Goal: Task Accomplishment & Management: Manage account settings

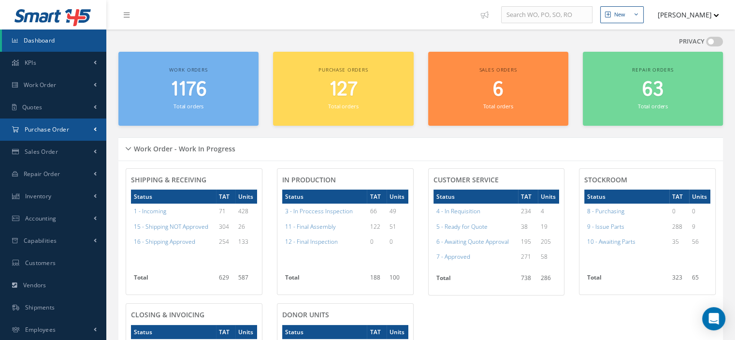
click at [52, 127] on span "Purchase Order" at bounding box center [47, 129] width 44 height 8
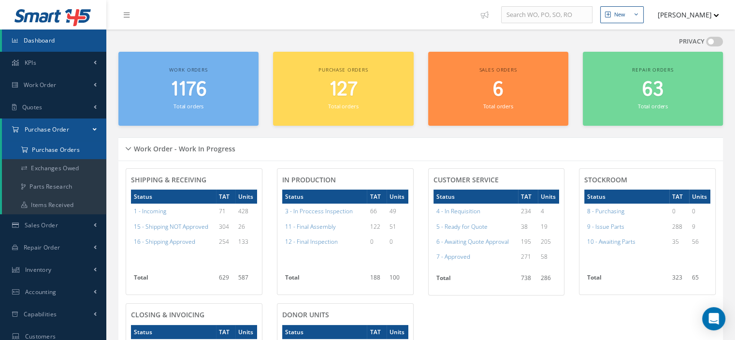
click at [54, 154] on a=1&status_id=2&status_id=3&status_id=5&collapsedFilters"] "Purchase Orders" at bounding box center [54, 150] width 104 height 18
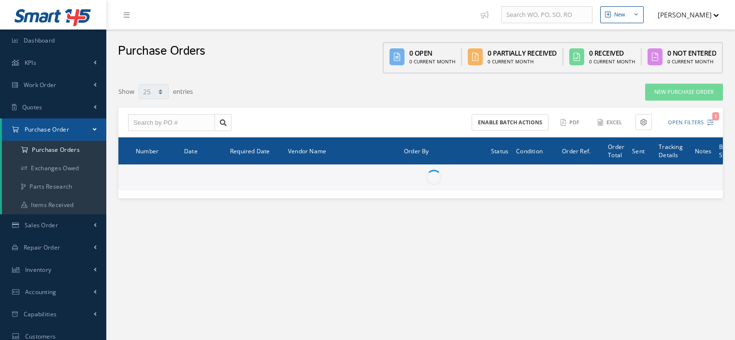
select select "25"
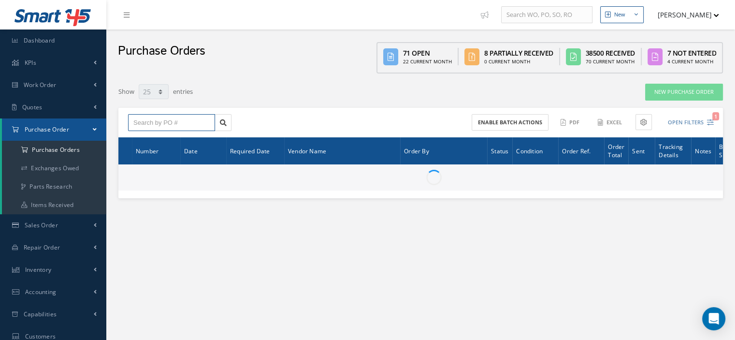
click at [152, 121] on input "text" at bounding box center [171, 122] width 87 height 17
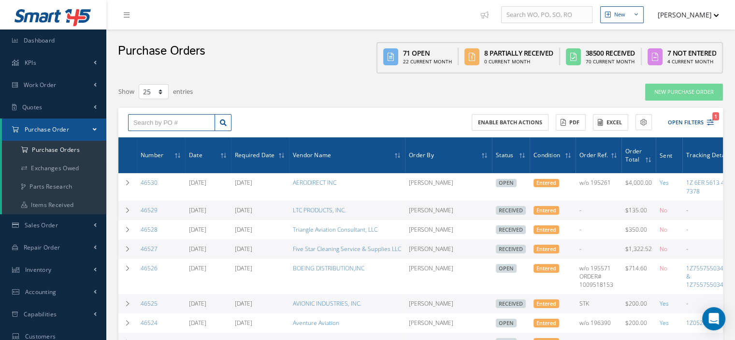
paste input "46263"
type input "46263"
click at [222, 121] on icon at bounding box center [223, 122] width 7 height 7
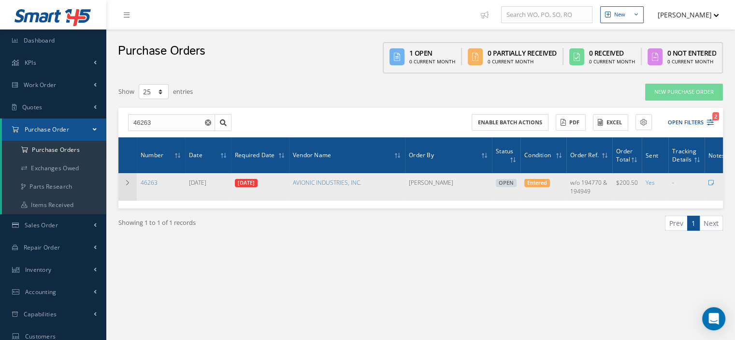
click at [120, 186] on td at bounding box center [127, 186] width 18 height 27
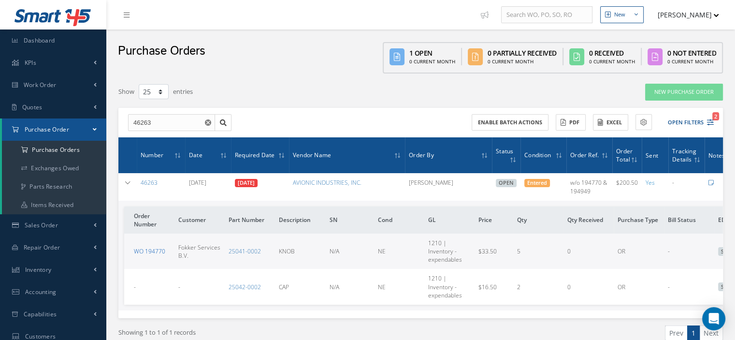
click at [151, 251] on link "WO 194770" at bounding box center [149, 251] width 31 height 8
click at [153, 247] on link "WO 194770" at bounding box center [149, 251] width 31 height 8
click at [207, 122] on use "Reset" at bounding box center [208, 122] width 6 height 6
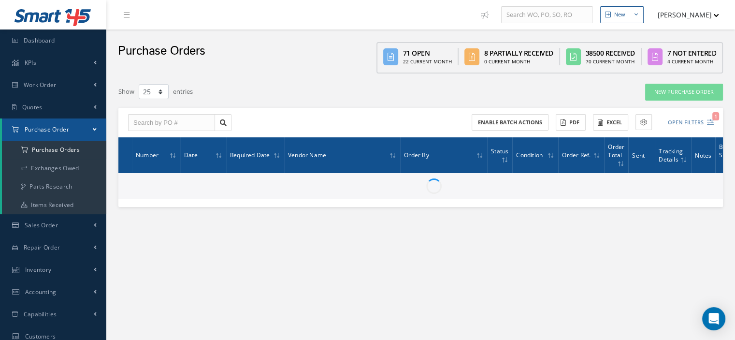
click at [91, 129] on link "Purchase Order" at bounding box center [54, 129] width 104 height 22
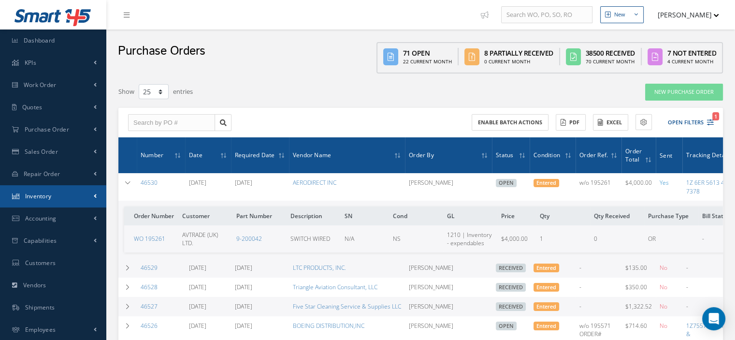
click at [58, 193] on link "Inventory" at bounding box center [53, 196] width 106 height 22
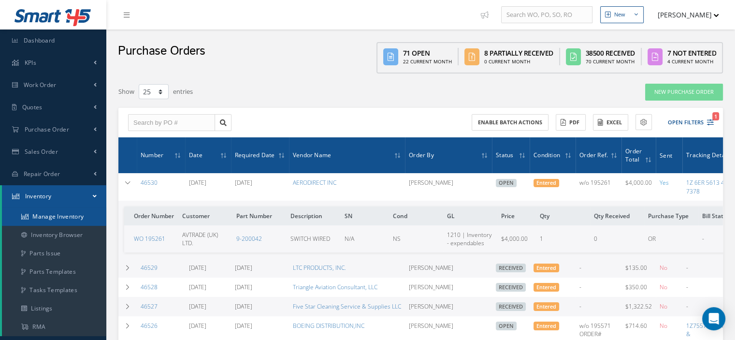
click at [59, 218] on link "Manage Inventory" at bounding box center [54, 216] width 104 height 18
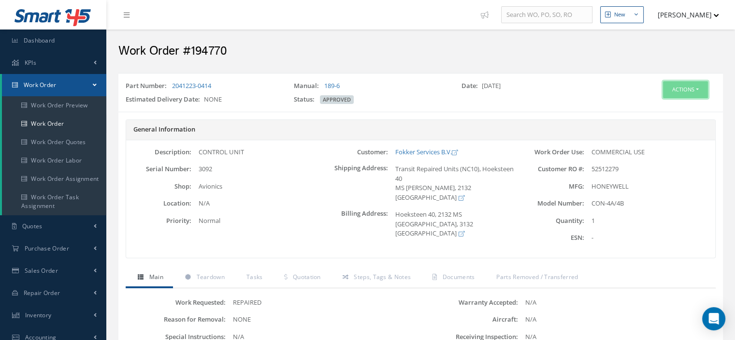
click at [697, 90] on button "Actions" at bounding box center [685, 89] width 45 height 17
click at [664, 143] on link "Part Issue" at bounding box center [670, 146] width 77 height 13
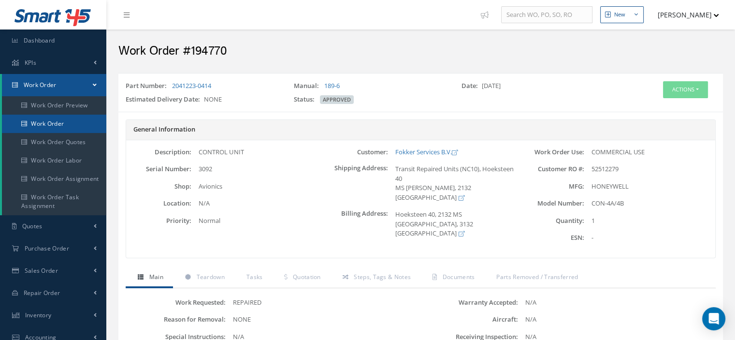
click at [56, 128] on link "Work Order" at bounding box center [54, 124] width 104 height 18
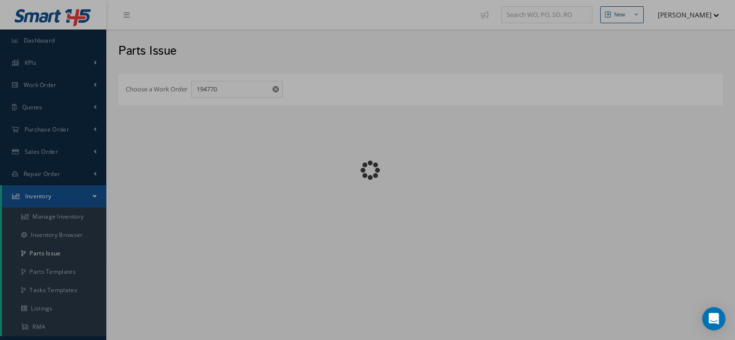
checkbox input "false"
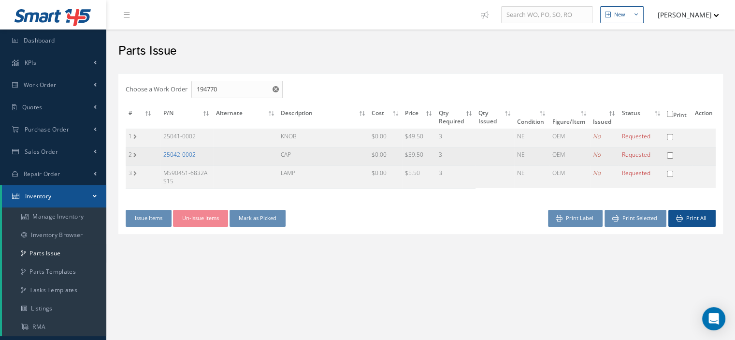
click at [172, 154] on link "25042-0002" at bounding box center [179, 154] width 32 height 8
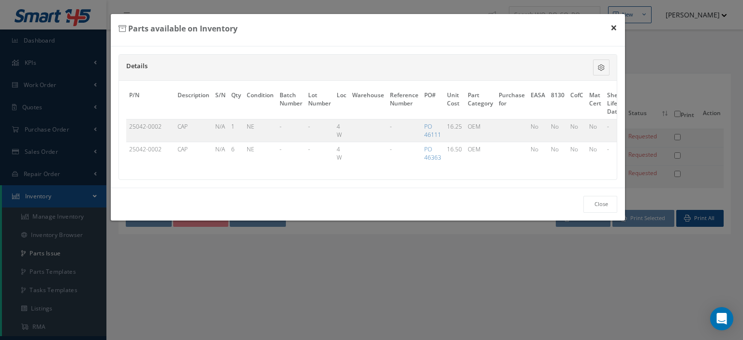
click at [616, 27] on button "×" at bounding box center [613, 27] width 22 height 27
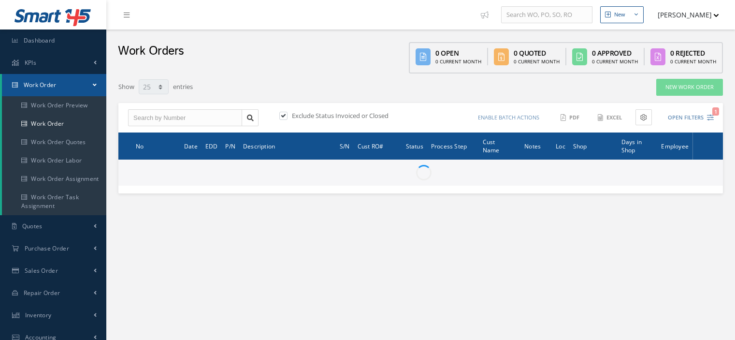
select select "25"
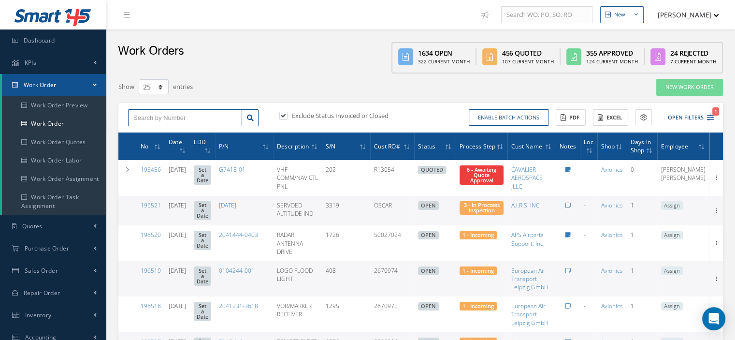
click at [189, 122] on input "text" at bounding box center [185, 117] width 114 height 17
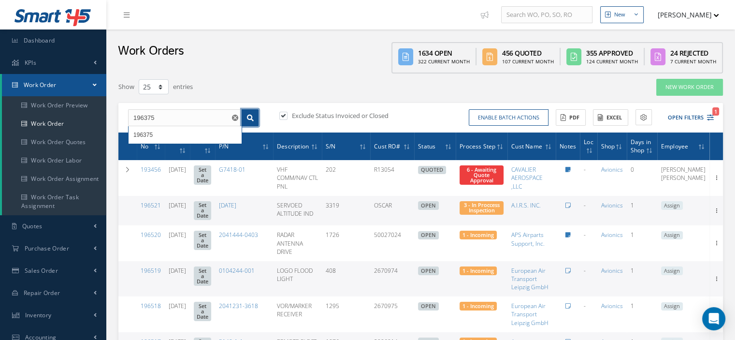
click at [252, 119] on icon at bounding box center [250, 118] width 7 height 7
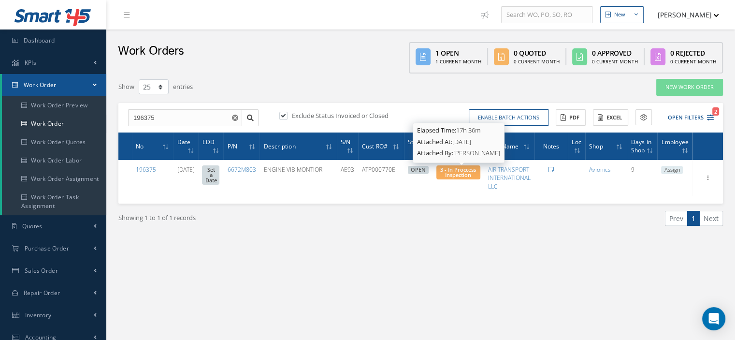
click at [447, 172] on span "3 - In Proccess Inspection" at bounding box center [458, 172] width 36 height 13
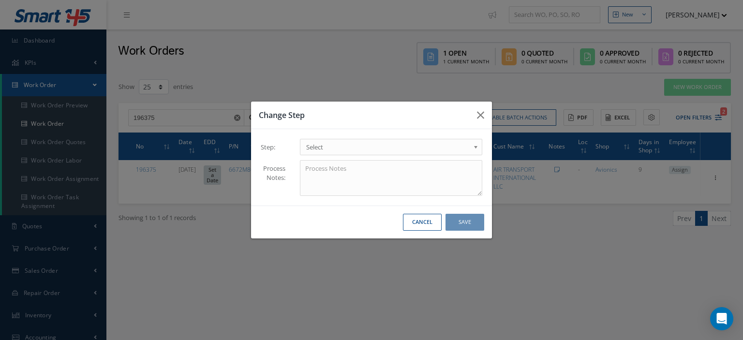
click at [458, 148] on span "Select" at bounding box center [387, 147] width 163 height 12
click at [454, 224] on button "Save" at bounding box center [464, 222] width 39 height 17
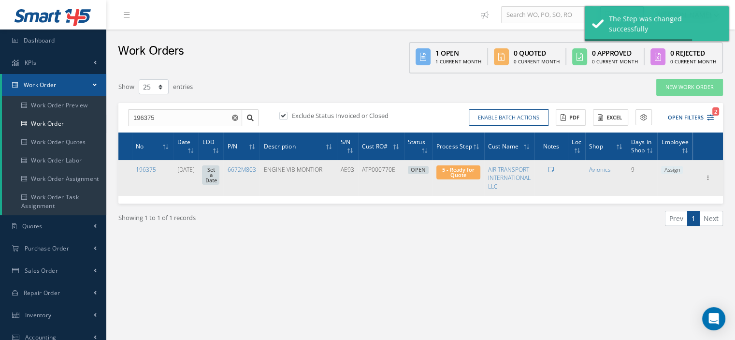
click at [672, 169] on span "Assign" at bounding box center [672, 170] width 22 height 9
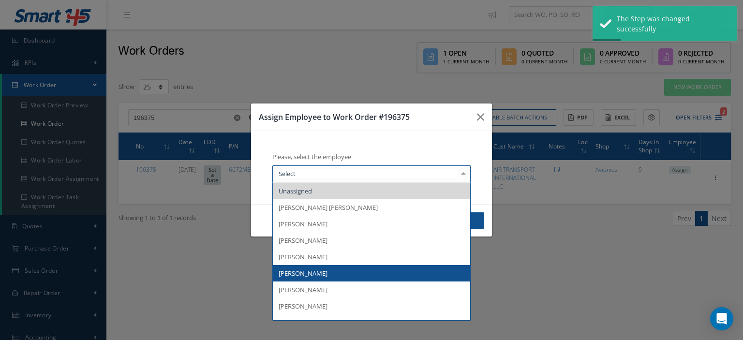
click at [323, 272] on span "[PERSON_NAME]" at bounding box center [371, 273] width 197 height 16
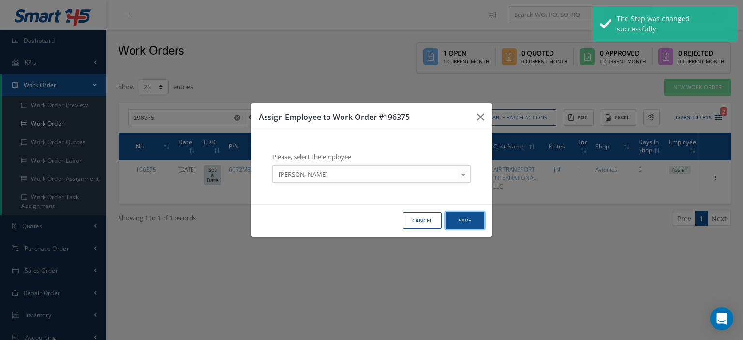
click at [476, 222] on button "Save" at bounding box center [464, 220] width 39 height 17
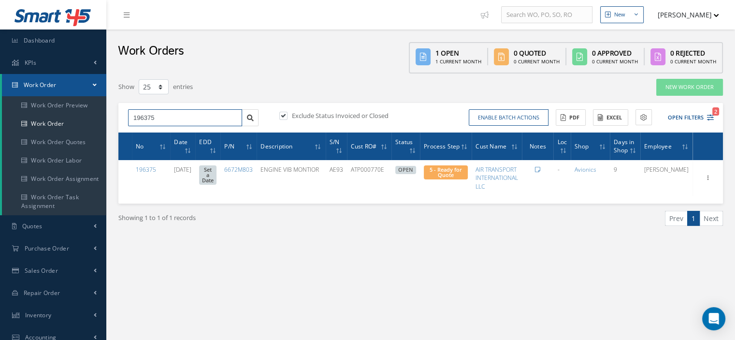
drag, startPoint x: 138, startPoint y: 114, endPoint x: 131, endPoint y: 114, distance: 7.3
click at [131, 114] on input "196375" at bounding box center [185, 117] width 114 height 17
click at [248, 117] on icon at bounding box center [250, 118] width 7 height 7
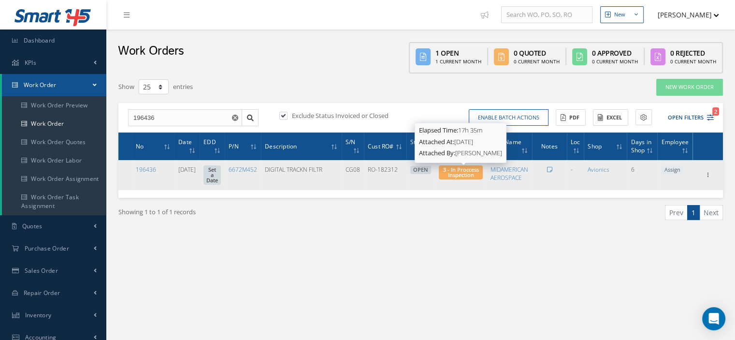
click at [465, 172] on span "3 - In Proccess Inspection" at bounding box center [461, 172] width 36 height 13
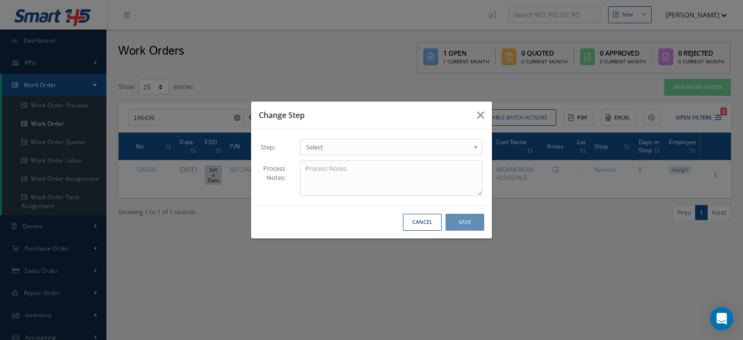
click at [460, 146] on span "Select" at bounding box center [387, 147] width 163 height 12
click at [451, 228] on button "Save" at bounding box center [464, 222] width 39 height 17
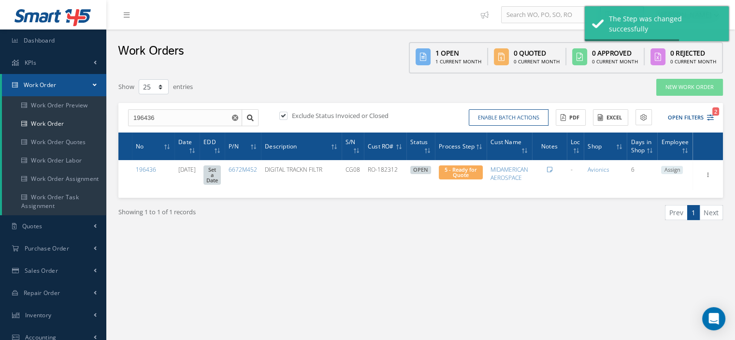
click at [669, 170] on span "Assign" at bounding box center [672, 170] width 22 height 9
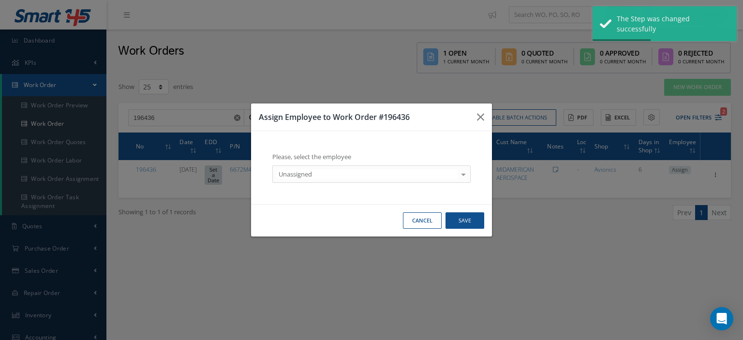
click at [460, 175] on div at bounding box center [463, 174] width 14 height 16
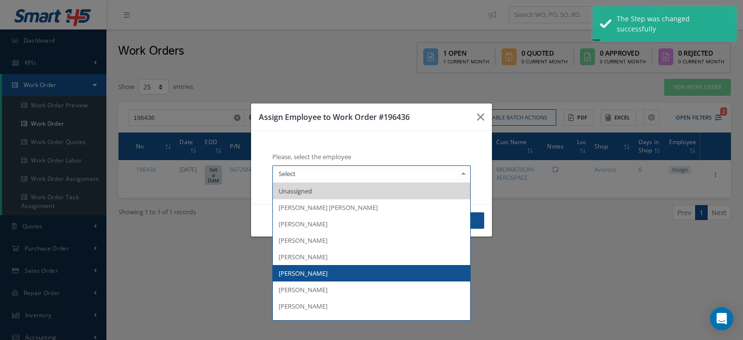
click at [334, 270] on span "[PERSON_NAME]" at bounding box center [371, 273] width 197 height 16
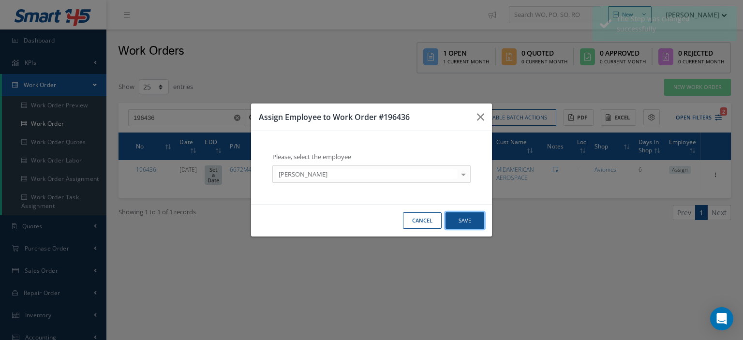
click at [468, 222] on button "Save" at bounding box center [464, 220] width 39 height 17
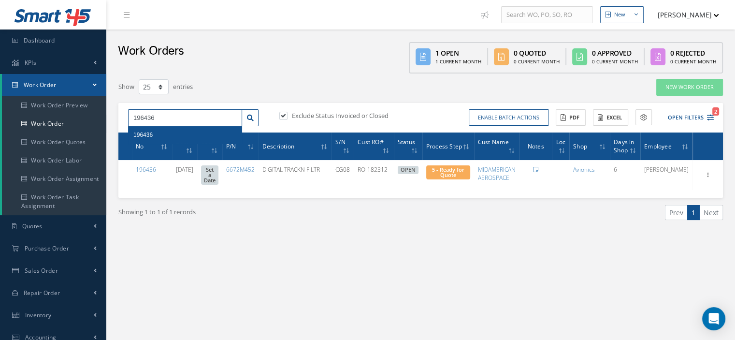
drag, startPoint x: 192, startPoint y: 120, endPoint x: 128, endPoint y: 127, distance: 65.1
click at [128, 127] on div "196436 196436" at bounding box center [185, 117] width 114 height 17
type input "196521"
click at [248, 117] on icon at bounding box center [250, 118] width 7 height 7
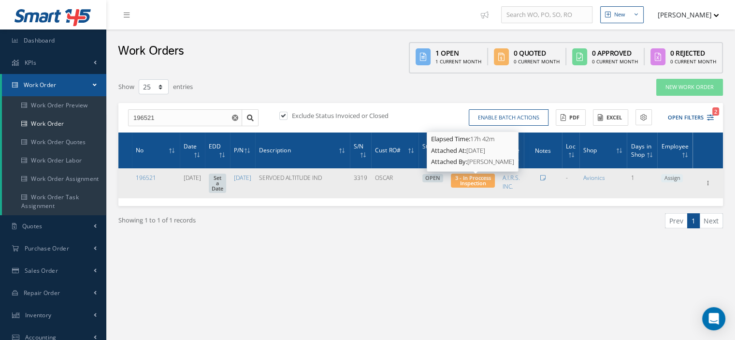
click at [480, 185] on span "3 - In Proccess Inspection" at bounding box center [473, 180] width 36 height 13
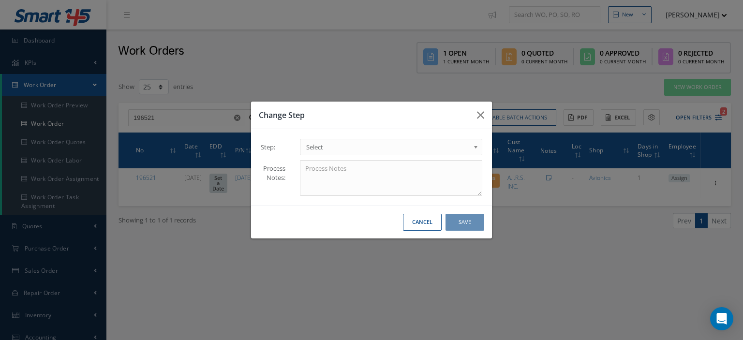
click at [475, 150] on b at bounding box center [477, 149] width 9 height 15
click at [453, 226] on button "Save" at bounding box center [464, 222] width 39 height 17
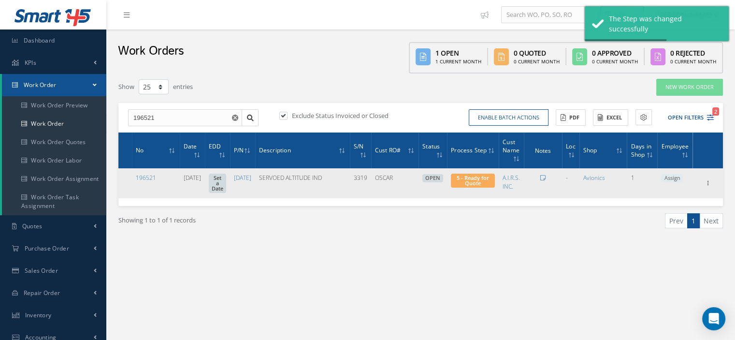
click at [667, 178] on span "Assign" at bounding box center [672, 178] width 22 height 9
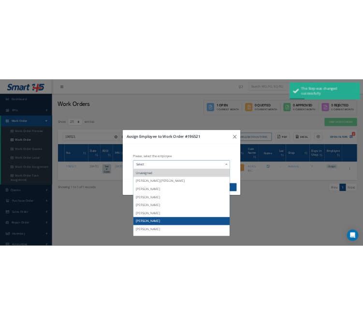
scroll to position [97, 0]
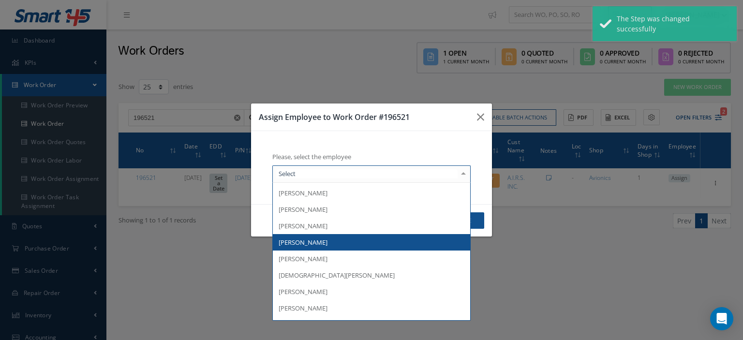
click at [342, 243] on span "[PERSON_NAME]" at bounding box center [371, 242] width 197 height 16
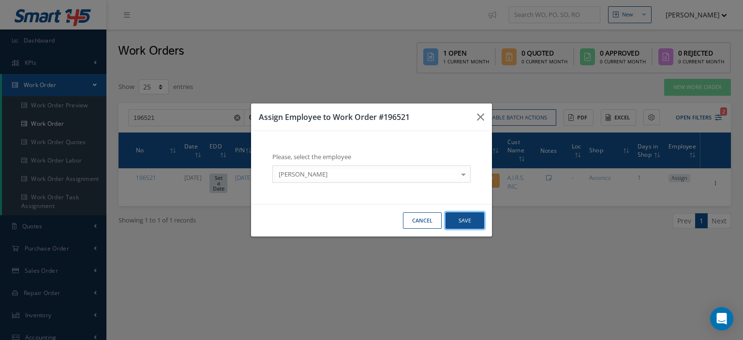
click at [464, 215] on button "Save" at bounding box center [464, 220] width 39 height 17
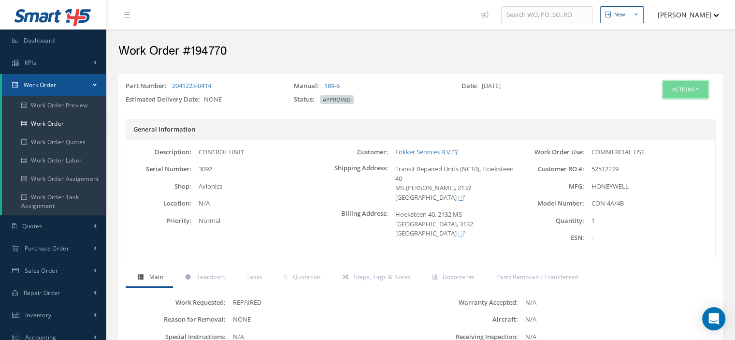
click at [699, 89] on button "Actions" at bounding box center [685, 89] width 45 height 17
click at [666, 104] on link "Edit" at bounding box center [670, 108] width 77 height 13
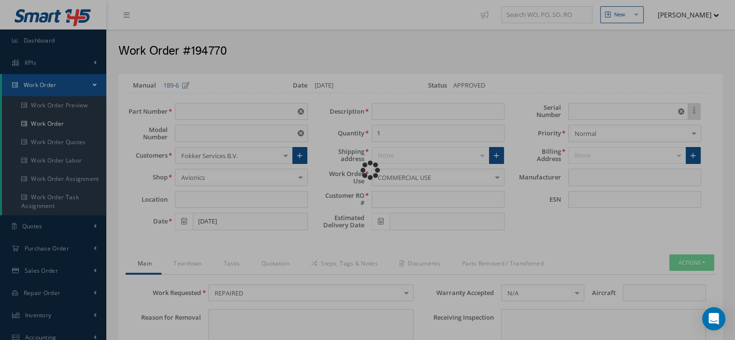
type input "2041223-0414"
type input "CON-4A/4B"
type input "05/27/2025"
type input "CONTROL UNIT"
type input "52512279"
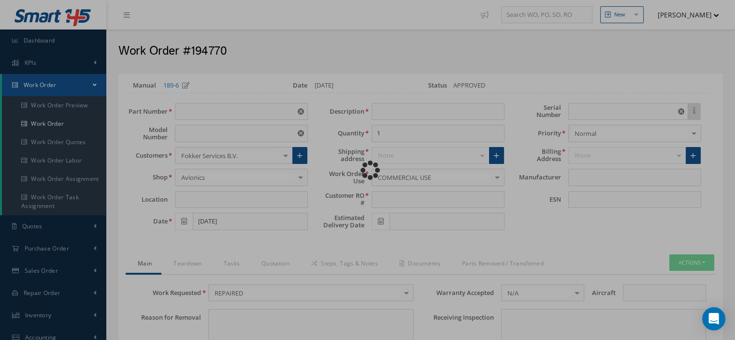
type input "3092"
type textarea "NONE"
type input "NONE"
type textarea "NONE"
type input "NONE"
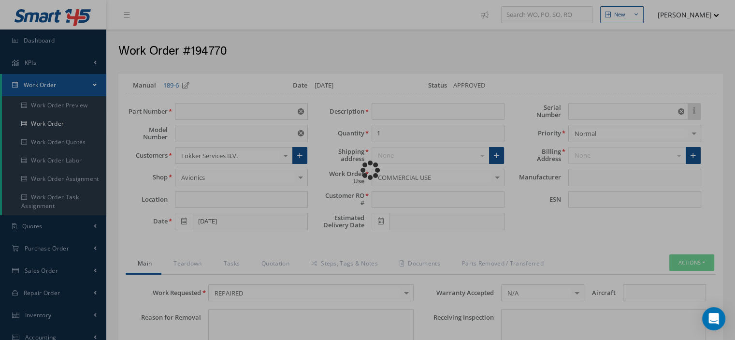
type input "1,5"
checkbox input "true"
type input "HONEYWELL"
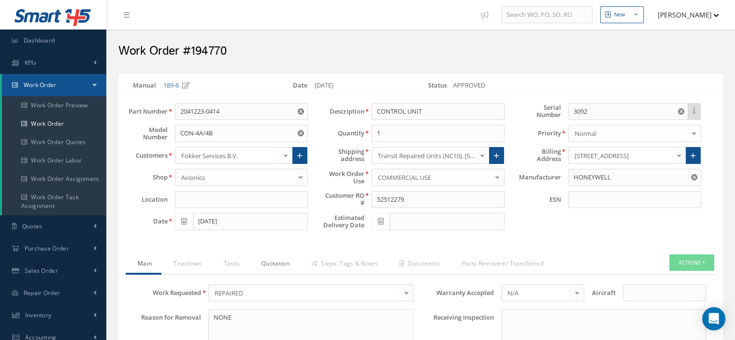
click at [286, 265] on link "Quotation" at bounding box center [274, 264] width 50 height 20
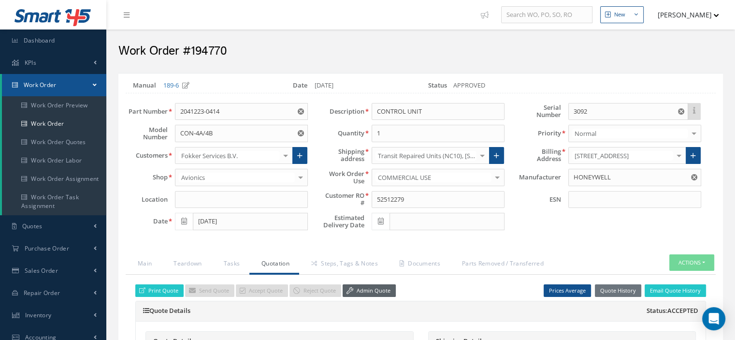
click at [355, 287] on link "Admin Quote" at bounding box center [369, 290] width 53 height 13
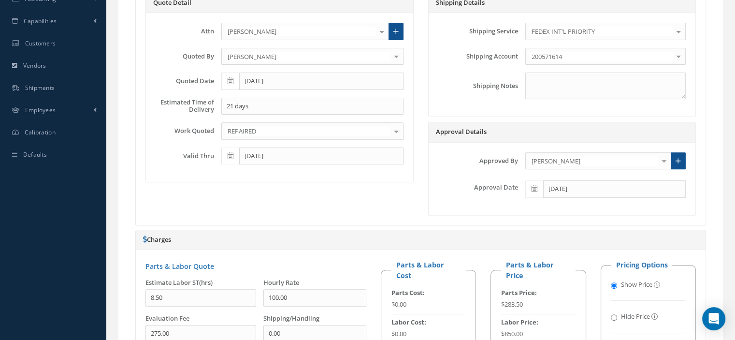
scroll to position [677, 0]
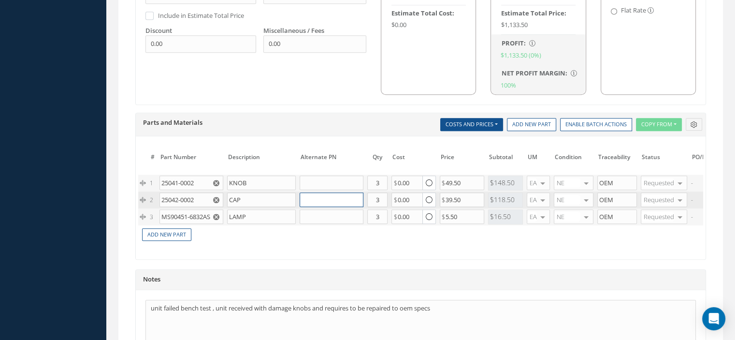
click at [334, 194] on input "text" at bounding box center [332, 199] width 64 height 15
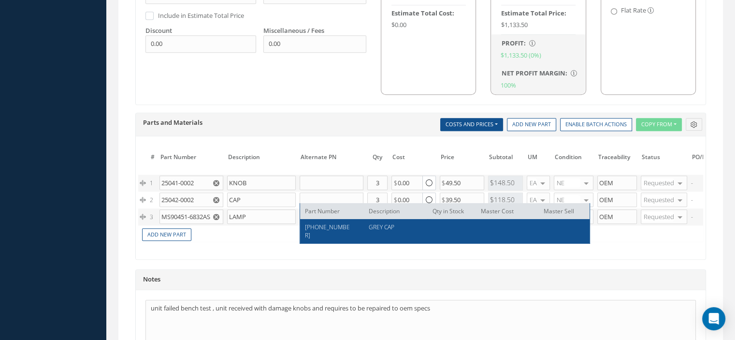
click at [271, 230] on td "Add New Part" at bounding box center [436, 233] width 597 height 17
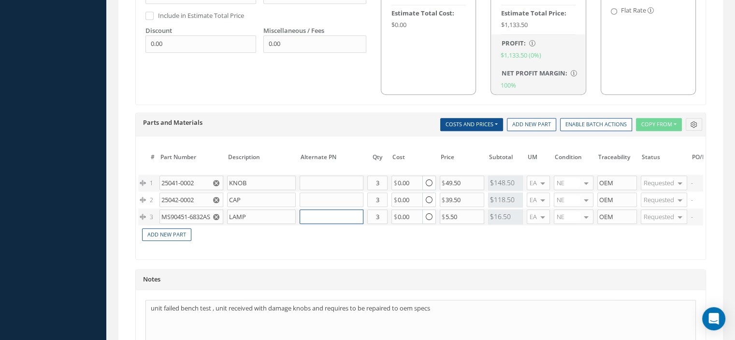
click at [326, 214] on input "text" at bounding box center [332, 216] width 64 height 15
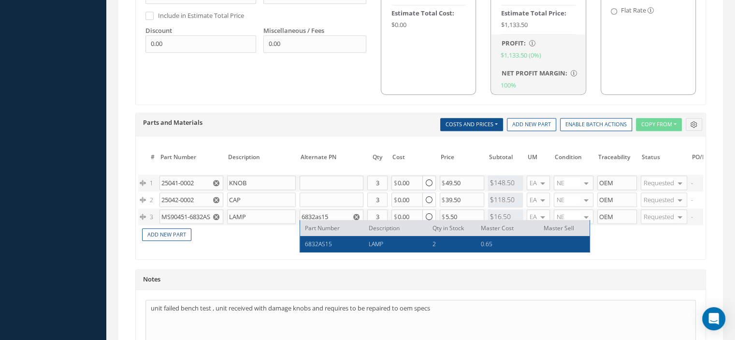
click at [346, 245] on div "6832AS15" at bounding box center [333, 244] width 57 height 8
type input "6832AS15"
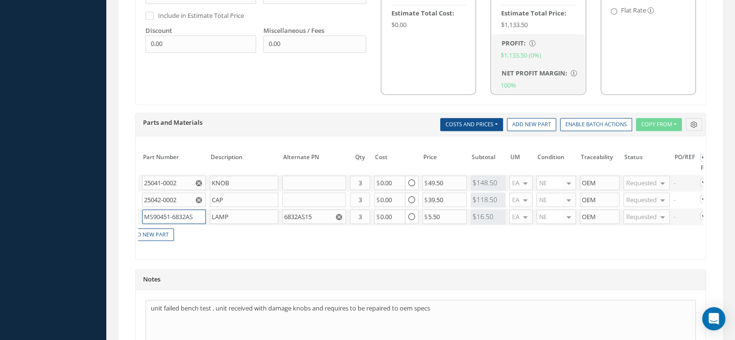
scroll to position [0, 8]
drag, startPoint x: 145, startPoint y: 211, endPoint x: 196, endPoint y: 211, distance: 51.2
click at [196, 211] on input "MS90451-6832AS15" at bounding box center [174, 216] width 64 height 15
click at [340, 214] on icon "Reset" at bounding box center [339, 217] width 6 height 6
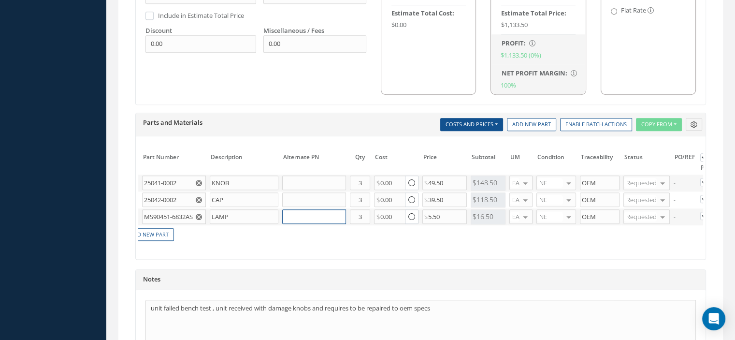
click at [306, 213] on input "text" at bounding box center [314, 216] width 64 height 15
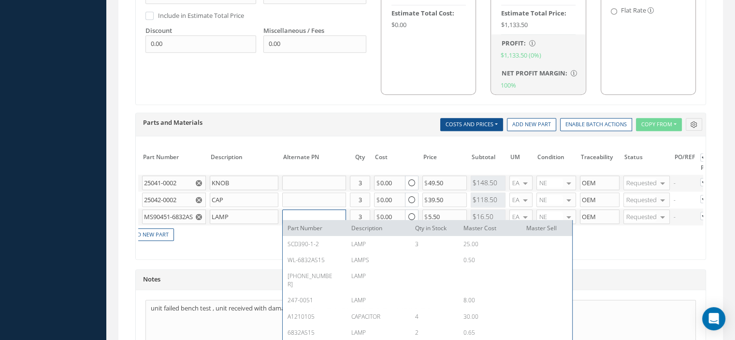
paste input "MS90451-6832"
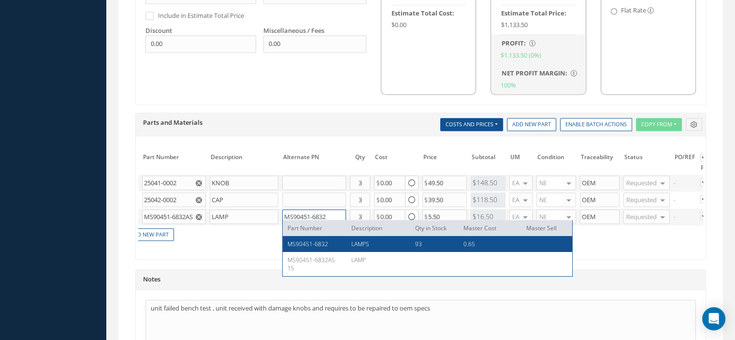
type input "MS90451-6832"
click at [327, 242] on span "MS90451-6832" at bounding box center [308, 244] width 41 height 8
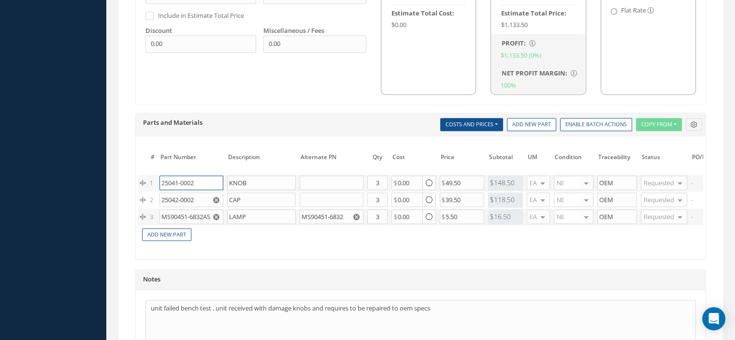
drag, startPoint x: 201, startPoint y: 179, endPoint x: 161, endPoint y: 179, distance: 40.1
click at [161, 179] on input "25041-0002" at bounding box center [192, 182] width 64 height 15
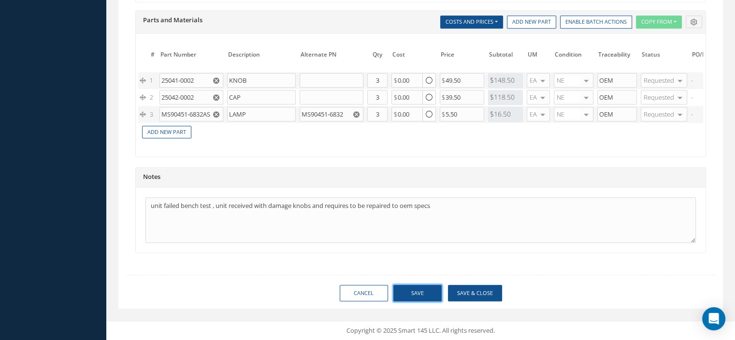
click at [412, 296] on button "Save" at bounding box center [418, 293] width 48 height 17
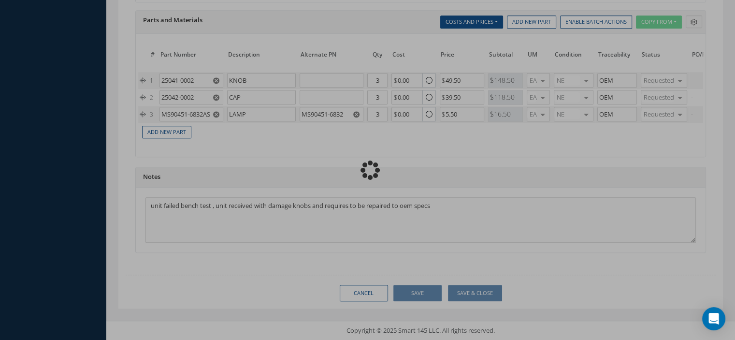
type input "HONEYWELL"
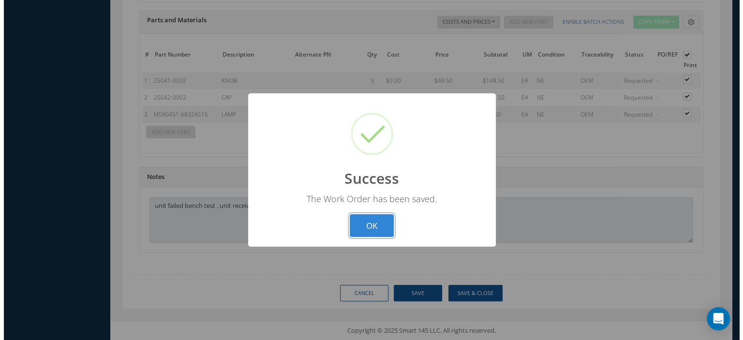
scroll to position [771, 0]
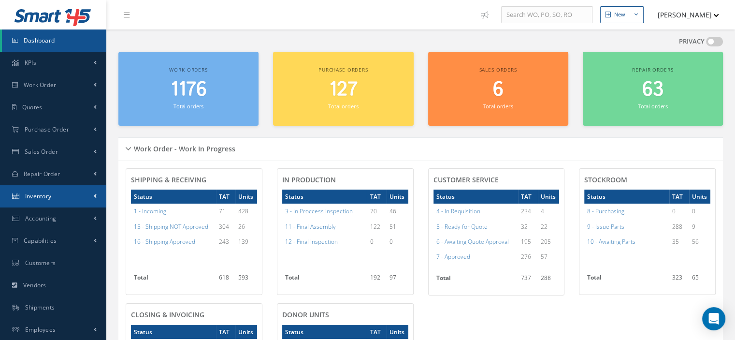
click at [49, 192] on span "Inventory" at bounding box center [38, 196] width 27 height 8
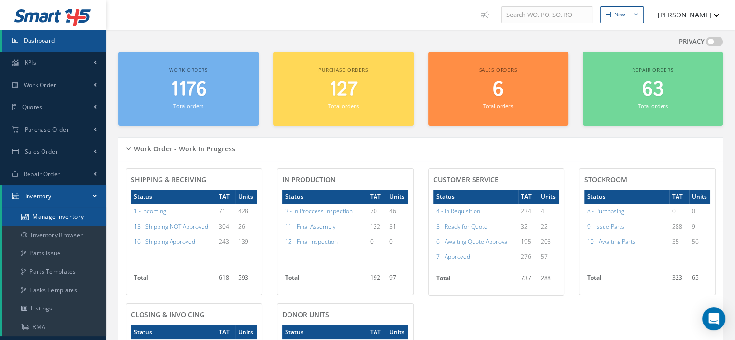
click at [58, 217] on link "Manage Inventory" at bounding box center [54, 216] width 104 height 18
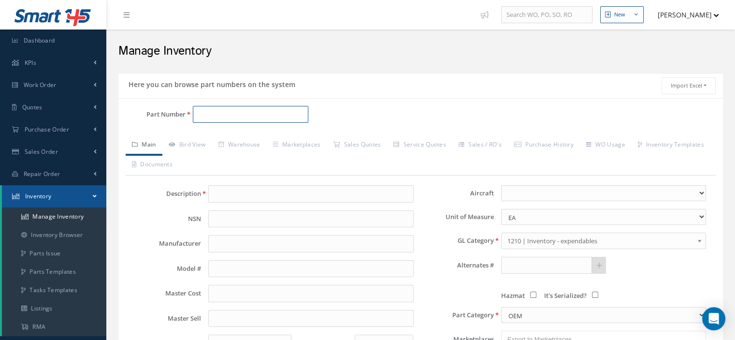
click at [209, 116] on input "Part Number" at bounding box center [251, 114] width 116 height 17
paste input "MS90451-6832AS15"
type input "MS90451-6832AS15"
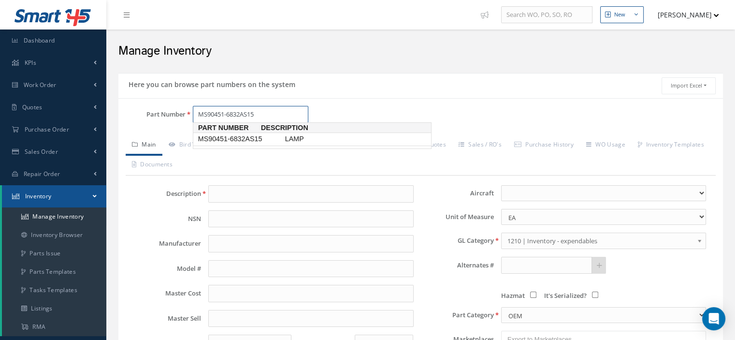
click at [238, 140] on span "MS90451-6832AS15" at bounding box center [239, 139] width 87 height 10
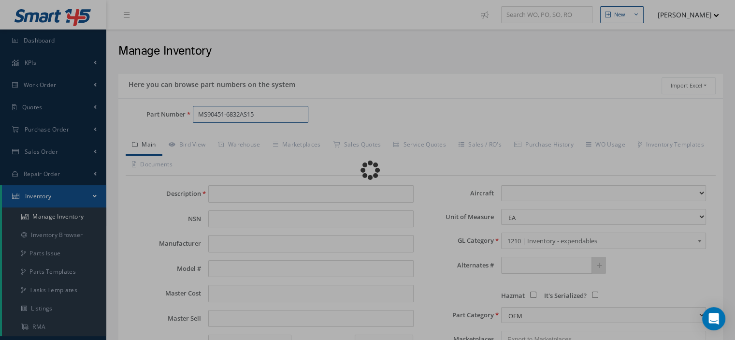
type input "LAMP"
type input "MS90451-6832AS15"
type input "0.00"
select select
type textarea "FOR P/N [PHONE_NUMBER]"
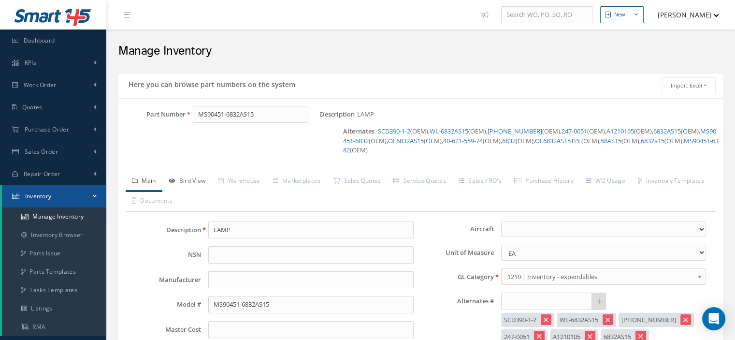
click at [202, 179] on link "Bird View" at bounding box center [187, 182] width 50 height 20
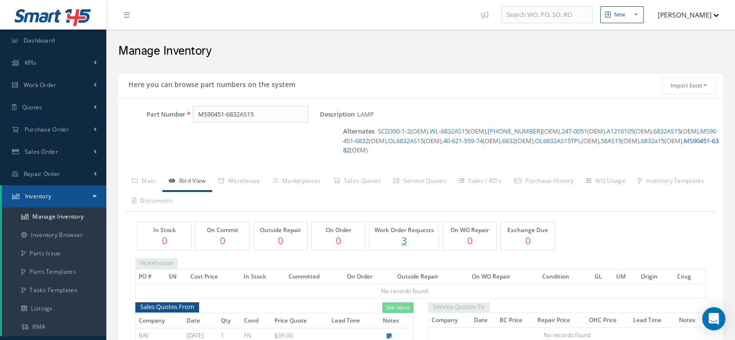
click at [399, 151] on link "MS90451-6382" at bounding box center [531, 145] width 376 height 18
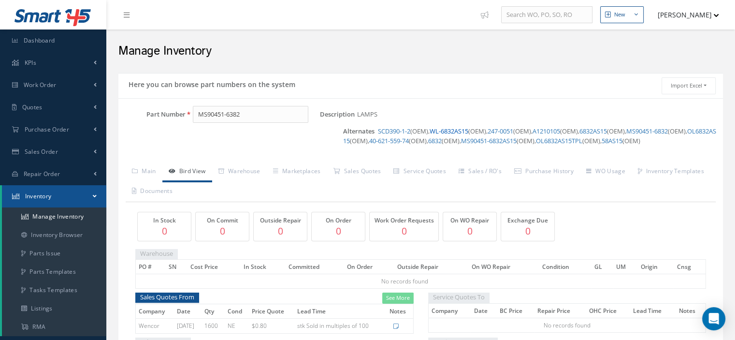
click at [463, 131] on link "WL-6832AS15" at bounding box center [449, 131] width 39 height 9
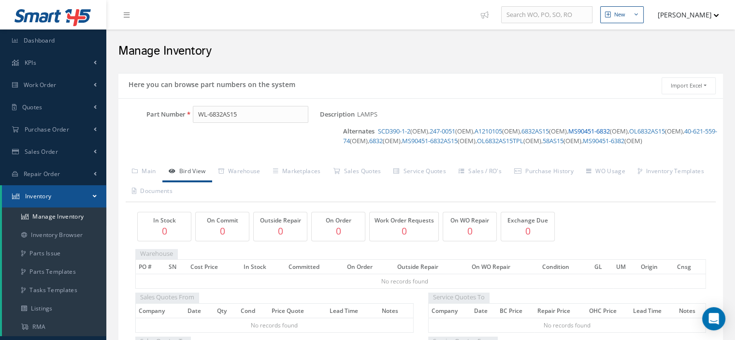
click at [603, 130] on link "MS90451-6832" at bounding box center [590, 131] width 42 height 9
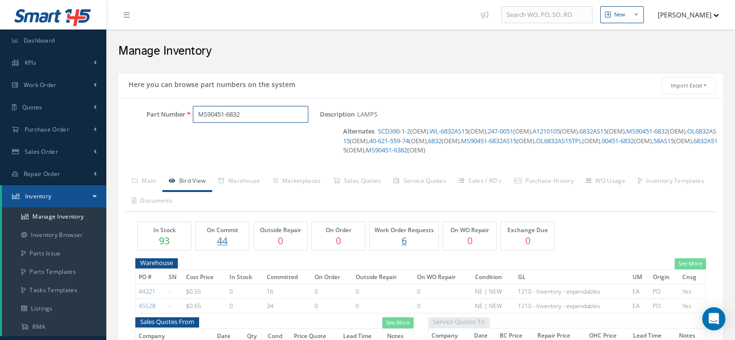
drag, startPoint x: 248, startPoint y: 117, endPoint x: 197, endPoint y: 116, distance: 51.3
click at [197, 116] on input "MS90451-6832" at bounding box center [251, 114] width 116 height 17
paste input "25041-000"
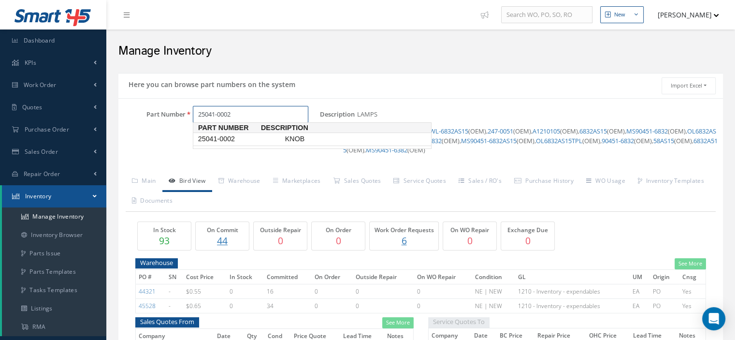
click at [242, 136] on span "25041-0002" at bounding box center [239, 139] width 87 height 10
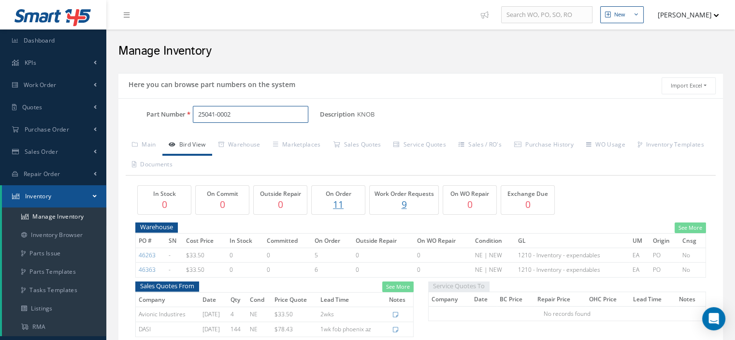
type input "25041-0002"
click at [341, 205] on p "11" at bounding box center [338, 204] width 48 height 14
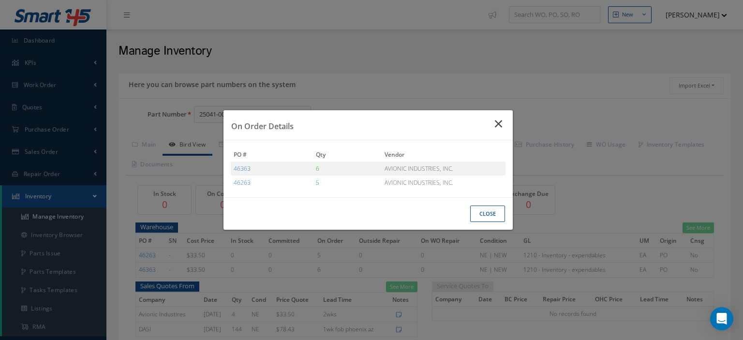
click at [496, 125] on icon "Close" at bounding box center [500, 124] width 10 height 12
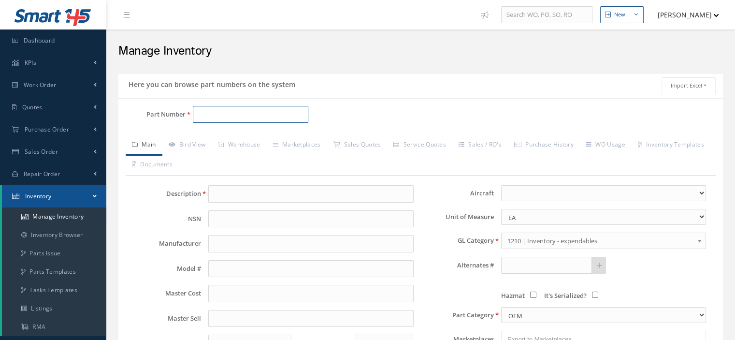
click at [210, 116] on input "Part Number" at bounding box center [251, 114] width 116 height 17
paste input "29211B2140221G"
type input "29211B2140221G"
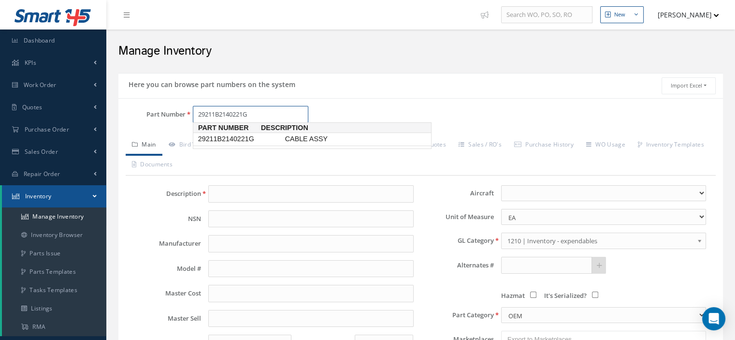
click at [238, 135] on span "29211B2140221G" at bounding box center [239, 139] width 87 height 10
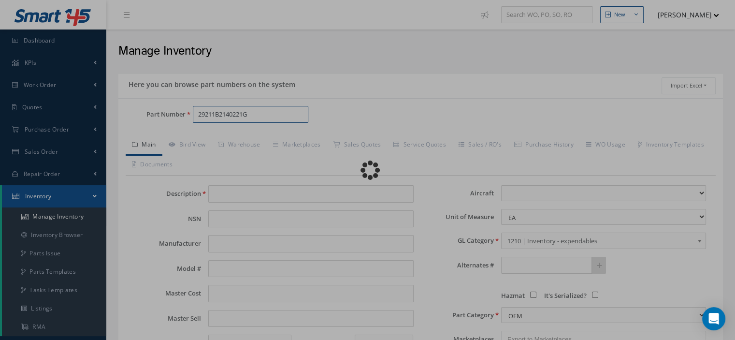
type input "CABLE ASSY"
type input "AIR PRECISION"
type input "0.00"
select select
type textarea "FOR P/N 292-13"
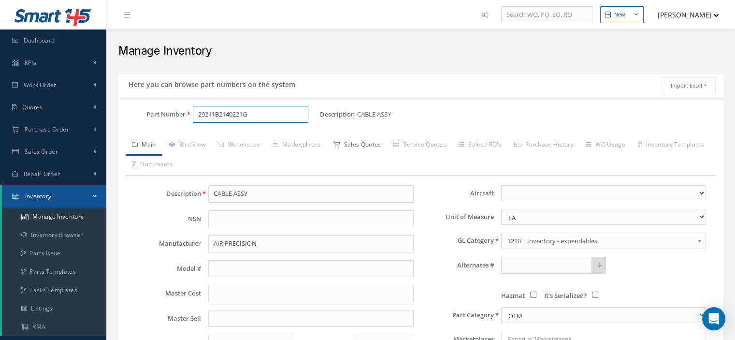
type input "29211B2140221G"
click at [351, 148] on link "Sales Quotes" at bounding box center [357, 145] width 60 height 20
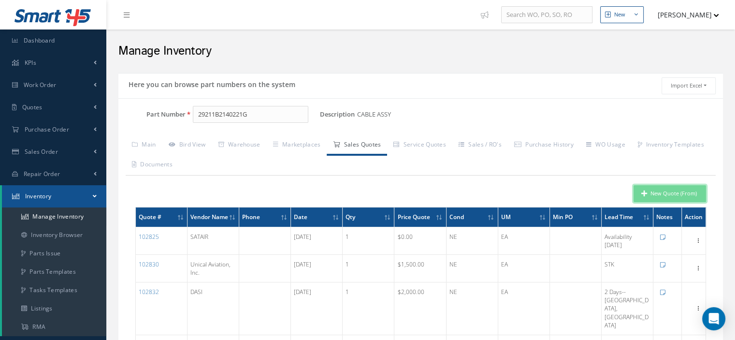
click at [641, 193] on button "New Quote (From)" at bounding box center [670, 193] width 73 height 17
type input "CABLE ASSY"
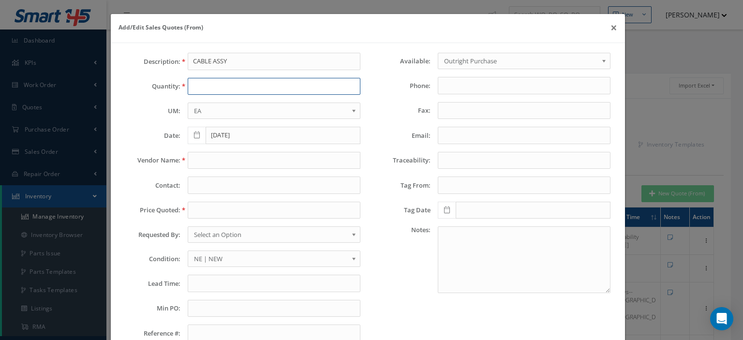
click at [205, 88] on input "text" at bounding box center [274, 86] width 173 height 17
type input "1"
click at [217, 159] on input "text" at bounding box center [274, 160] width 173 height 17
click at [202, 160] on input "text" at bounding box center [274, 160] width 173 height 17
paste input "AvAir"
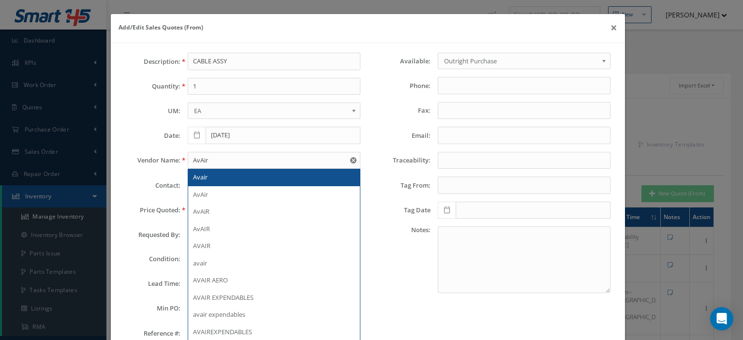
click at [214, 175] on div "Avair" at bounding box center [274, 178] width 162 height 10
type input "Avair"
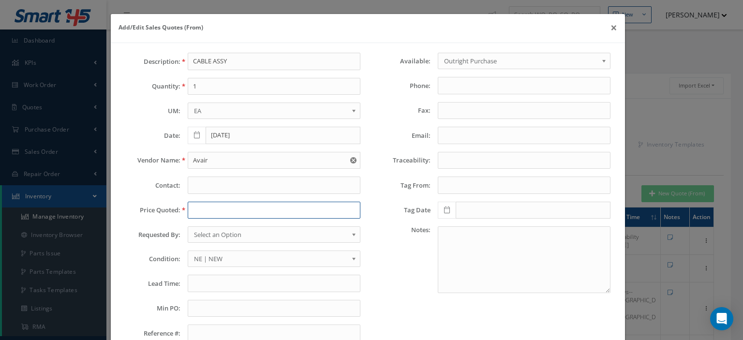
click at [203, 205] on input "text" at bounding box center [274, 210] width 173 height 17
paste input "1,400.00"
click at [196, 211] on input "1,400.00" at bounding box center [274, 210] width 173 height 17
type input "1400.00"
click at [212, 234] on span "Select an Option" at bounding box center [271, 235] width 154 height 12
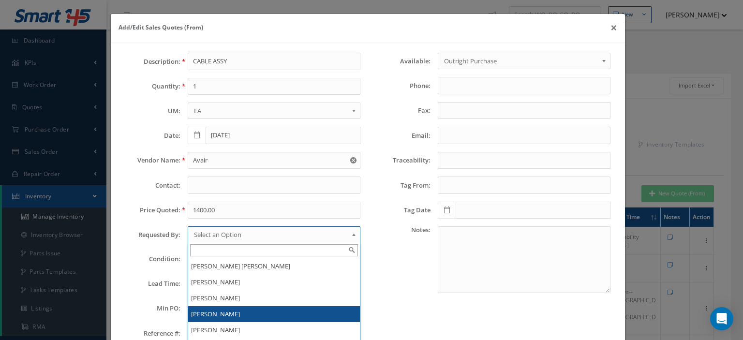
click at [230, 306] on li "[PERSON_NAME]" at bounding box center [274, 314] width 172 height 16
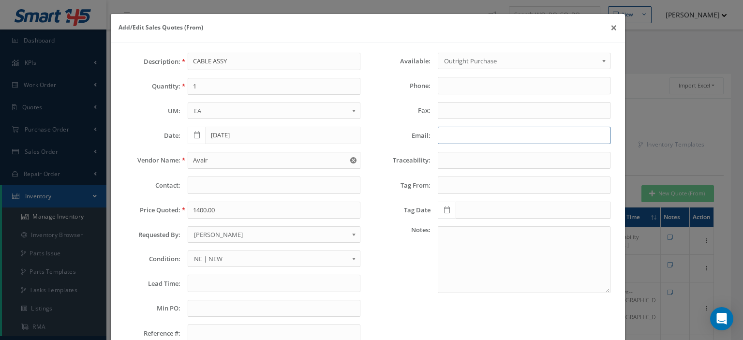
click at [458, 137] on input "Email:" at bounding box center [524, 135] width 173 height 17
paste input "ryder.wesson@avair.aero"
type input "ryder.wesson@avair.aero"
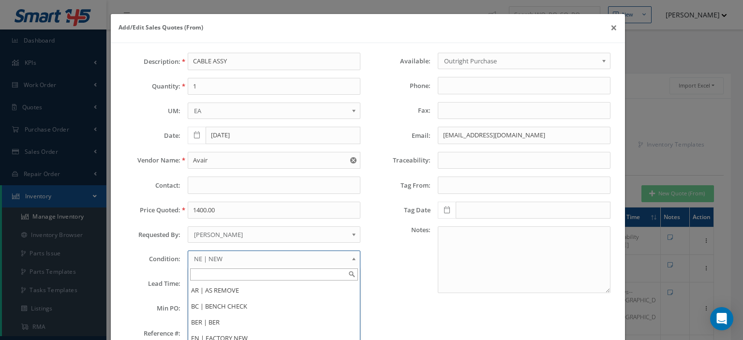
click at [207, 258] on span "NE | NEW" at bounding box center [271, 259] width 154 height 12
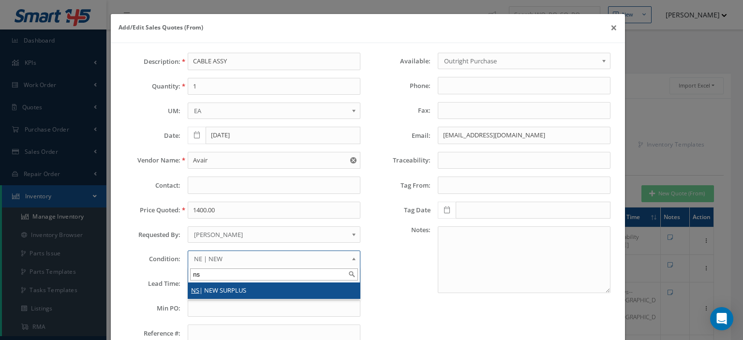
type input "ns"
click at [214, 284] on li "NS | NEW SURPLUS" at bounding box center [274, 290] width 172 height 16
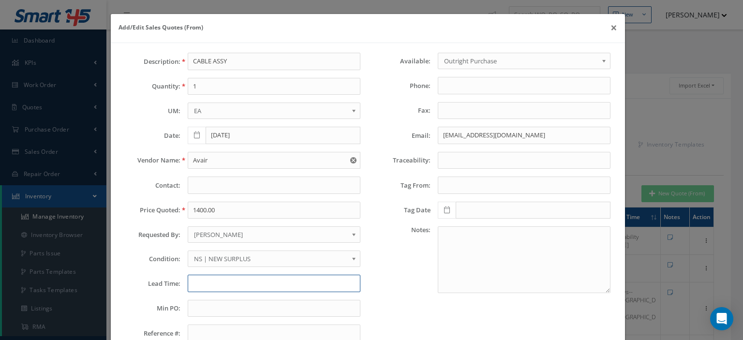
drag, startPoint x: 222, startPoint y: 274, endPoint x: 221, endPoint y: 280, distance: 6.5
click at [221, 280] on input "text" at bounding box center [274, 283] width 173 height 17
type input "stk"
click at [218, 314] on input "text" at bounding box center [274, 308] width 173 height 17
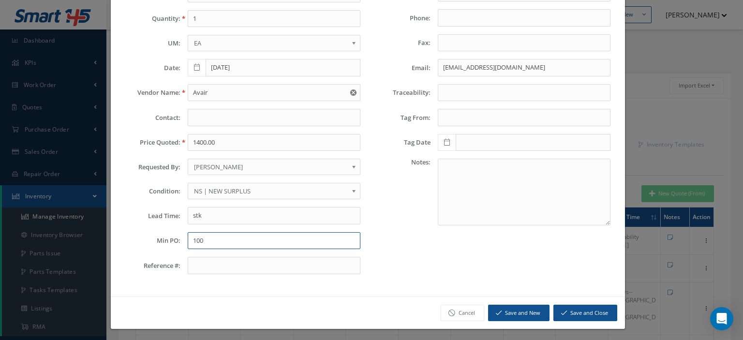
type input "100"
click at [561, 309] on icon "submit" at bounding box center [564, 312] width 6 height 7
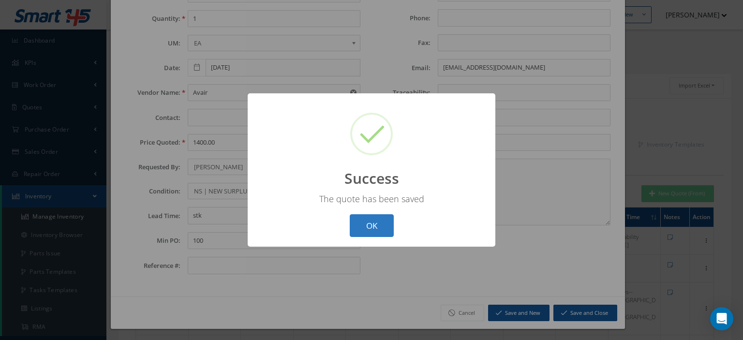
click at [388, 224] on button "OK" at bounding box center [372, 225] width 44 height 23
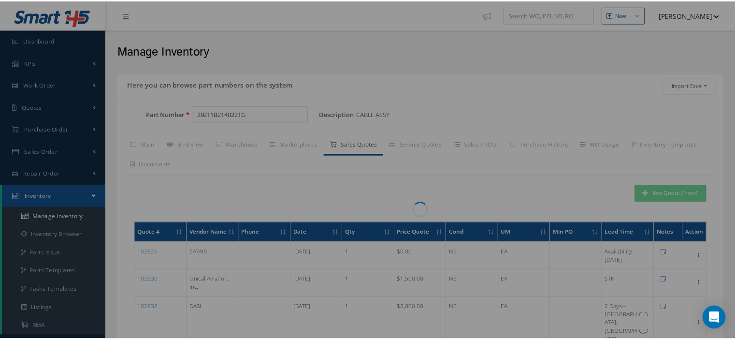
scroll to position [0, 0]
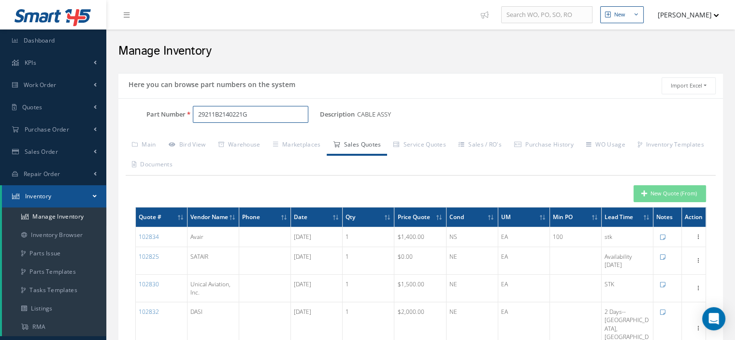
drag, startPoint x: 172, startPoint y: 116, endPoint x: 145, endPoint y: 117, distance: 27.1
click at [150, 117] on div "Part Number 29211B2140221G" at bounding box center [219, 114] width 202 height 17
click at [202, 114] on input "Part Number" at bounding box center [251, 114] width 116 height 17
paste input "25042-0002"
click at [240, 141] on span "25042-0002" at bounding box center [239, 139] width 87 height 10
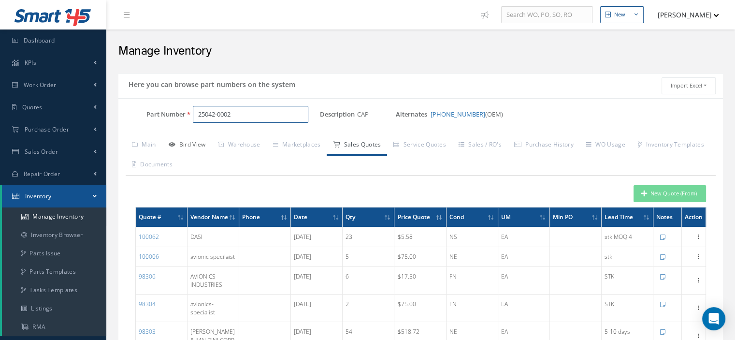
type input "25042-0002"
click at [195, 144] on link "Bird View" at bounding box center [187, 145] width 50 height 20
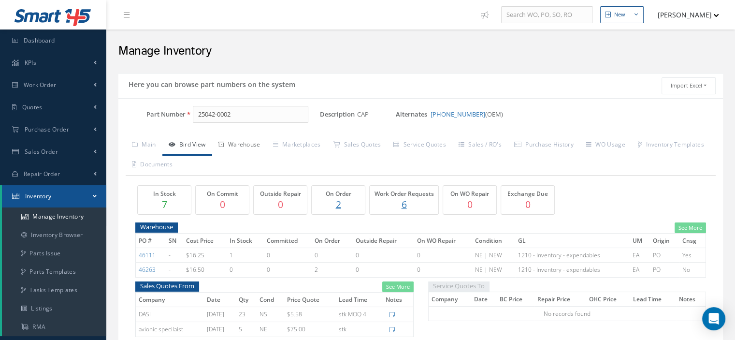
click at [250, 146] on link "Warehouse" at bounding box center [239, 145] width 55 height 20
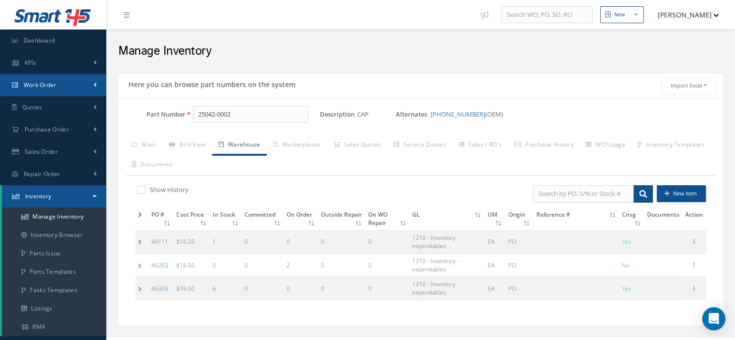
click at [41, 88] on span "Work Order" at bounding box center [40, 85] width 33 height 8
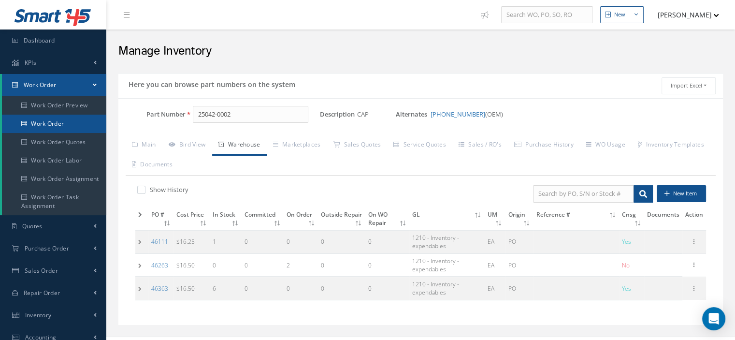
click at [56, 127] on link "Work Order" at bounding box center [54, 124] width 104 height 18
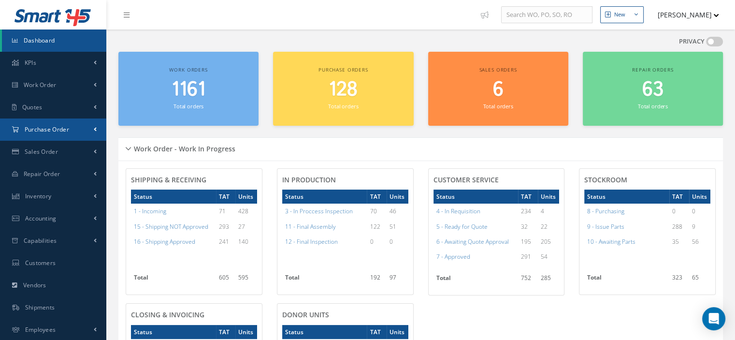
click at [63, 131] on span "Purchase Order" at bounding box center [47, 129] width 44 height 8
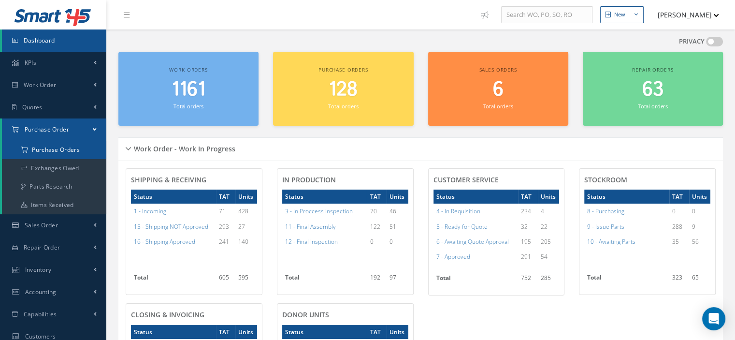
click at [62, 150] on a=1&status_id=2&status_id=3&status_id=5&collapsedFilters"] "Purchase Orders" at bounding box center [54, 150] width 104 height 18
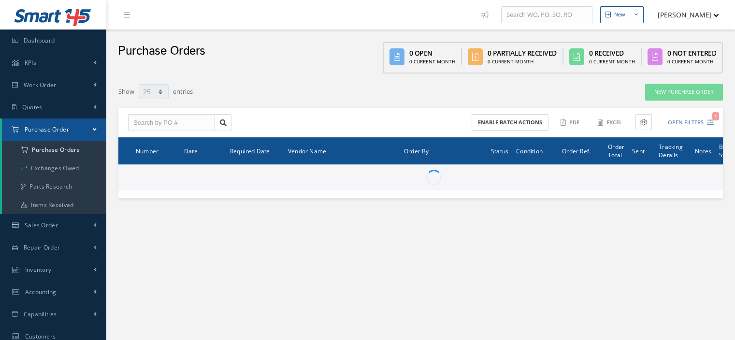
select select "25"
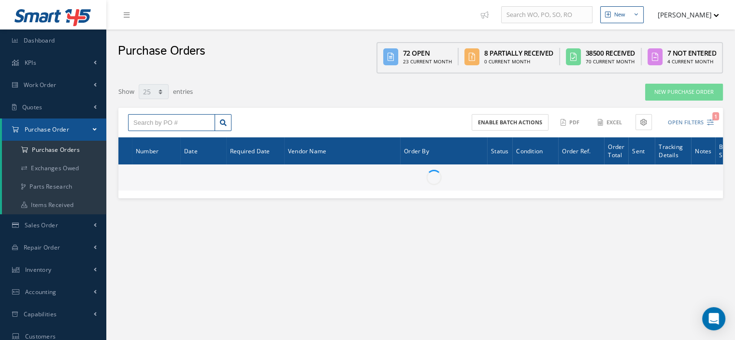
click at [162, 124] on input "text" at bounding box center [171, 122] width 87 height 17
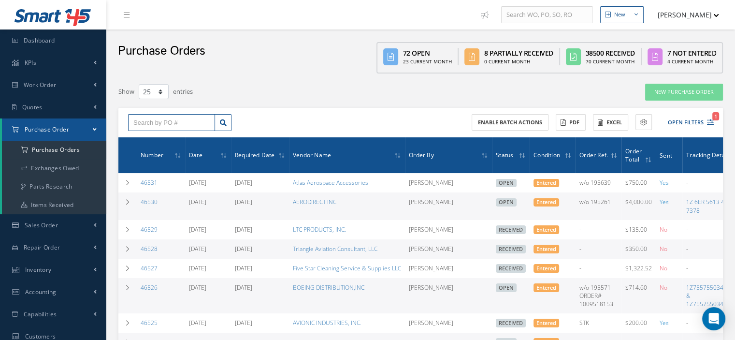
paste input "46263"
type input "46263"
click at [222, 124] on icon at bounding box center [223, 122] width 7 height 7
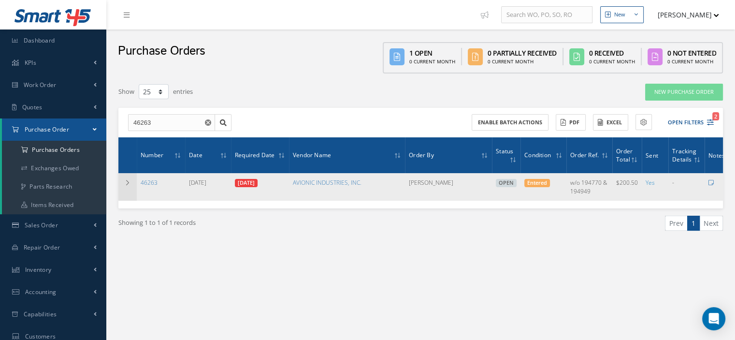
click at [123, 180] on td at bounding box center [127, 186] width 18 height 27
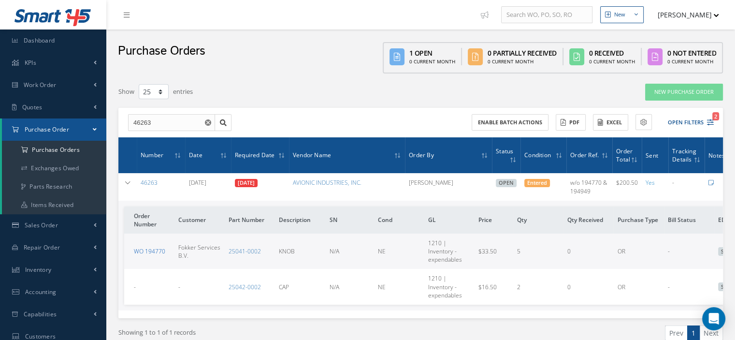
click at [161, 247] on link "WO 194770" at bounding box center [149, 251] width 31 height 8
click at [159, 251] on link "WO 194770" at bounding box center [149, 251] width 31 height 8
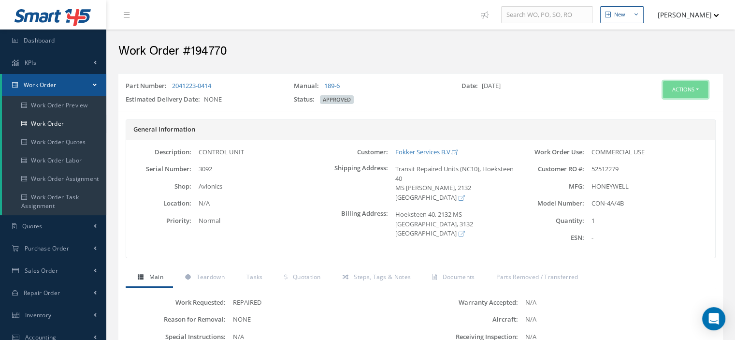
click at [701, 88] on button "Actions" at bounding box center [685, 89] width 45 height 17
click at [659, 144] on link "Part Issue" at bounding box center [670, 146] width 77 height 13
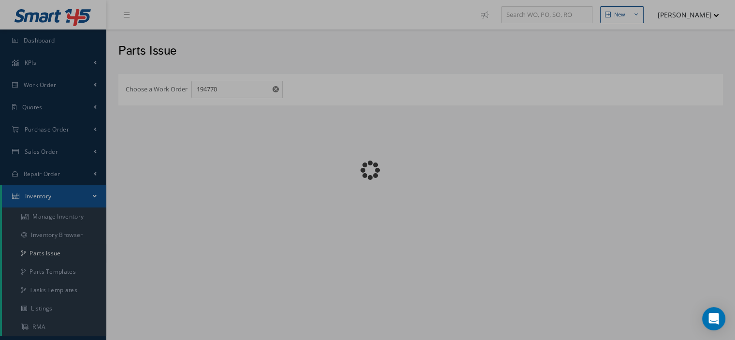
checkbox input "false"
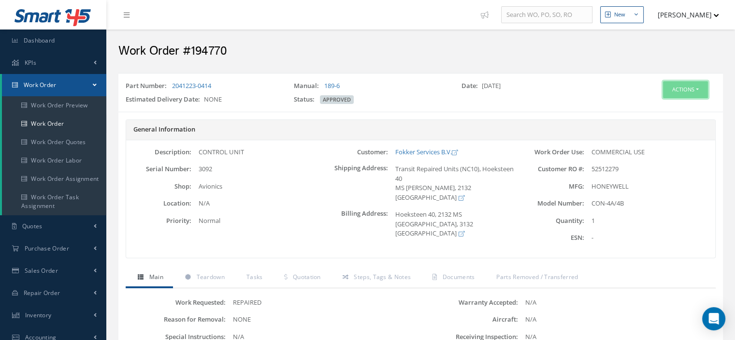
click at [696, 91] on button "Actions" at bounding box center [685, 89] width 45 height 17
click at [673, 104] on link "Edit" at bounding box center [670, 108] width 77 height 13
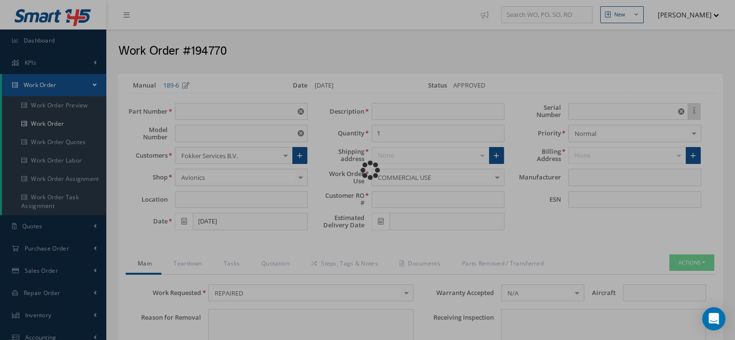
type input "2041223-0414"
type input "CON-4A/4B"
type input "[DATE]"
type input "CONTROL UNIT"
type input "52512279"
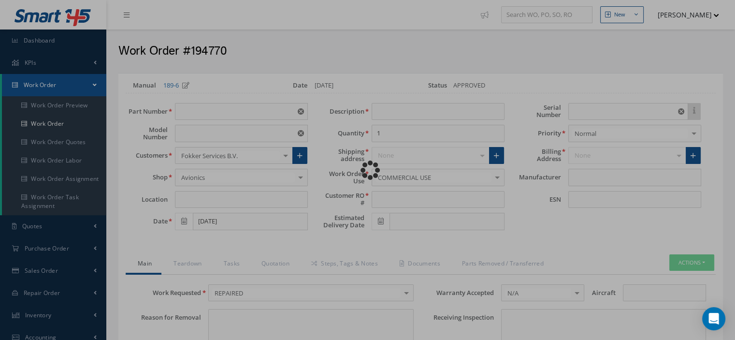
type input "3092"
type textarea "NONE"
type input "NONE"
type textarea "NONE"
type input "NONE"
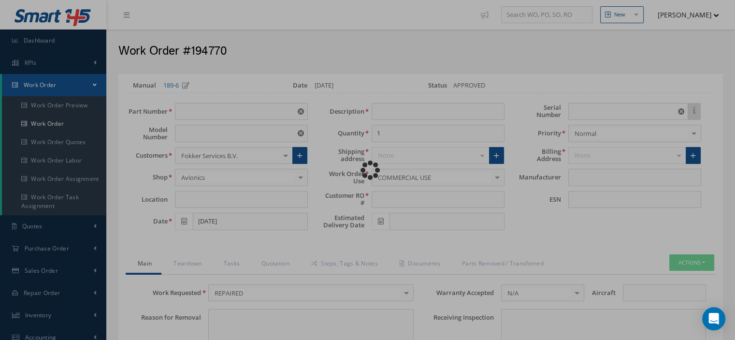
type input "1,5"
checkbox input "true"
type input "HONEYWELL"
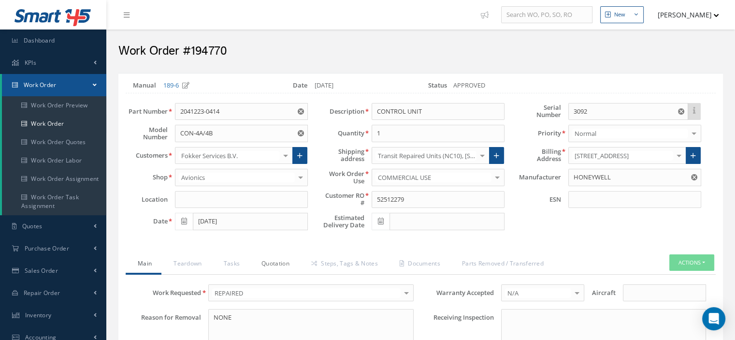
click at [278, 264] on link "Quotation" at bounding box center [274, 264] width 50 height 20
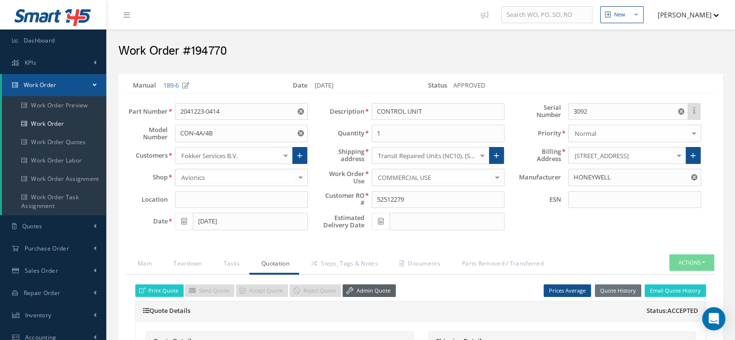
click at [365, 288] on link "Admin Quote" at bounding box center [369, 290] width 53 height 13
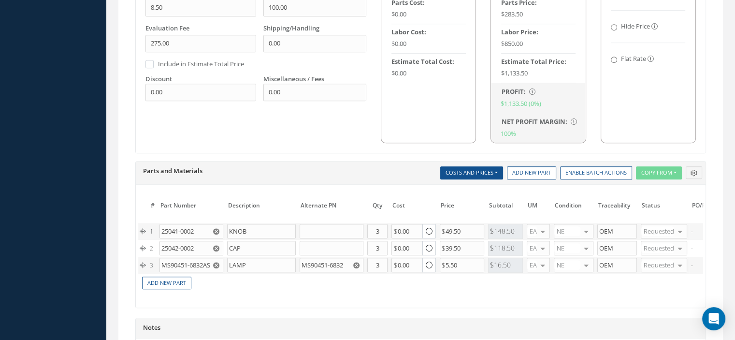
scroll to position [0, 101]
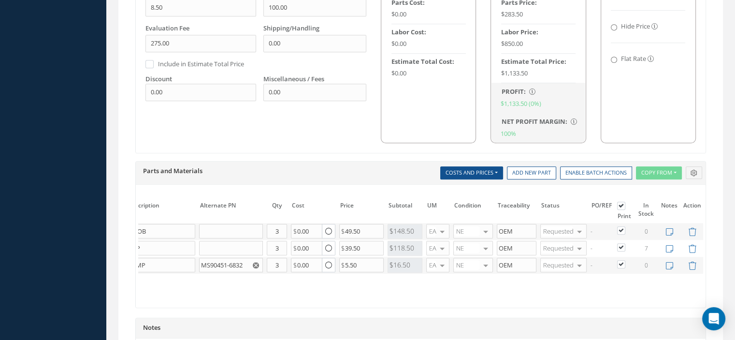
click at [625, 260] on label at bounding box center [626, 264] width 2 height 8
click at [622, 262] on input "checkbox" at bounding box center [622, 265] width 6 height 6
checkbox input "false"
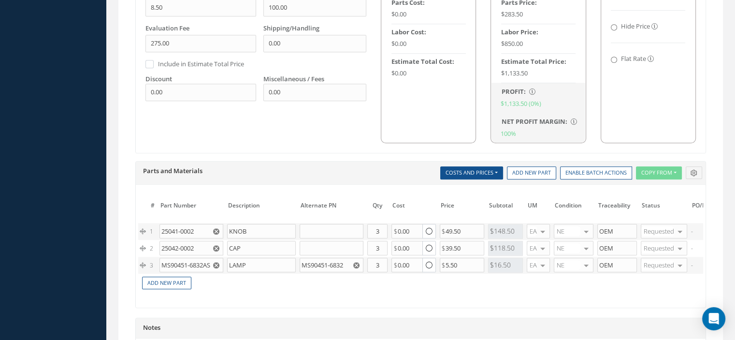
scroll to position [774, 0]
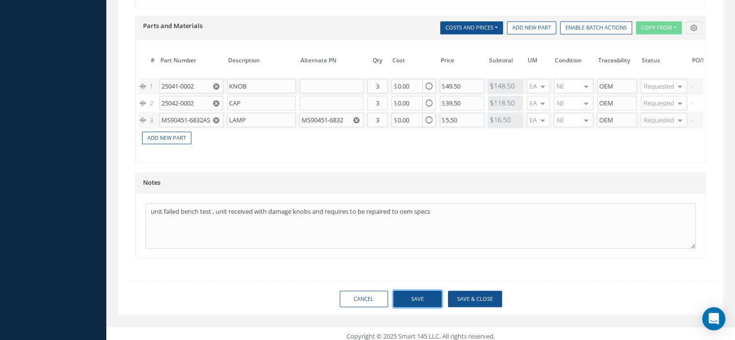
click at [409, 301] on button "Save" at bounding box center [418, 299] width 48 height 17
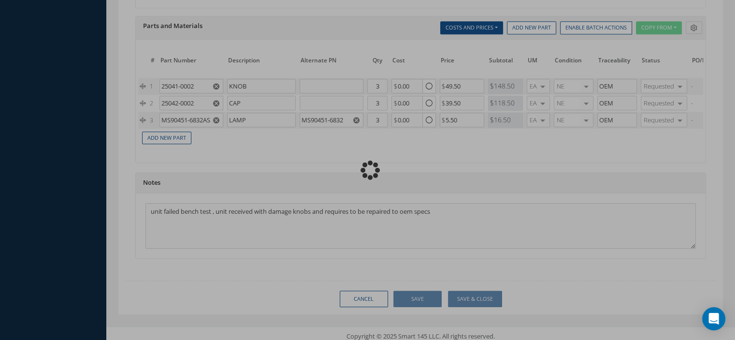
checkbox input "false"
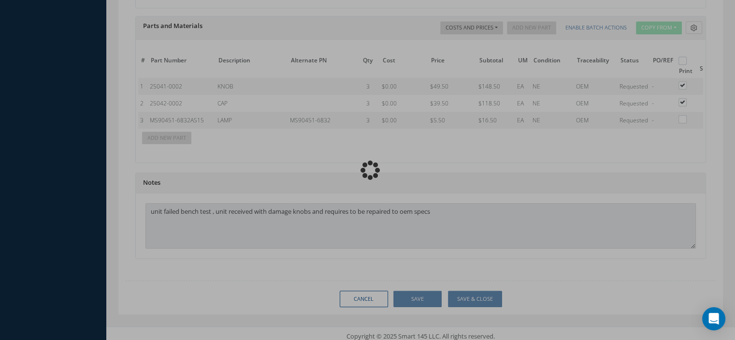
type input "HONEYWELL"
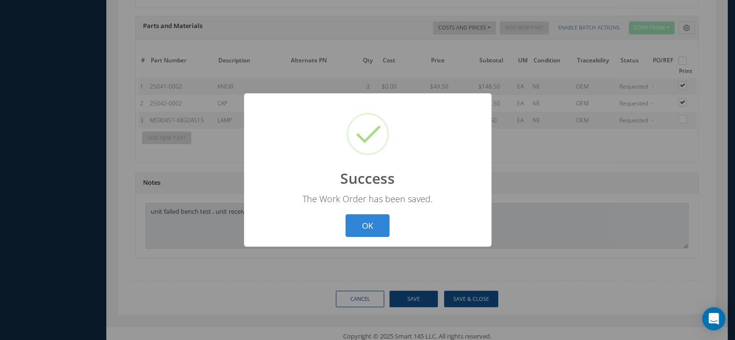
scroll to position [771, 0]
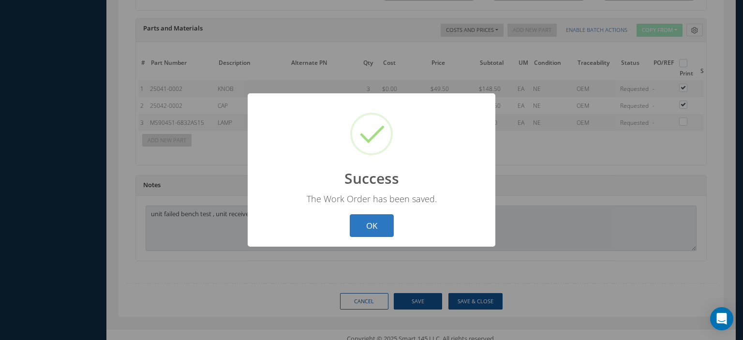
click at [373, 229] on button "OK" at bounding box center [372, 225] width 44 height 23
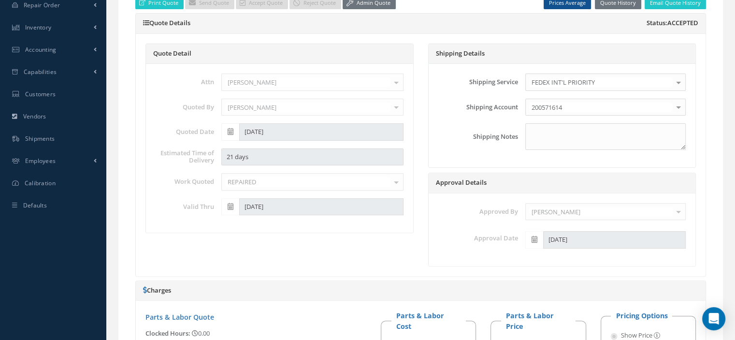
scroll to position [0, 0]
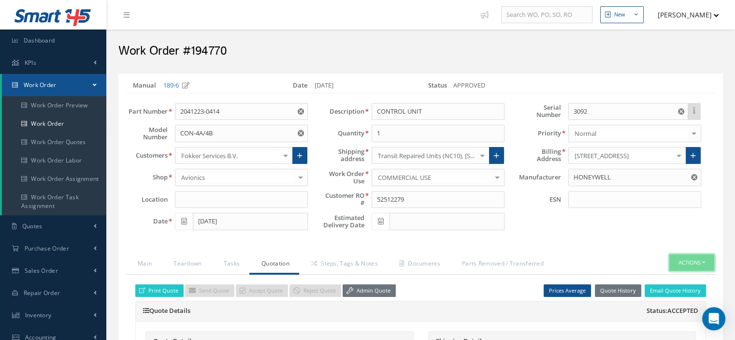
click at [709, 258] on button "Actions" at bounding box center [692, 262] width 45 height 17
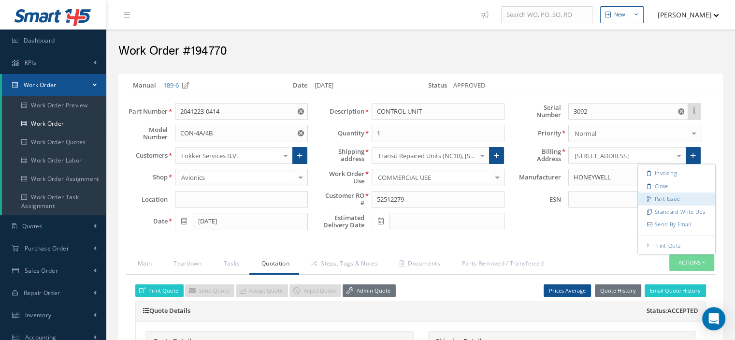
click at [657, 194] on link "Part Issue" at bounding box center [676, 198] width 77 height 13
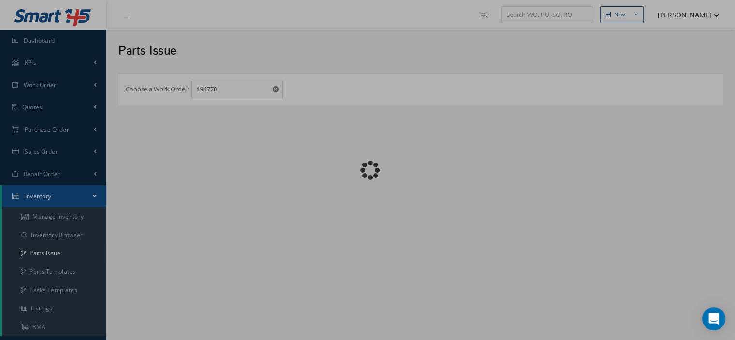
checkbox input "false"
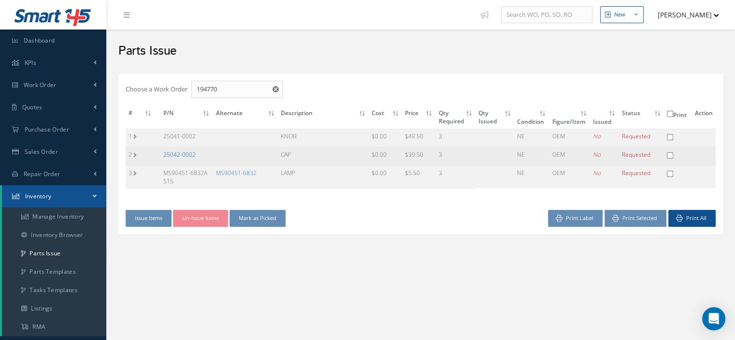
click at [176, 155] on link "25042-0002" at bounding box center [179, 154] width 32 height 8
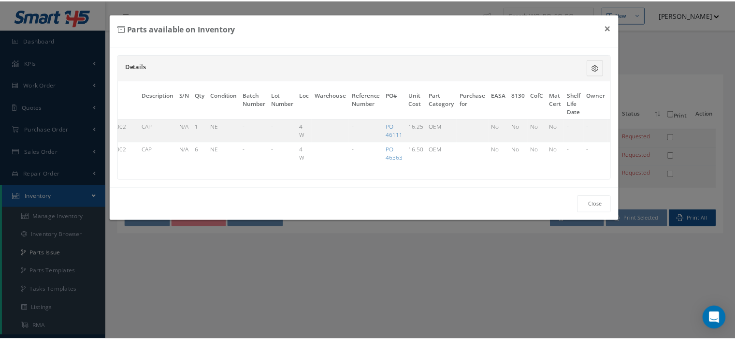
scroll to position [0, 59]
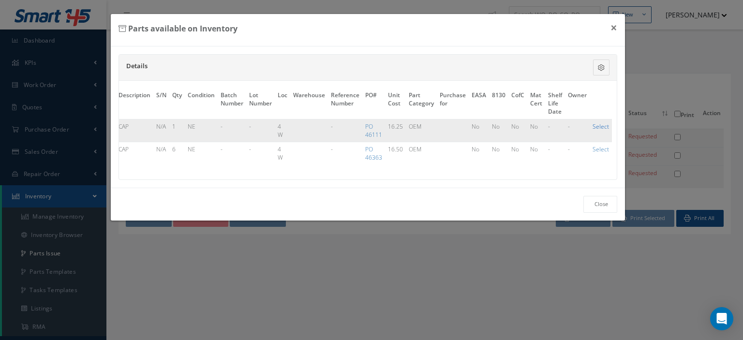
click at [599, 126] on link "Select" at bounding box center [600, 126] width 16 height 8
checkbox input "true"
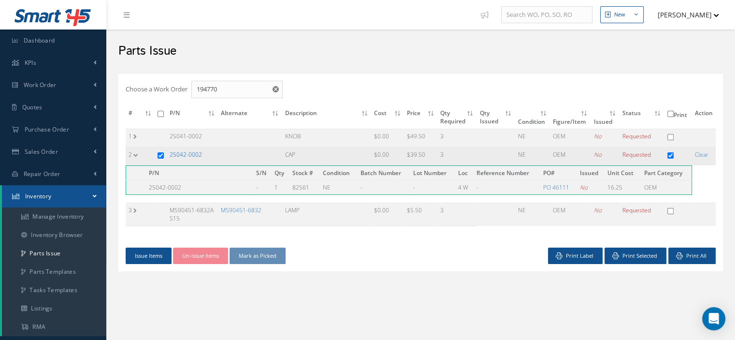
click at [189, 154] on link "25042-0002" at bounding box center [186, 154] width 32 height 8
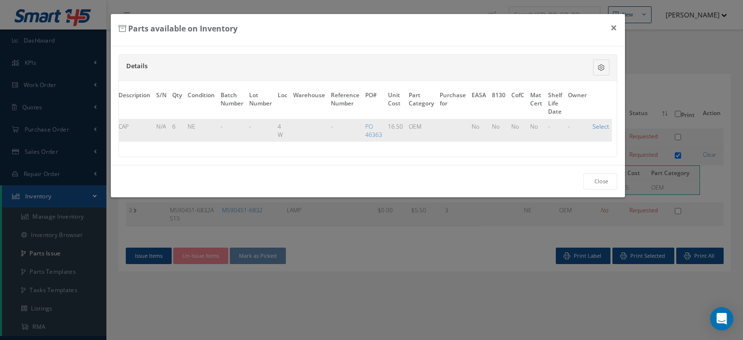
click at [603, 127] on link "Select" at bounding box center [600, 126] width 16 height 8
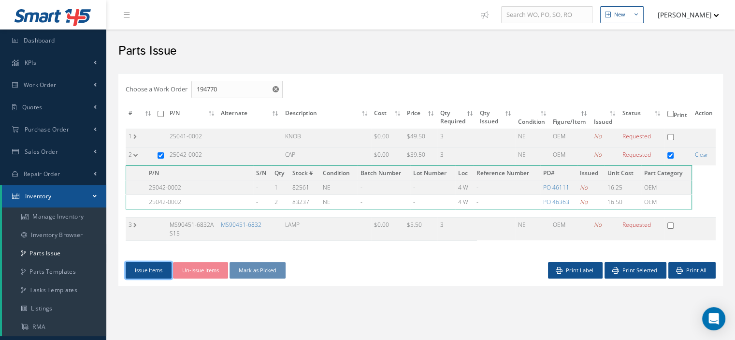
click at [157, 266] on button "Issue Items" at bounding box center [149, 270] width 46 height 17
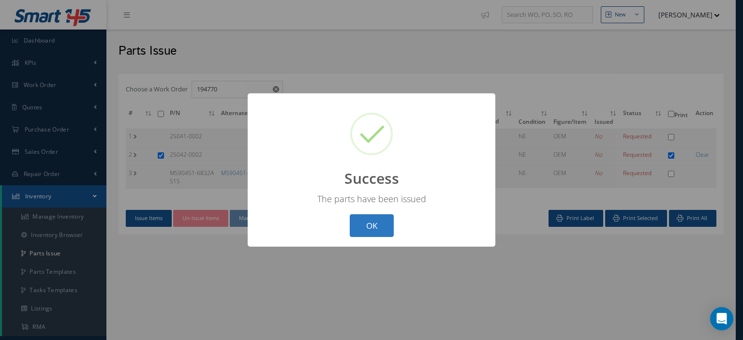
click at [364, 229] on button "OK" at bounding box center [372, 225] width 44 height 23
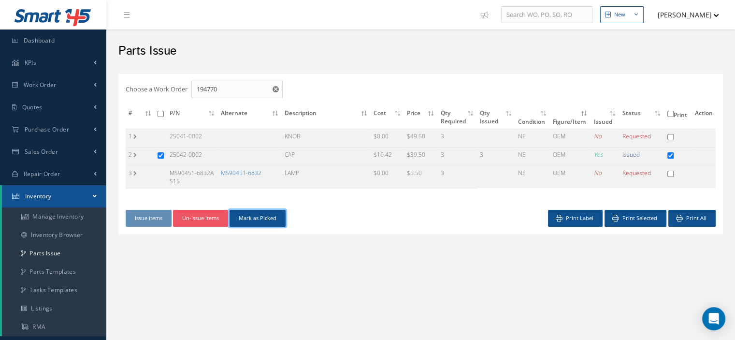
click at [273, 221] on button "Mark as Picked" at bounding box center [258, 218] width 56 height 17
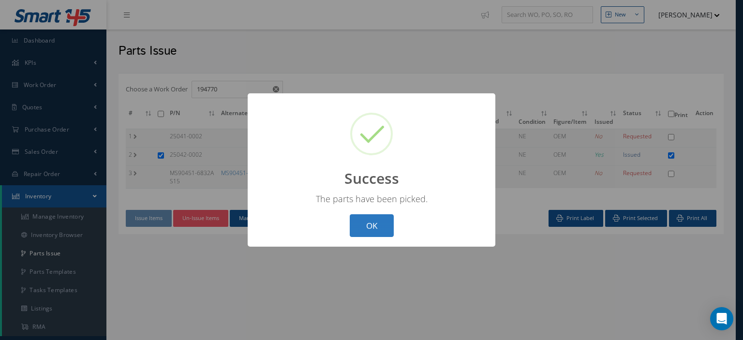
click at [373, 228] on button "OK" at bounding box center [372, 225] width 44 height 23
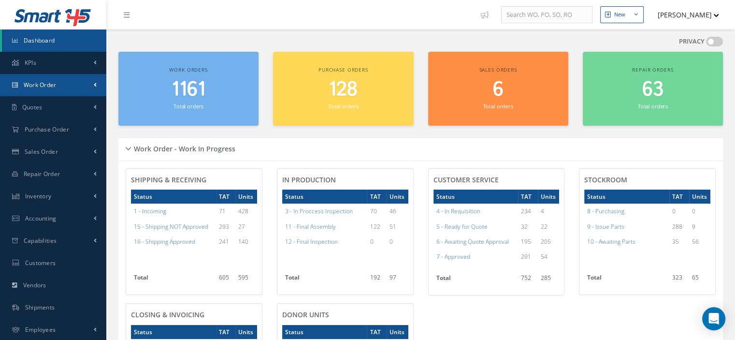
click at [56, 88] on span "Work Order" at bounding box center [40, 85] width 33 height 8
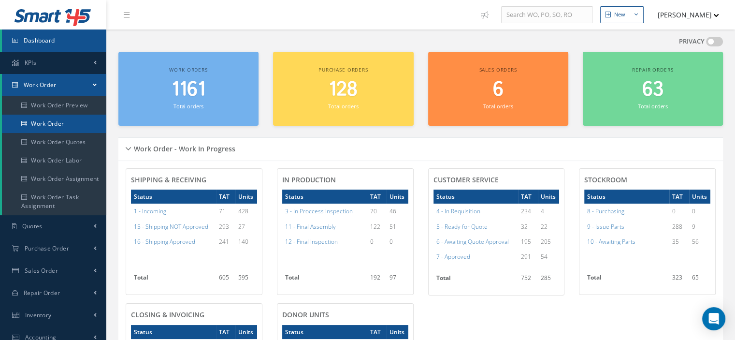
click at [59, 118] on link "Work Order" at bounding box center [54, 124] width 104 height 18
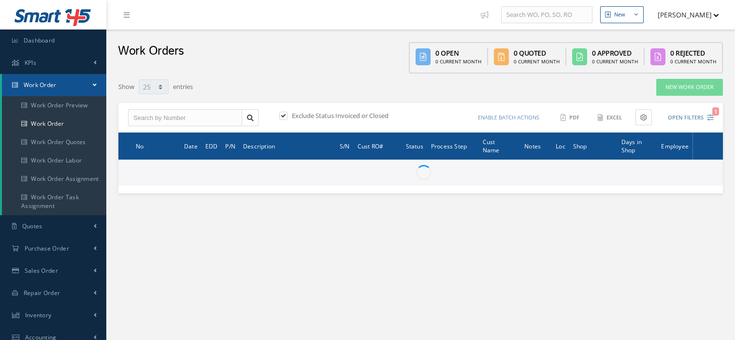
select select "25"
click at [147, 114] on input "text" at bounding box center [185, 117] width 114 height 17
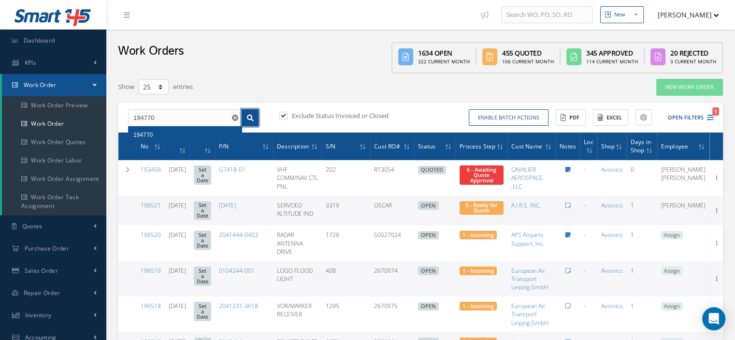
click at [245, 119] on link at bounding box center [250, 117] width 17 height 17
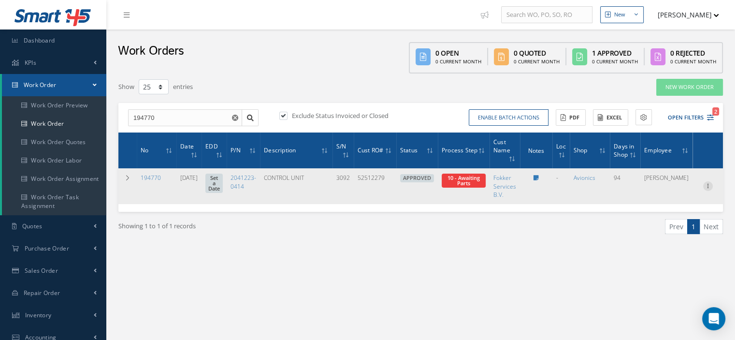
click at [708, 187] on icon at bounding box center [708, 185] width 10 height 8
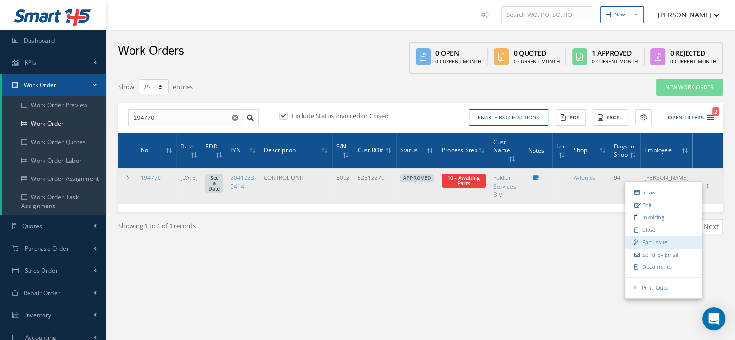
click at [657, 239] on link "Part Issue" at bounding box center [664, 242] width 76 height 13
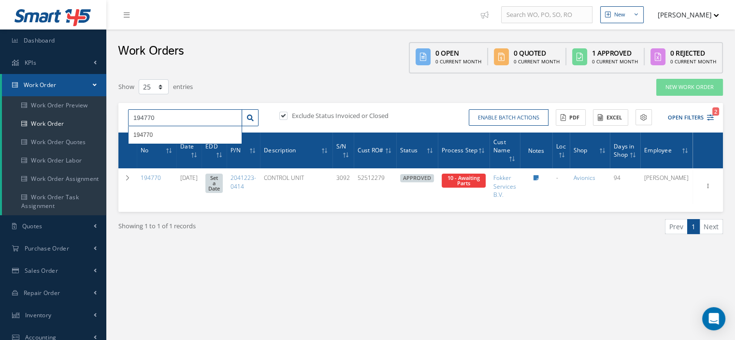
drag, startPoint x: 190, startPoint y: 118, endPoint x: 122, endPoint y: 121, distance: 68.2
click at [122, 120] on div "194770 194770" at bounding box center [193, 117] width 145 height 17
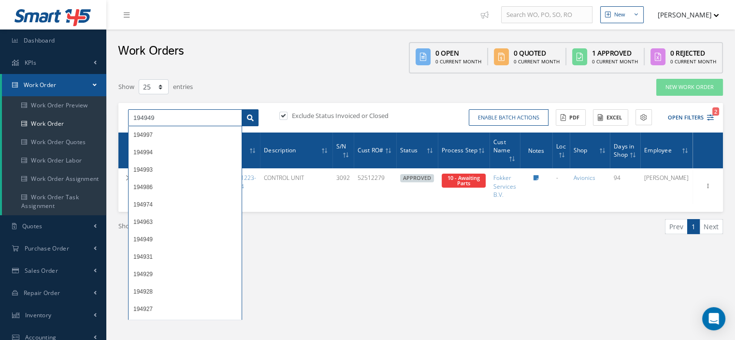
type input "194949"
click at [248, 121] on link at bounding box center [250, 117] width 17 height 17
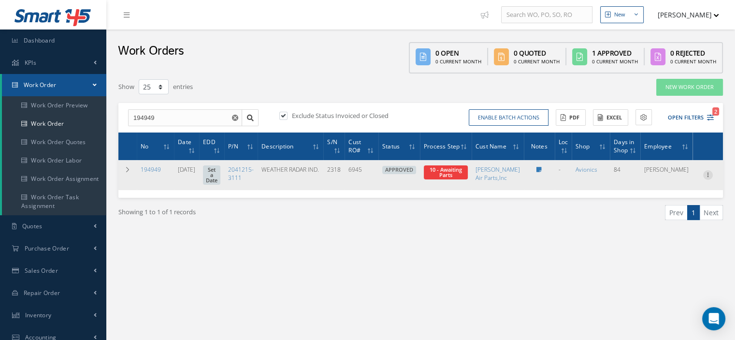
click at [708, 178] on icon at bounding box center [708, 174] width 10 height 8
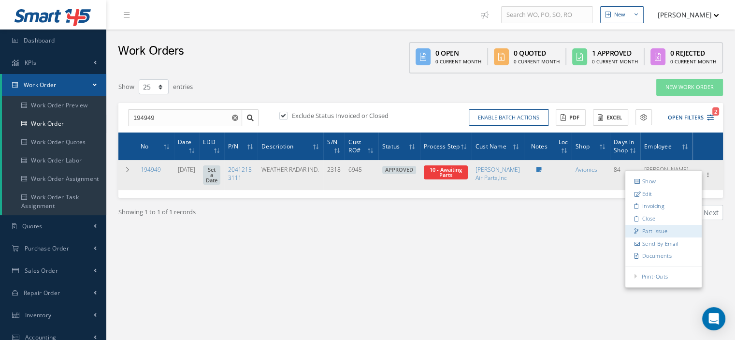
click at [656, 237] on link "Part Issue" at bounding box center [664, 231] width 76 height 13
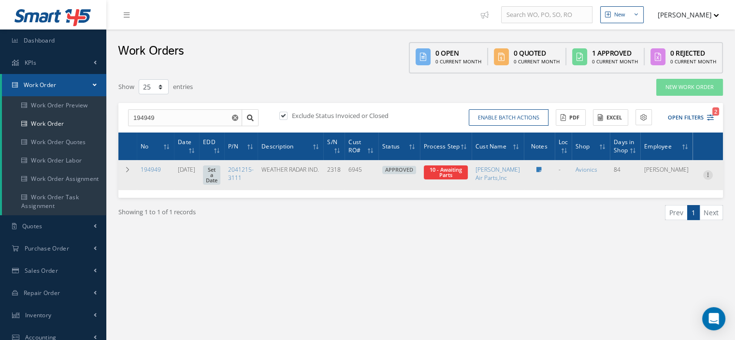
click at [706, 178] on icon at bounding box center [708, 174] width 10 height 8
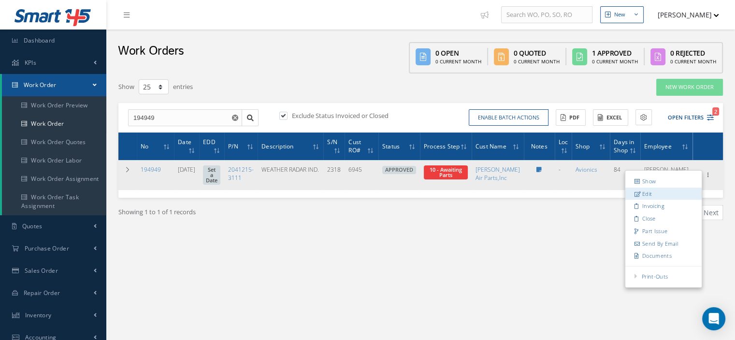
click at [661, 199] on link "Edit" at bounding box center [664, 194] width 76 height 13
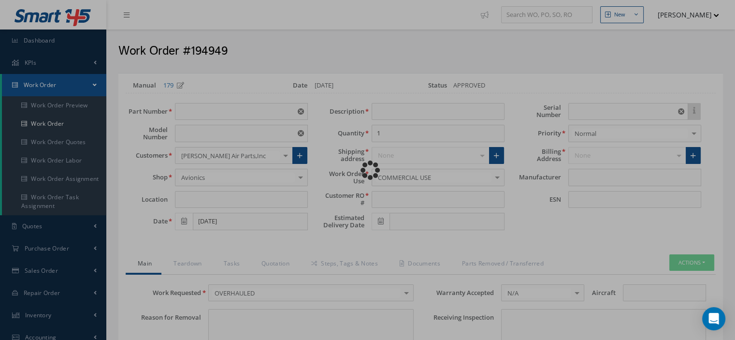
type input "2041215-3111"
type input "PPI-1U"
type input "06/06/2025"
type input "WEATHER RADAR IND."
type input "6945"
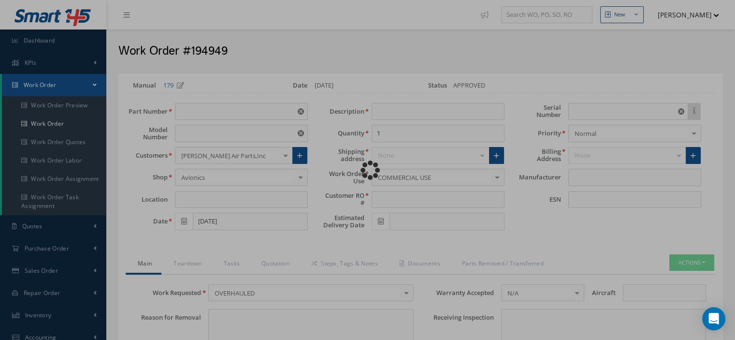
type input "2318"
type textarea "NONE"
type input "NONE"
type textarea "NONE"
type input "NONE"
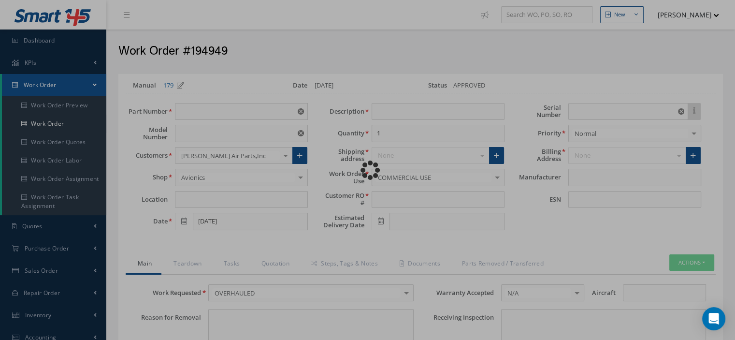
type input "1,3-7,9,10,12-15"
checkbox input "true"
type input "BENDIX"
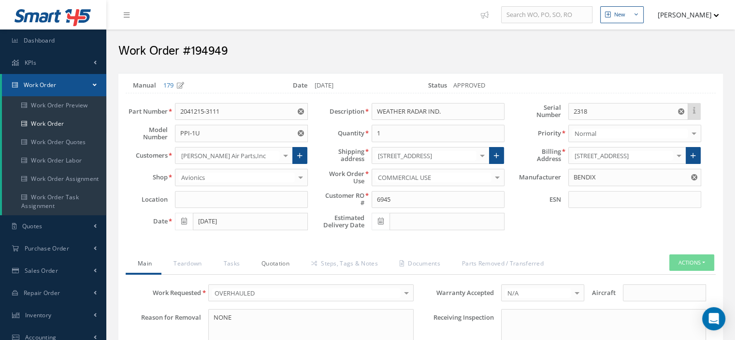
click at [263, 263] on link "Quotation" at bounding box center [274, 264] width 50 height 20
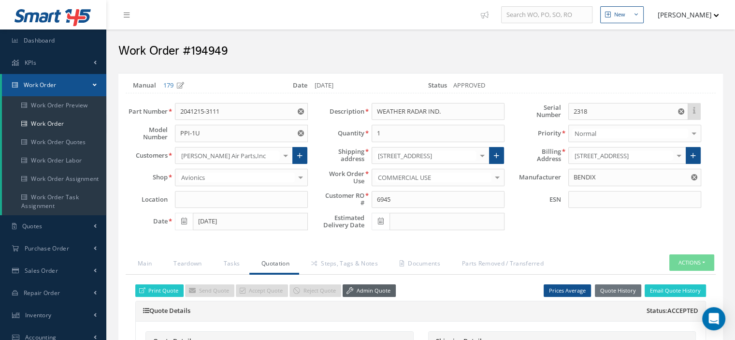
click at [353, 289] on link "Admin Quote" at bounding box center [369, 290] width 53 height 13
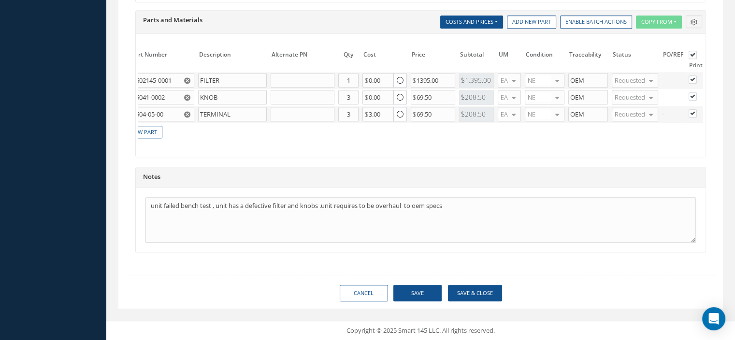
scroll to position [0, 101]
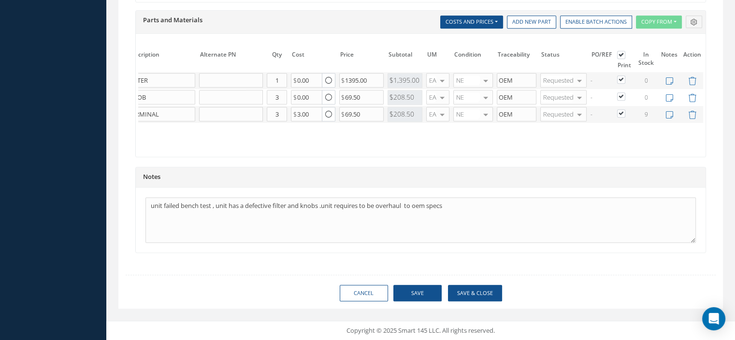
click at [625, 109] on label at bounding box center [626, 113] width 2 height 8
click at [623, 111] on input "checkbox" at bounding box center [622, 114] width 6 height 6
checkbox input "false"
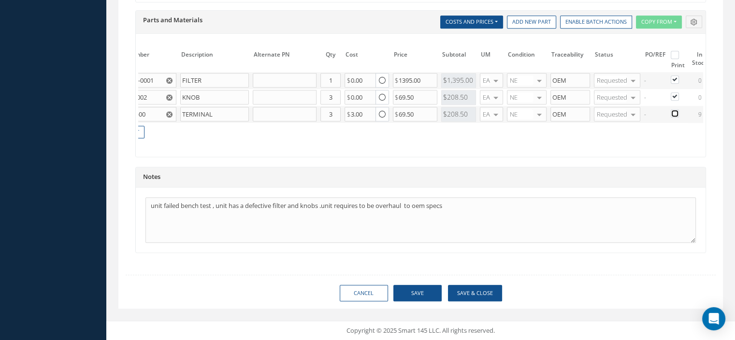
scroll to position [0, 0]
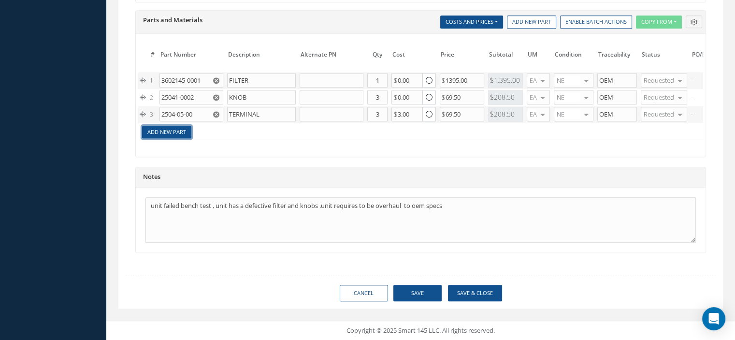
click at [172, 126] on link "Add New Part" at bounding box center [166, 132] width 49 height 13
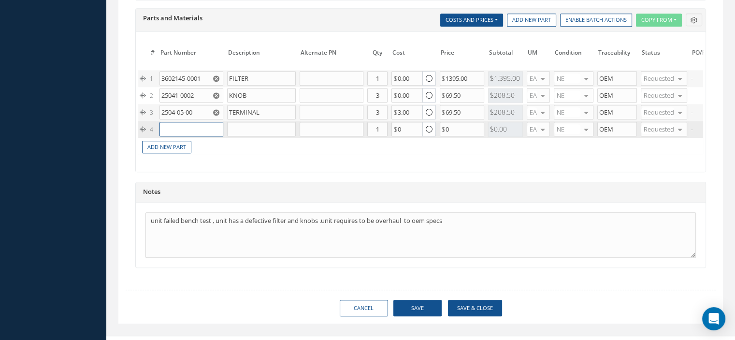
click at [173, 127] on input "text" at bounding box center [192, 129] width 64 height 15
type input "25042-0002"
click at [184, 137] on span "25042-0002" at bounding box center [181, 140] width 32 height 8
type input "CAP"
drag, startPoint x: 372, startPoint y: 125, endPoint x: 384, endPoint y: 124, distance: 12.1
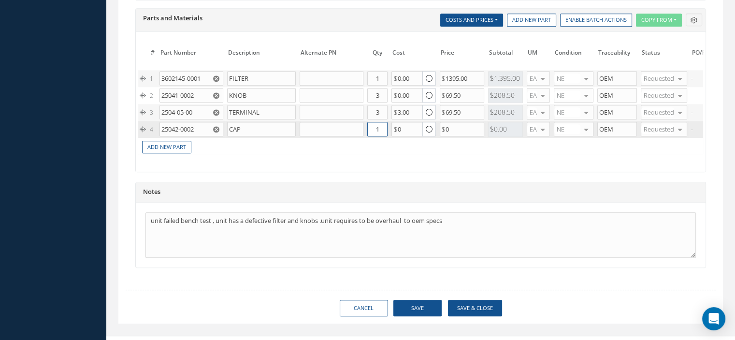
click at [384, 124] on input "1" at bounding box center [377, 129] width 20 height 15
type input "3"
click at [418, 305] on button "Save" at bounding box center [418, 308] width 48 height 17
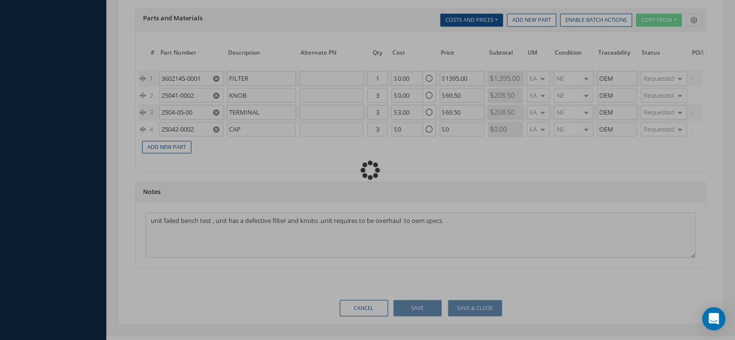
checkbox input "false"
checkbox input "true"
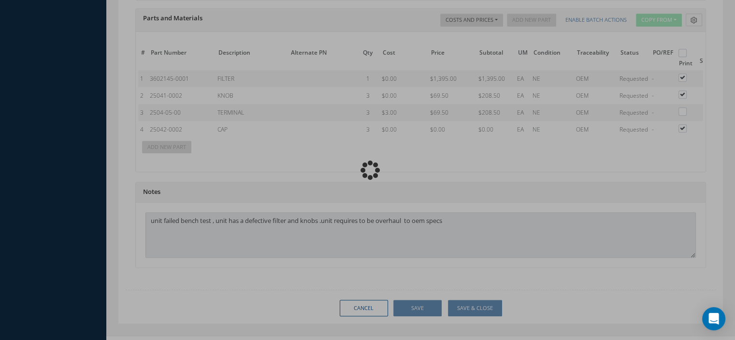
type input "BENDIX"
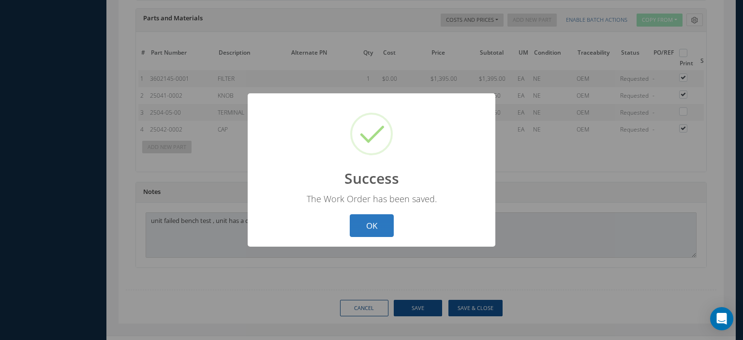
click at [366, 224] on button "OK" at bounding box center [372, 225] width 44 height 23
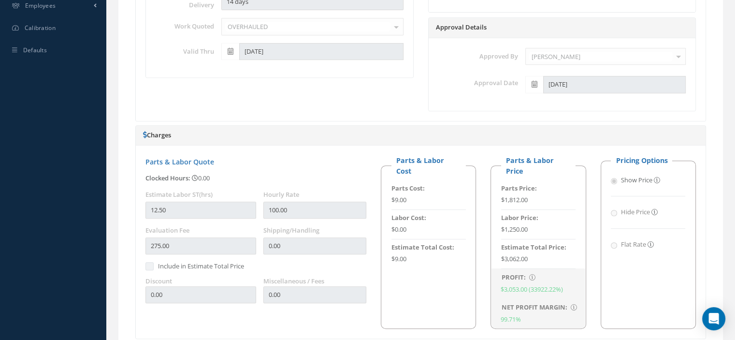
scroll to position [8, 0]
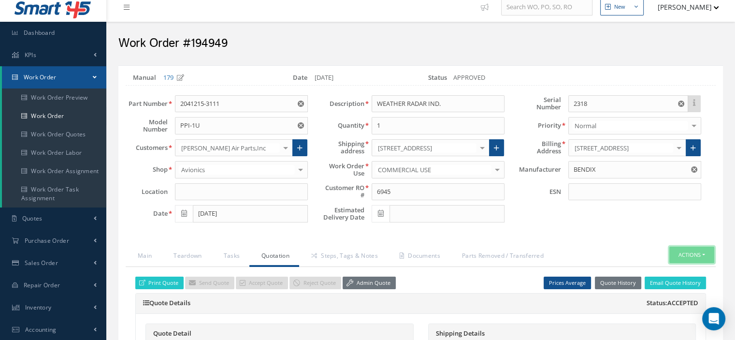
click at [706, 255] on button "Actions" at bounding box center [692, 255] width 45 height 17
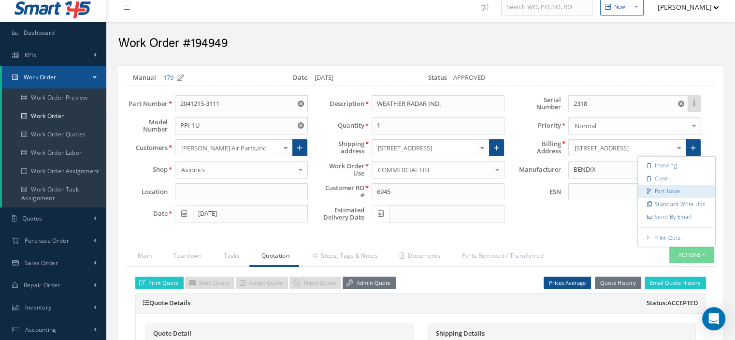
click at [671, 190] on link "Part Issue" at bounding box center [676, 191] width 77 height 13
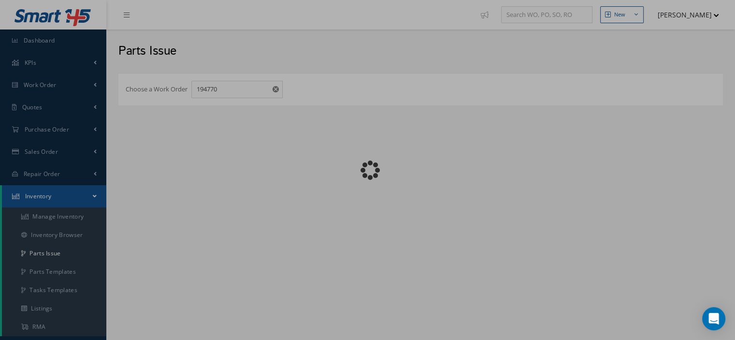
checkbox input "false"
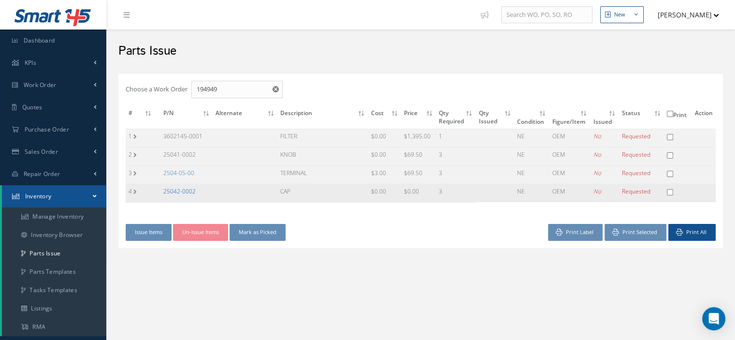
click at [168, 188] on link "25042-0002" at bounding box center [179, 191] width 32 height 8
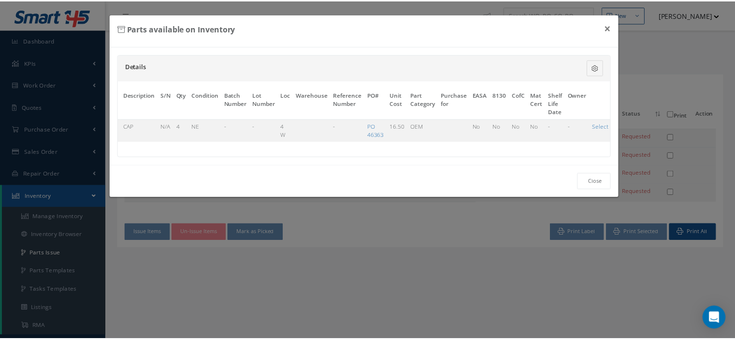
scroll to position [0, 54]
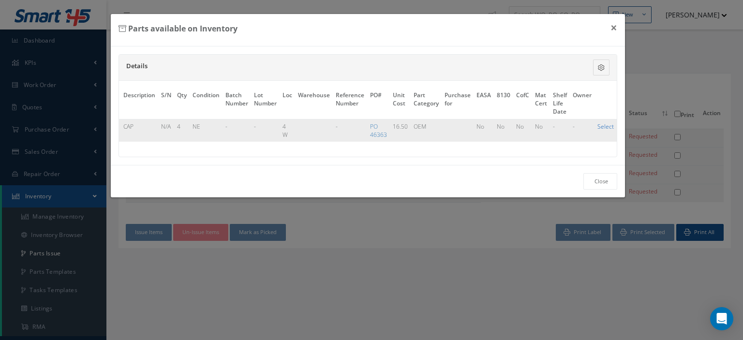
click at [601, 126] on link "Select" at bounding box center [605, 126] width 16 height 8
checkbox input "true"
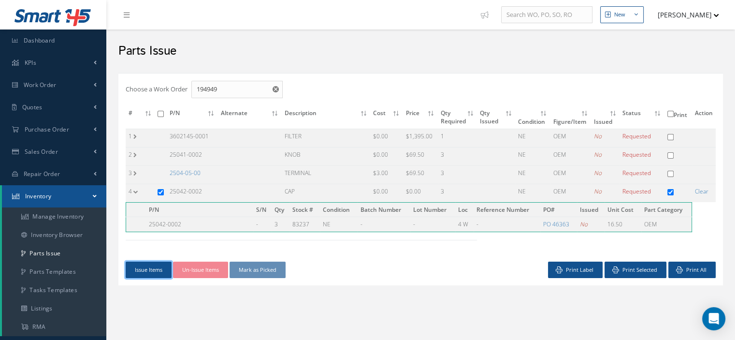
click at [153, 273] on button "Issue Items" at bounding box center [149, 270] width 46 height 17
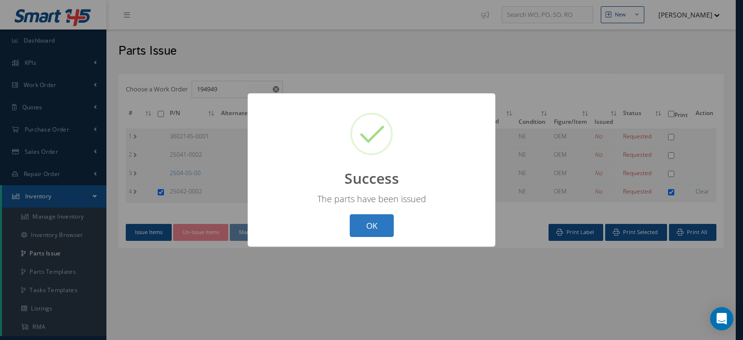
click at [360, 227] on button "OK" at bounding box center [372, 225] width 44 height 23
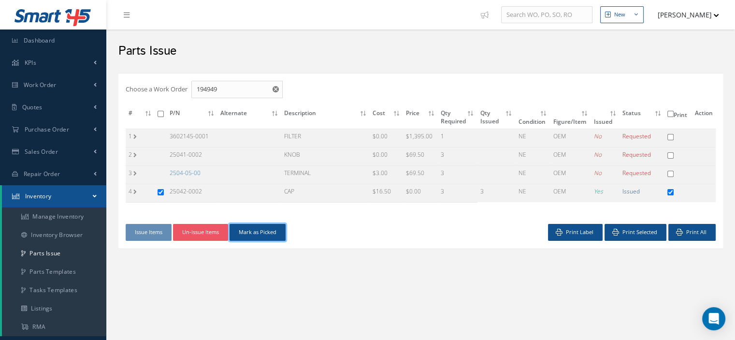
click at [238, 232] on button "Mark as Picked" at bounding box center [258, 232] width 56 height 17
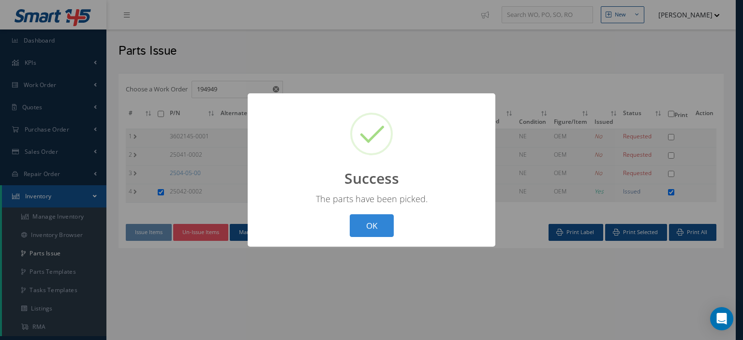
click at [373, 229] on button "OK" at bounding box center [372, 225] width 44 height 23
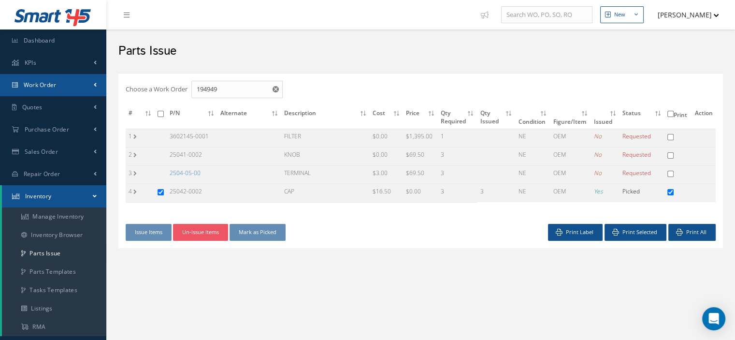
click at [60, 83] on link "Work Order" at bounding box center [53, 85] width 106 height 22
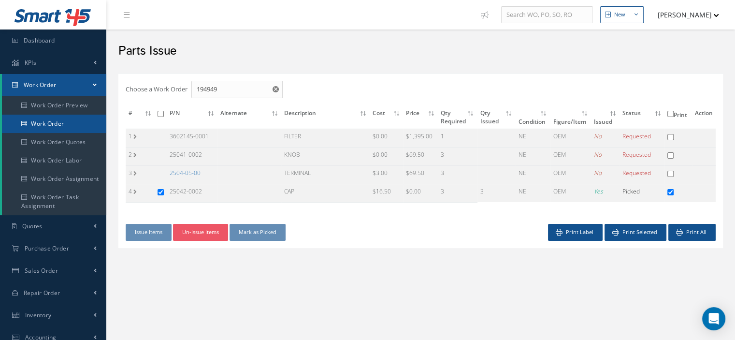
click at [55, 119] on link "Work Order" at bounding box center [54, 124] width 104 height 18
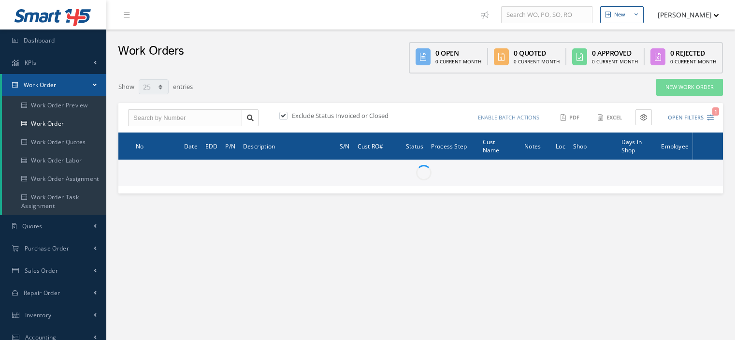
select select "25"
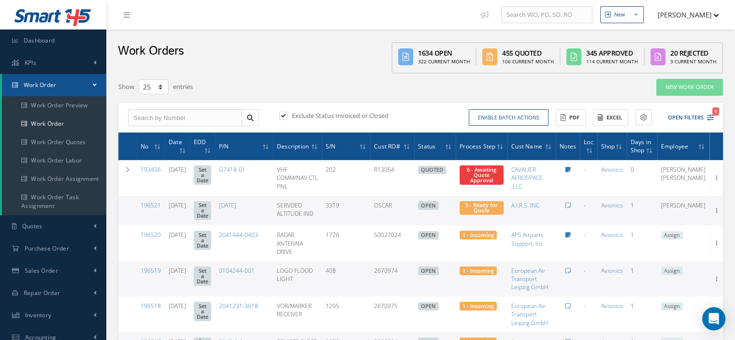
type input "All Work Request"
type input "All Work Performed"
type input "All Status"
type input "WO Part Status"
click at [287, 116] on label at bounding box center [288, 115] width 2 height 9
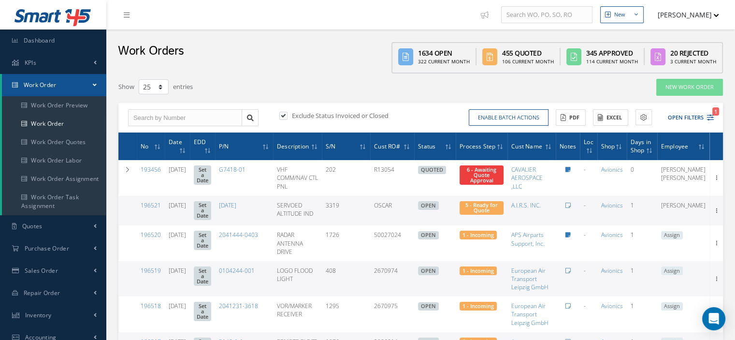
click at [280, 116] on input "checkbox" at bounding box center [282, 116] width 6 height 6
checkbox input "false"
click at [711, 119] on icon at bounding box center [710, 117] width 7 height 7
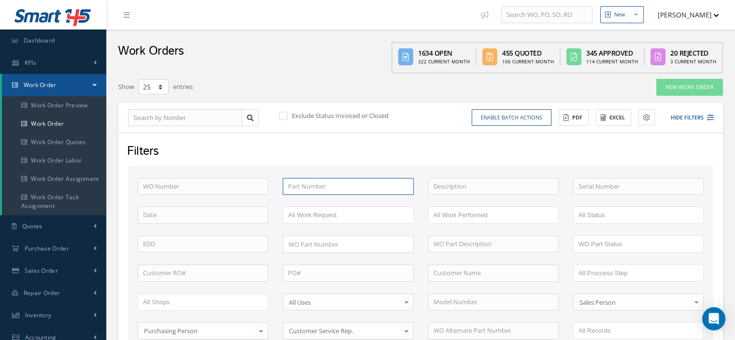
click at [333, 191] on input "text" at bounding box center [348, 186] width 131 height 17
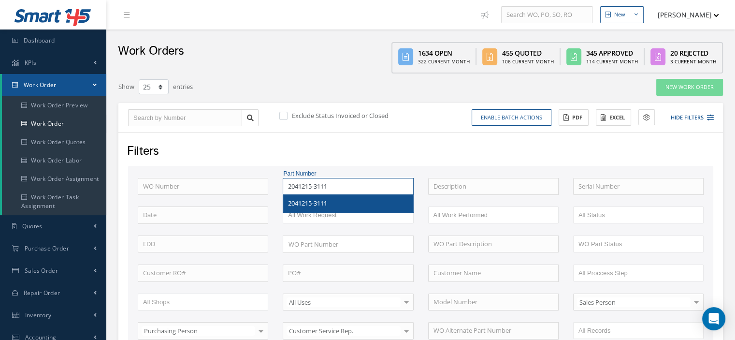
type input "2041215-3111"
click at [327, 201] on span "2041215-3111" at bounding box center [307, 203] width 39 height 9
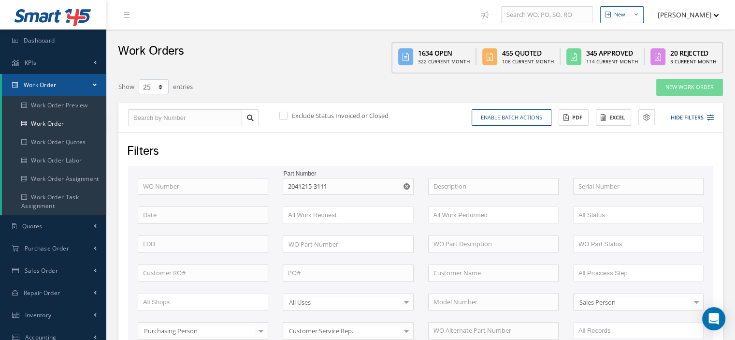
scroll to position [193, 0]
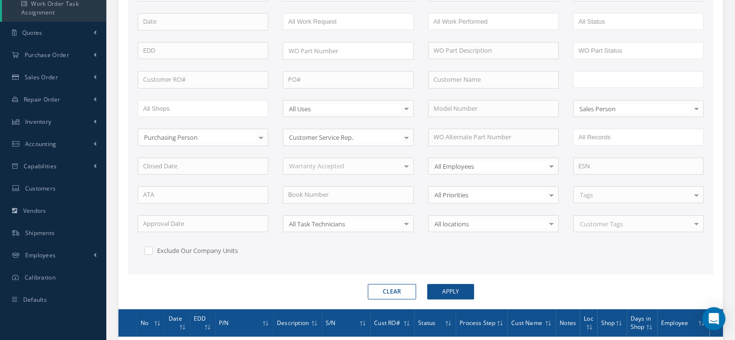
click at [599, 79] on input "text" at bounding box center [609, 79] width 61 height 12
click at [466, 289] on button "Apply" at bounding box center [450, 291] width 47 height 15
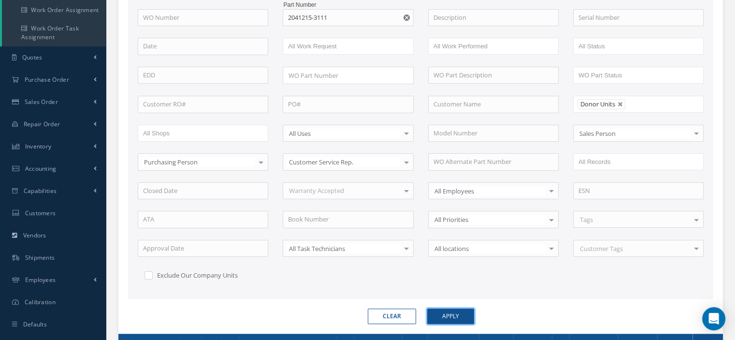
scroll to position [24, 0]
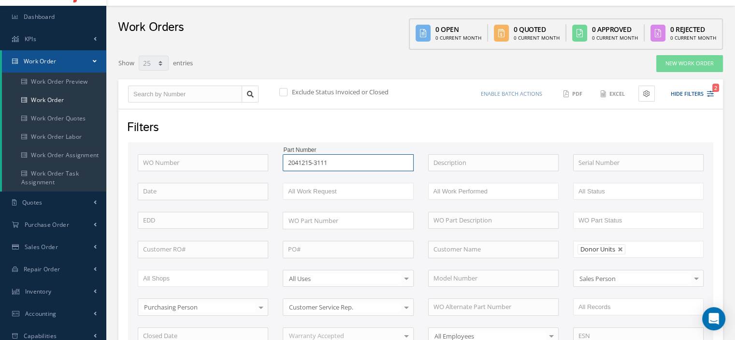
click at [355, 162] on input "2041215-3111" at bounding box center [348, 162] width 131 height 17
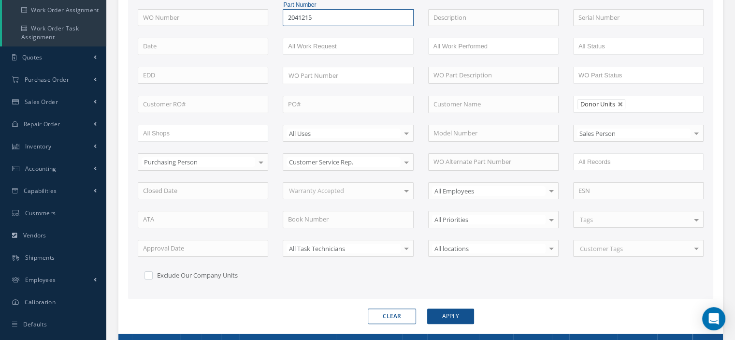
scroll to position [265, 0]
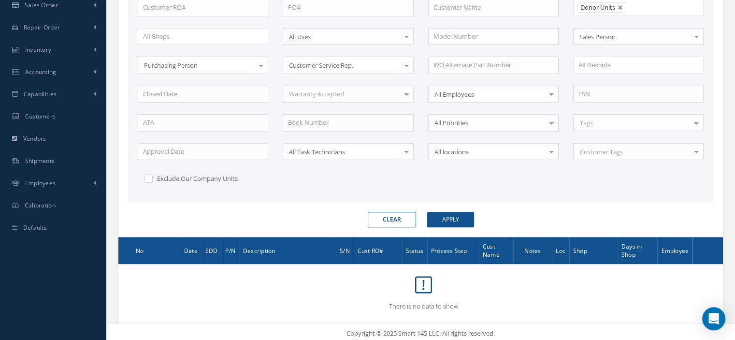
type input "2041215"
click at [438, 221] on button "Apply" at bounding box center [450, 219] width 47 height 15
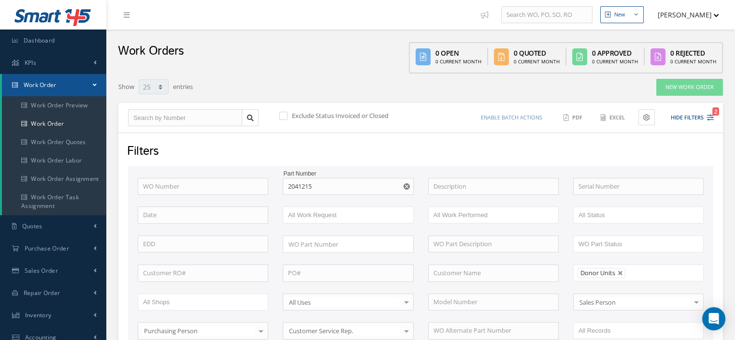
click at [408, 187] on use "Reset" at bounding box center [407, 186] width 6 height 6
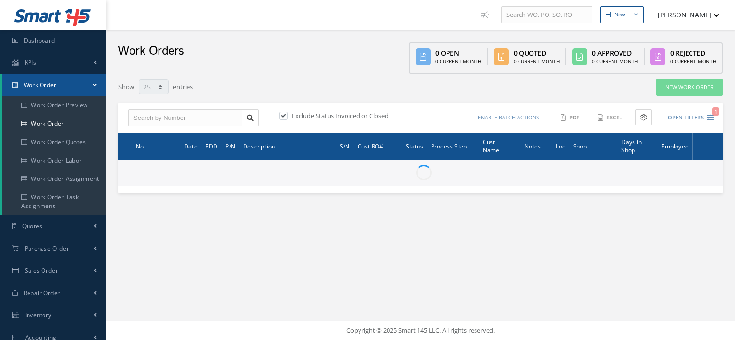
select select "25"
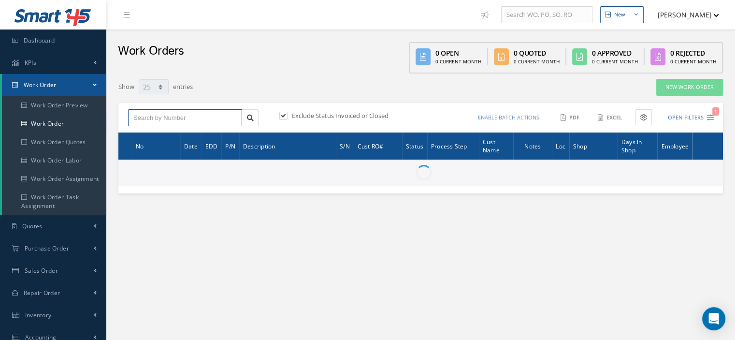
click at [147, 120] on input "text" at bounding box center [185, 117] width 114 height 17
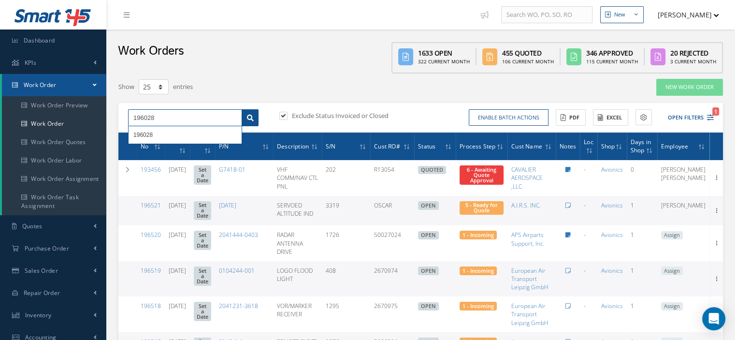
type input "196028"
click at [249, 112] on link at bounding box center [250, 117] width 17 height 17
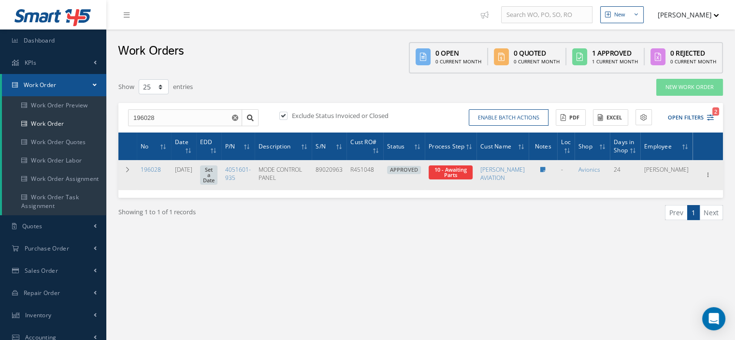
click at [467, 172] on span "10 - Awaiting Parts" at bounding box center [451, 172] width 32 height 13
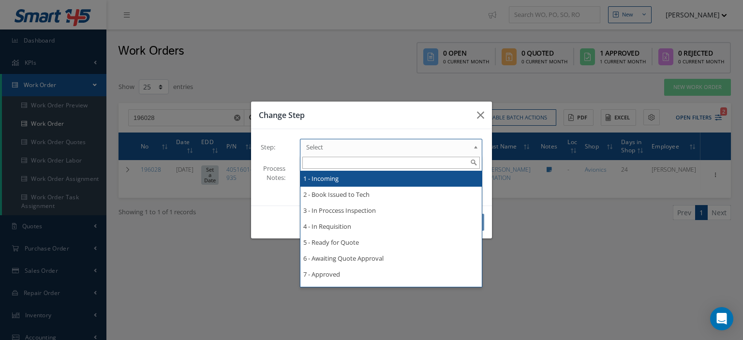
click at [476, 147] on b at bounding box center [477, 149] width 9 height 15
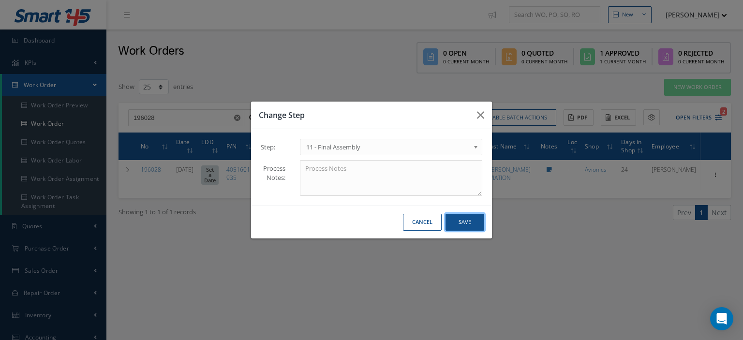
click at [465, 224] on button "Save" at bounding box center [464, 222] width 39 height 17
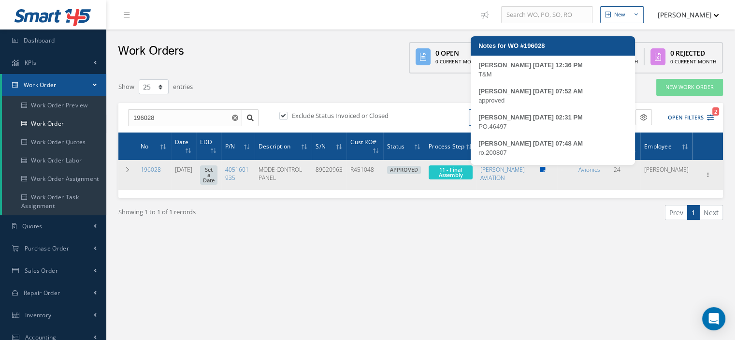
click at [546, 170] on icon at bounding box center [543, 170] width 5 height 6
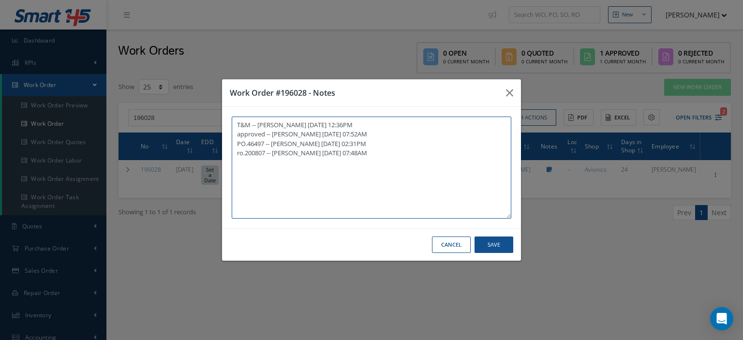
click at [300, 183] on textarea "T&M -- Frankie Flores 08/05/2025 12:36PM approved -- Oscar Ravelo 08/18/2025 07…" at bounding box center [371, 168] width 279 height 102
paste textarea "I already gave them to the technician"
type textarea "T&M -- Frankie Flores 08/05/2025 12:36PM approved -- Oscar Ravelo 08/18/2025 07…"
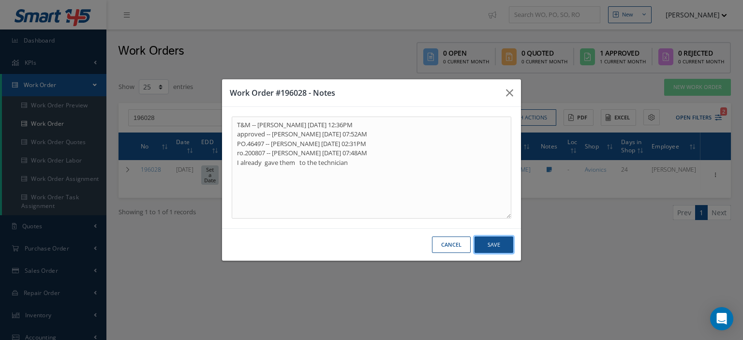
click at [482, 240] on button "Save" at bounding box center [493, 244] width 39 height 17
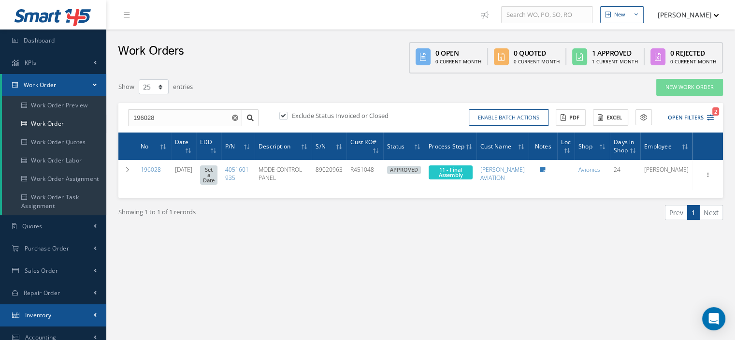
click at [43, 312] on span "Inventory" at bounding box center [38, 315] width 27 height 8
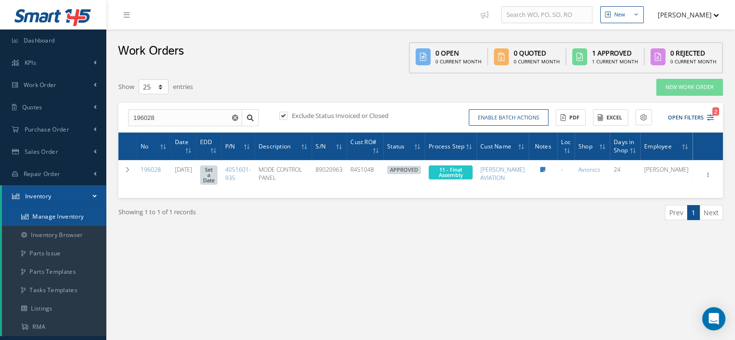
click at [56, 219] on link "Manage Inventory" at bounding box center [54, 216] width 104 height 18
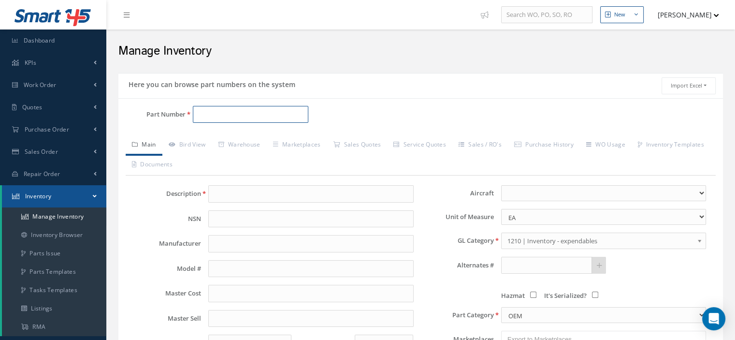
click at [197, 117] on input "Part Number" at bounding box center [251, 114] width 116 height 17
drag, startPoint x: 208, startPoint y: 114, endPoint x: 185, endPoint y: 114, distance: 23.7
click at [185, 114] on div "Part Number lhq1qa030008ulz" at bounding box center [219, 114] width 202 height 17
click at [221, 114] on input "LHQ1qa030008ulz" at bounding box center [251, 114] width 116 height 17
click at [263, 115] on input "LHQ1QA030008ulz" at bounding box center [251, 114] width 116 height 17
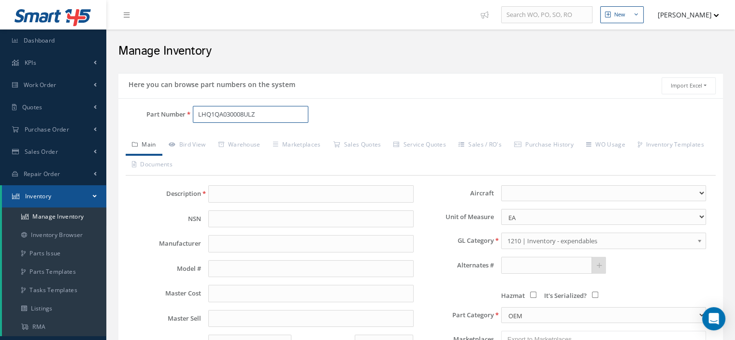
type input "LHQ1QA030008ULZ"
click at [516, 266] on input "text" at bounding box center [546, 265] width 91 height 17
type input "F0110"
click at [597, 264] on icon at bounding box center [599, 265] width 5 height 7
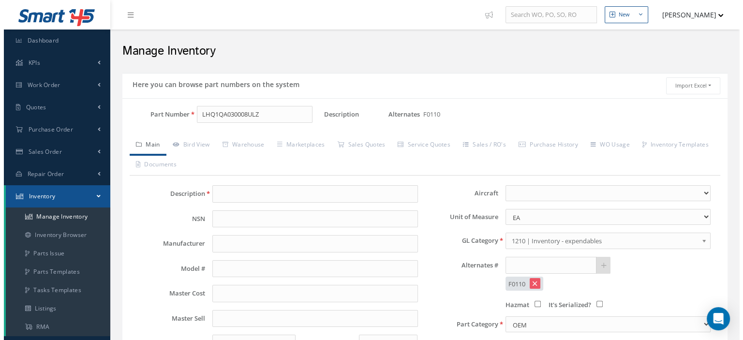
scroll to position [193, 0]
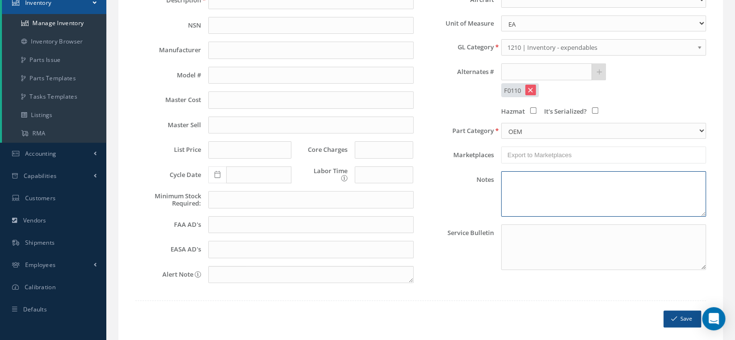
click at [533, 204] on textarea at bounding box center [603, 193] width 205 height 45
type textarea "P/N 292-12 both are cmm"
click at [685, 316] on button "Save" at bounding box center [683, 318] width 38 height 17
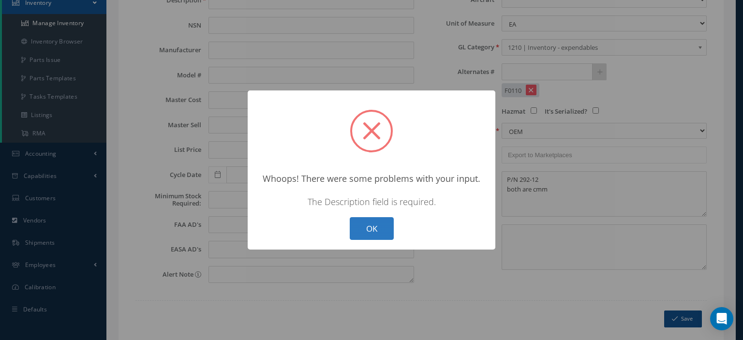
click at [364, 226] on button "OK" at bounding box center [372, 228] width 44 height 23
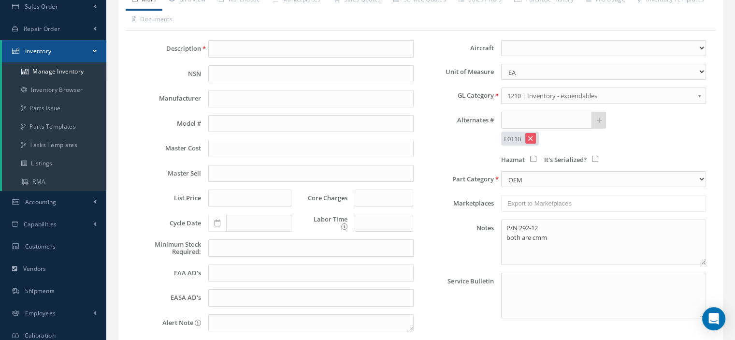
scroll to position [0, 0]
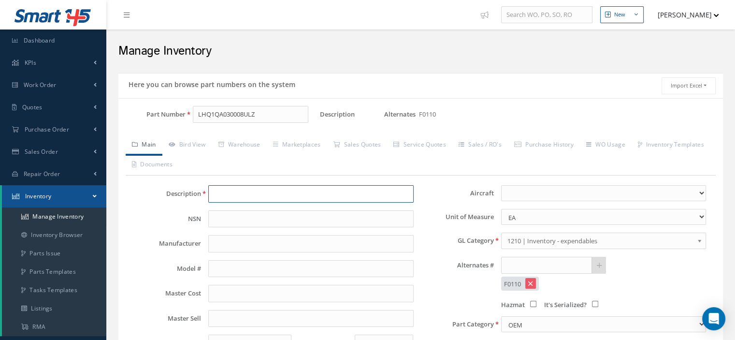
click at [242, 197] on input "text" at bounding box center [310, 193] width 205 height 17
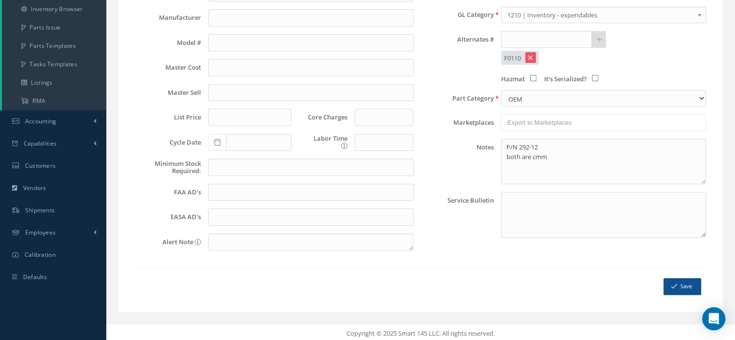
type input "SCREW"
click at [683, 278] on button "Save" at bounding box center [683, 286] width 38 height 17
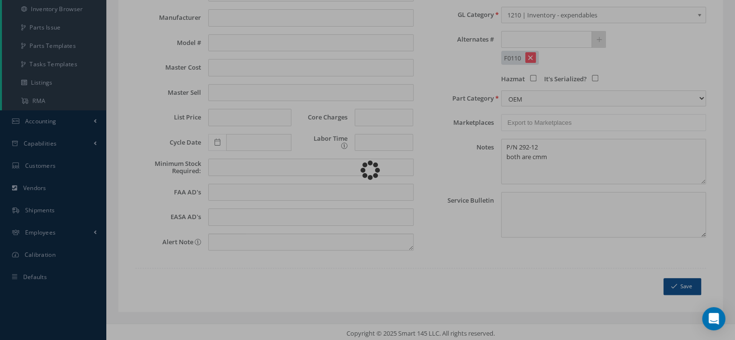
type textarea "P/N 292-12 both are cmm -- [PERSON_NAME] [DATE] 08:43AM"
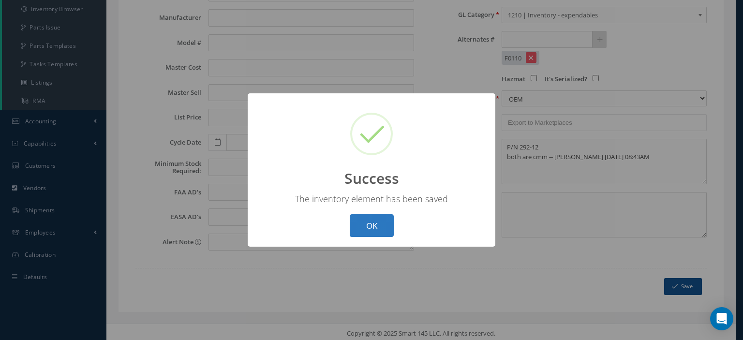
click at [371, 222] on button "OK" at bounding box center [372, 225] width 44 height 23
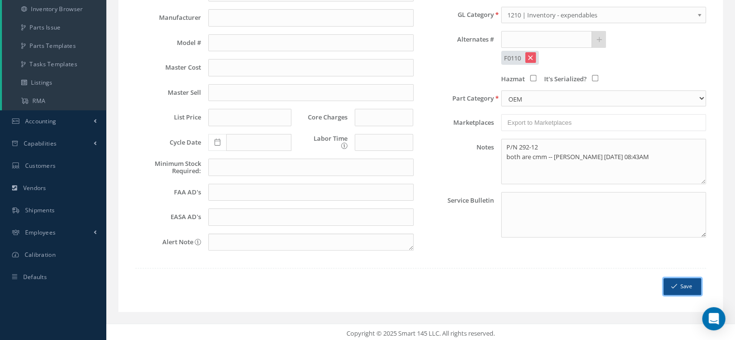
scroll to position [0, 0]
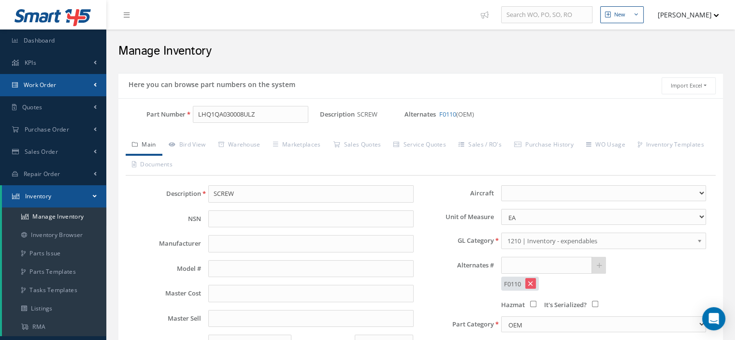
click at [51, 88] on span "Work Order" at bounding box center [40, 85] width 33 height 8
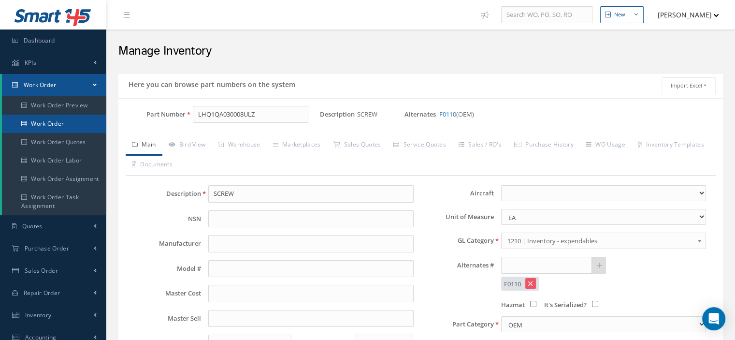
click at [58, 126] on link "Work Order" at bounding box center [54, 124] width 104 height 18
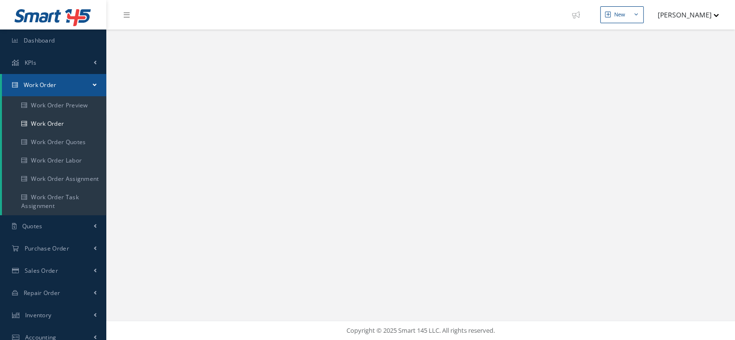
select select "25"
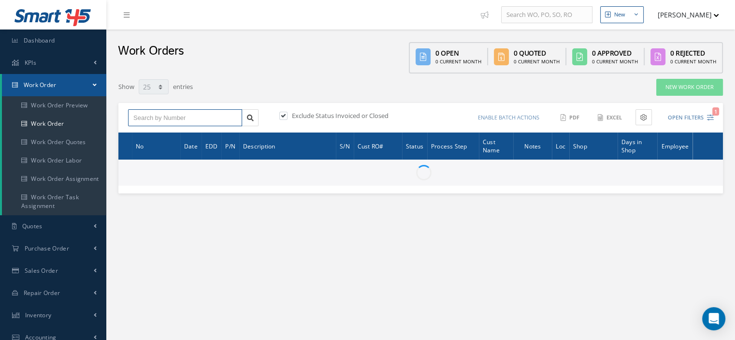
click at [185, 121] on input "text" at bounding box center [185, 117] width 114 height 17
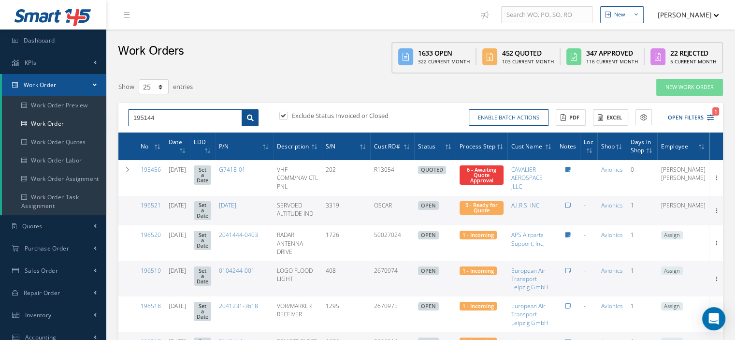
type input "195144"
click at [250, 119] on icon at bounding box center [250, 118] width 7 height 7
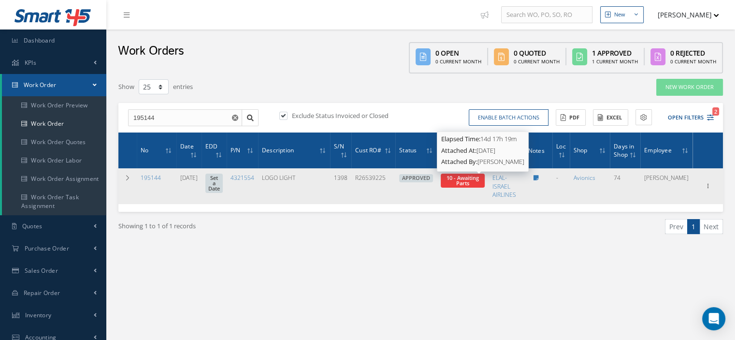
click at [464, 176] on span "10 - Awaiting Parts" at bounding box center [463, 180] width 32 height 13
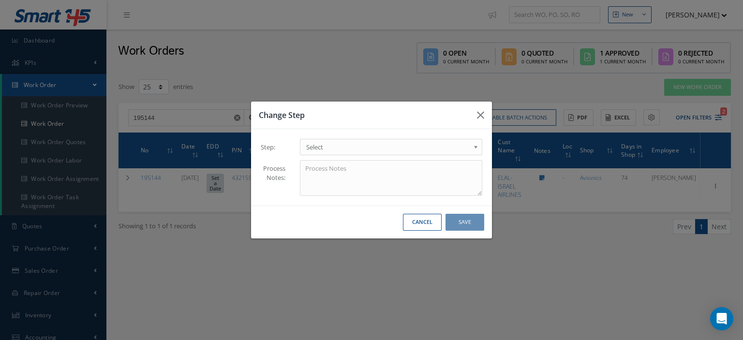
click at [438, 151] on span "Select" at bounding box center [387, 147] width 163 height 12
click at [470, 219] on button "Save" at bounding box center [464, 222] width 39 height 17
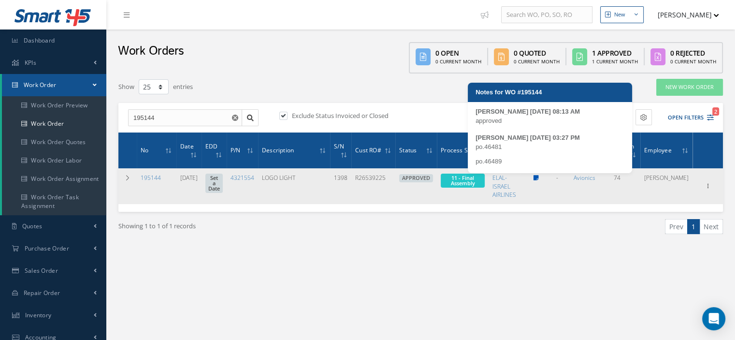
click at [539, 178] on icon at bounding box center [536, 178] width 5 height 6
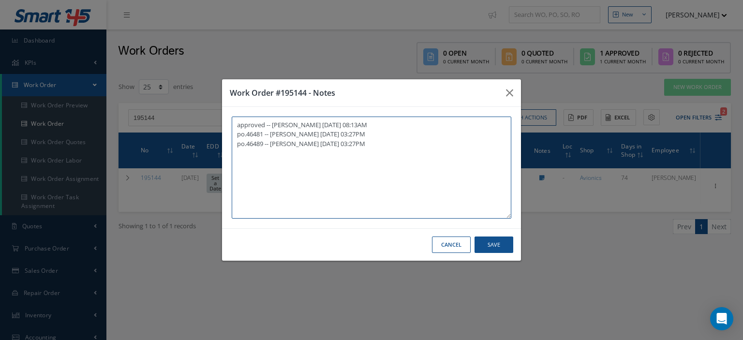
paste textarea "I already gave them to the technician"
type textarea "approved -- Oscar Ravelo 08/11/2025 08:13AM po.46481 -- Oscar Ravelo 08/14/2025…"
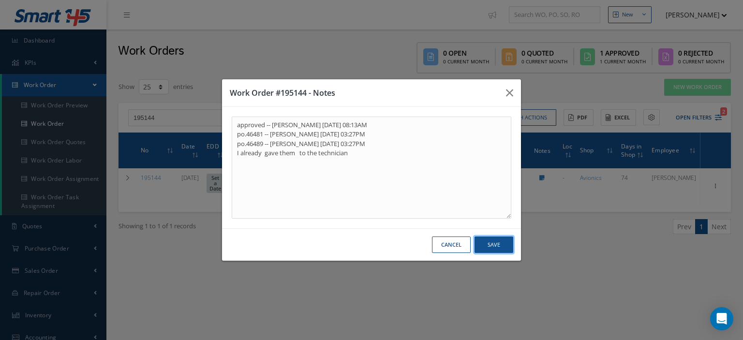
click at [501, 241] on button "Save" at bounding box center [493, 244] width 39 height 17
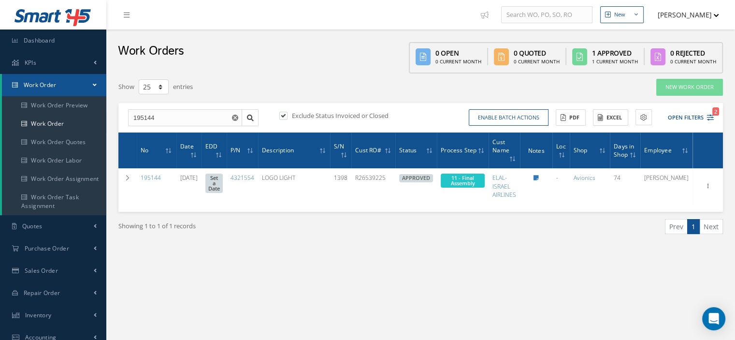
click at [60, 80] on link "Work Order" at bounding box center [54, 85] width 104 height 22
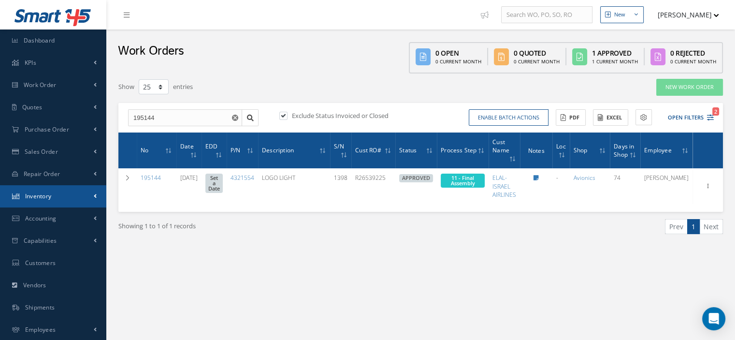
click at [49, 192] on span "Inventory" at bounding box center [38, 196] width 27 height 8
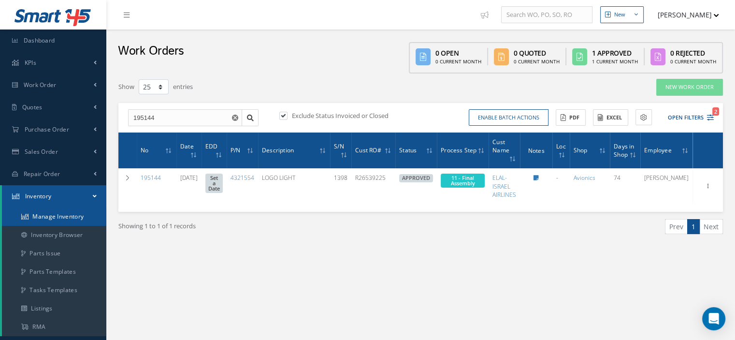
click at [61, 221] on link "Manage Inventory" at bounding box center [54, 216] width 104 height 18
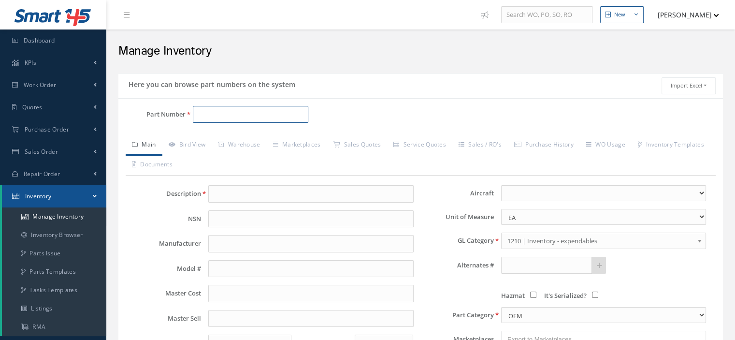
click at [215, 115] on input "Part Number" at bounding box center [251, 114] width 116 height 17
paste input "LHQ1QA030008ULZ"
type input "LHQ1QA030008ULZ"
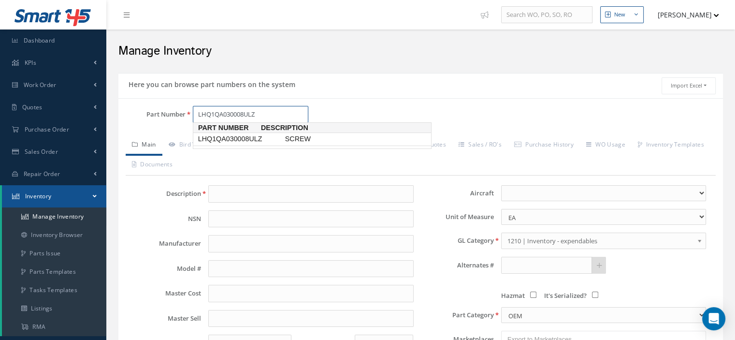
click at [248, 136] on span "LHQ1QA030008ULZ" at bounding box center [239, 139] width 87 height 10
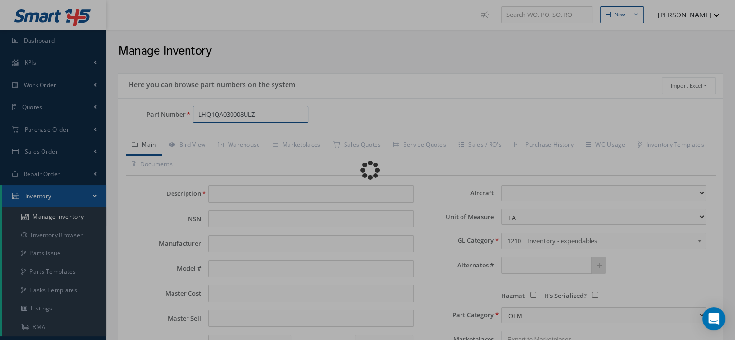
type input "SCREW"
select select
type textarea "P/N 292-12 both are cmm -- [PERSON_NAME] [DATE] 08:43AM"
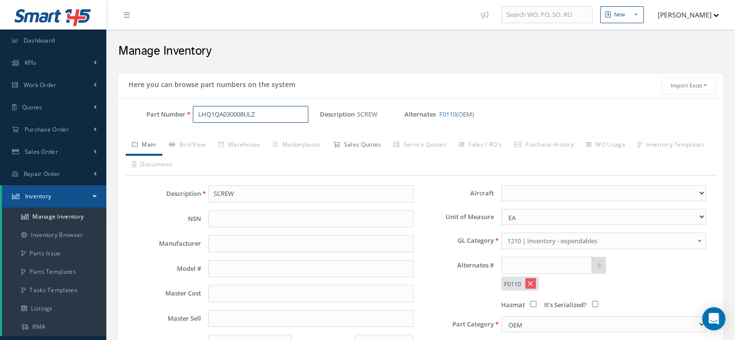
type input "LHQ1QA030008ULZ"
click at [354, 145] on link "Sales Quotes" at bounding box center [357, 145] width 60 height 20
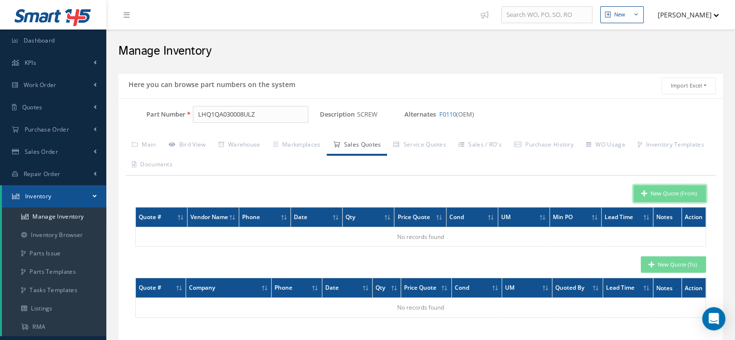
click at [643, 197] on button "New Quote (From)" at bounding box center [670, 193] width 73 height 17
type input "SCREW"
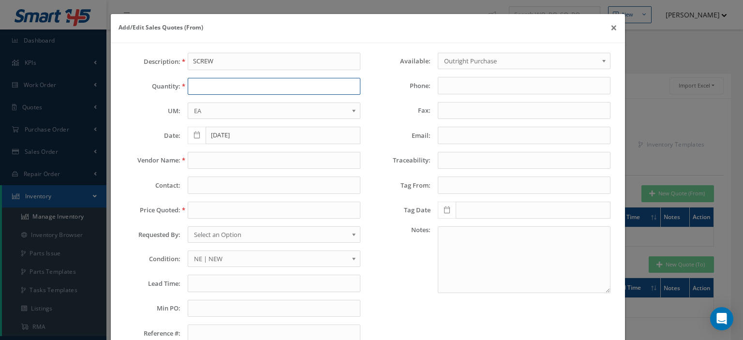
click at [217, 91] on input "text" at bounding box center [274, 86] width 173 height 17
type input "95"
click at [203, 205] on input "text" at bounding box center [274, 210] width 173 height 17
type input "3.00"
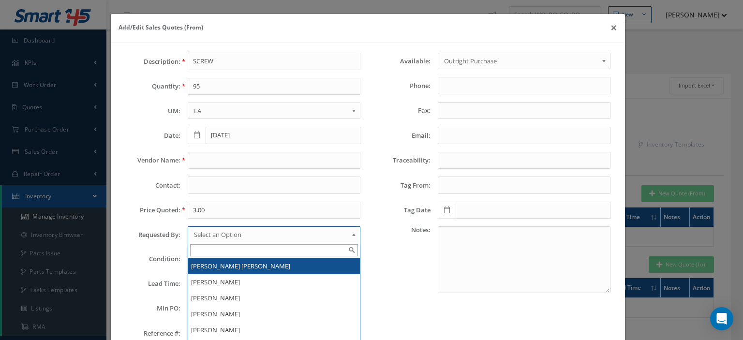
click at [205, 237] on span "Select an Option" at bounding box center [271, 235] width 154 height 12
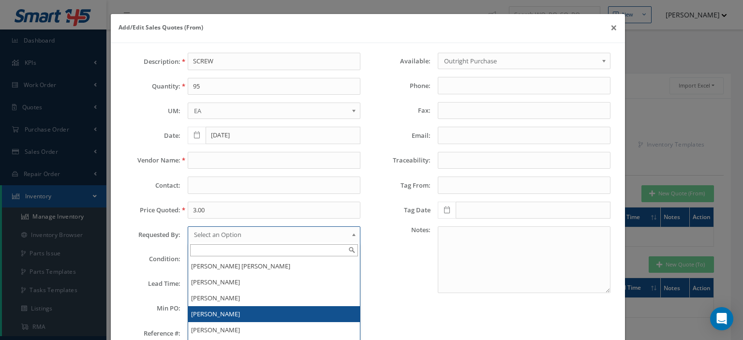
click at [222, 310] on li "[PERSON_NAME]" at bounding box center [274, 314] width 172 height 16
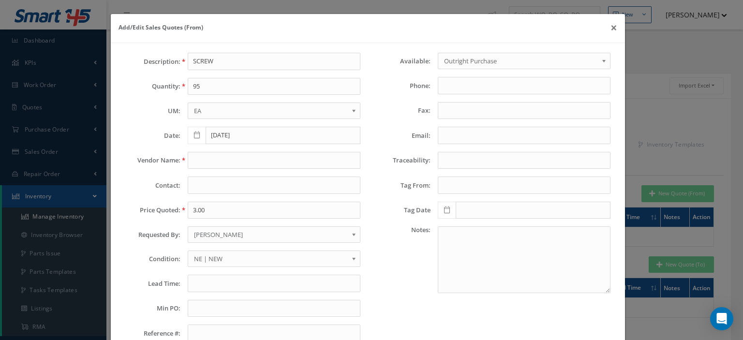
click at [204, 259] on span "NE | NEW" at bounding box center [271, 259] width 154 height 12
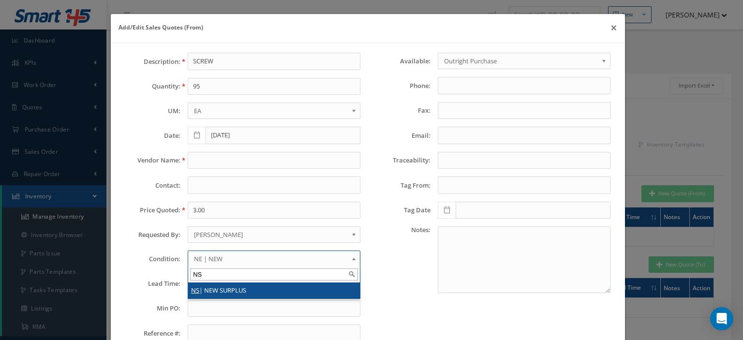
type input "NS"
click at [213, 286] on li "NS | NEW SURPLUS" at bounding box center [274, 290] width 172 height 16
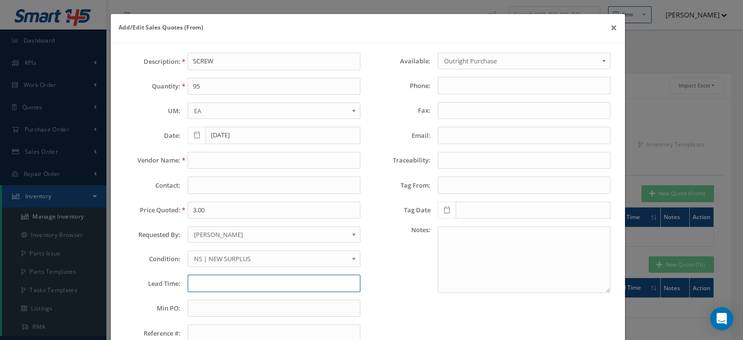
click at [210, 280] on input "text" at bounding box center [274, 283] width 173 height 17
type input "STK"
click at [205, 163] on input "text" at bounding box center [274, 160] width 173 height 17
click at [227, 155] on input "text" at bounding box center [274, 160] width 173 height 17
paste input "DSC Trading"
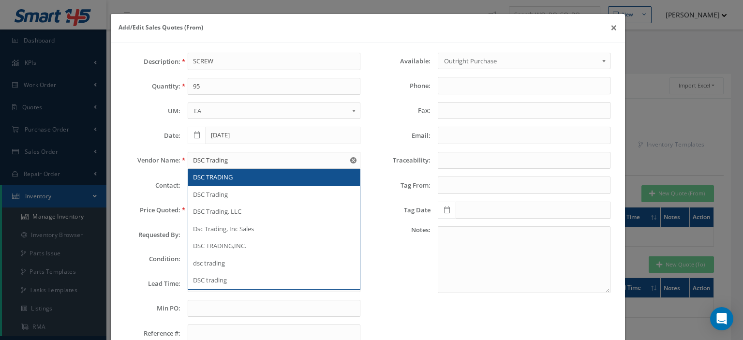
click at [228, 175] on span "DSC TRADING" at bounding box center [213, 177] width 40 height 9
type input "DSC TRADING"
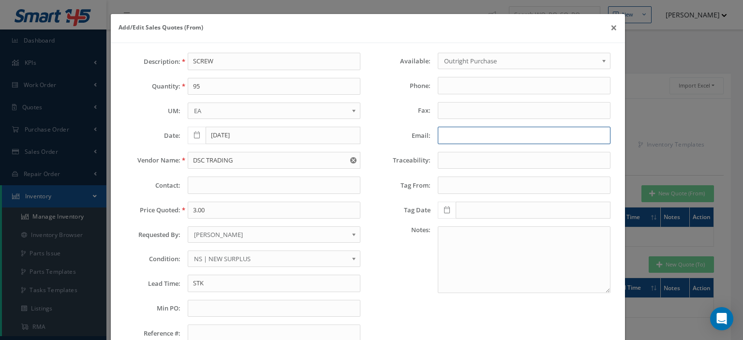
click at [441, 135] on input "Email:" at bounding box center [524, 135] width 173 height 17
paste input "sales@dsctrading.com"
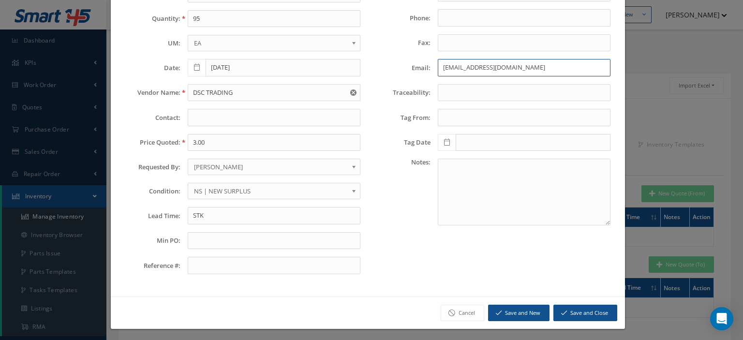
type input "sales@dsctrading.com"
click at [572, 310] on button "Save and Close" at bounding box center [585, 313] width 64 height 17
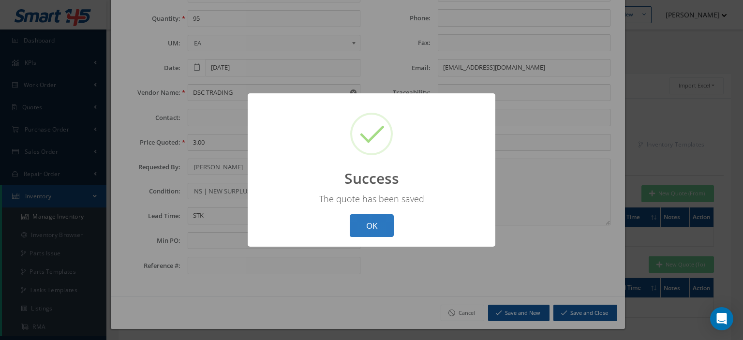
click at [365, 229] on button "OK" at bounding box center [372, 225] width 44 height 23
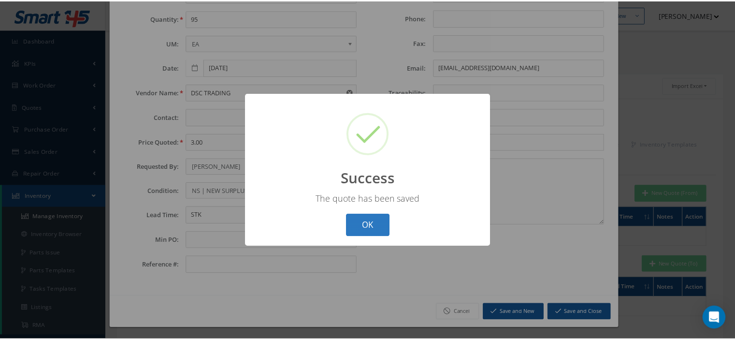
scroll to position [0, 0]
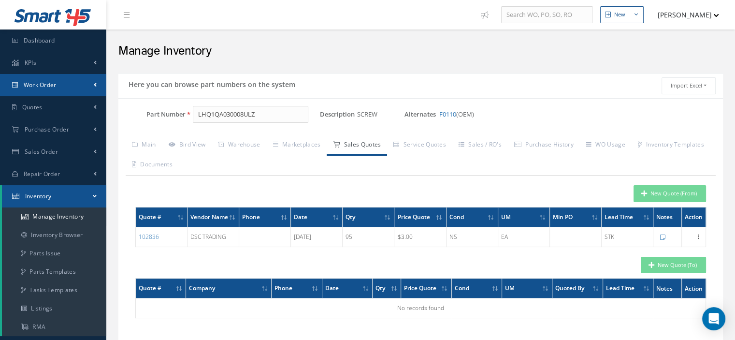
click at [47, 85] on span "Work Order" at bounding box center [40, 85] width 33 height 8
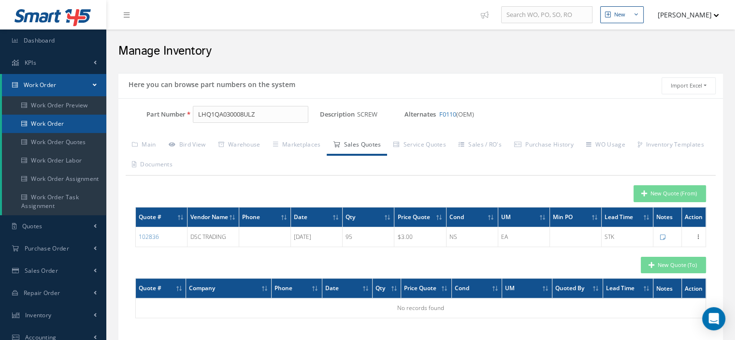
click at [44, 120] on link "Work Order" at bounding box center [54, 124] width 104 height 18
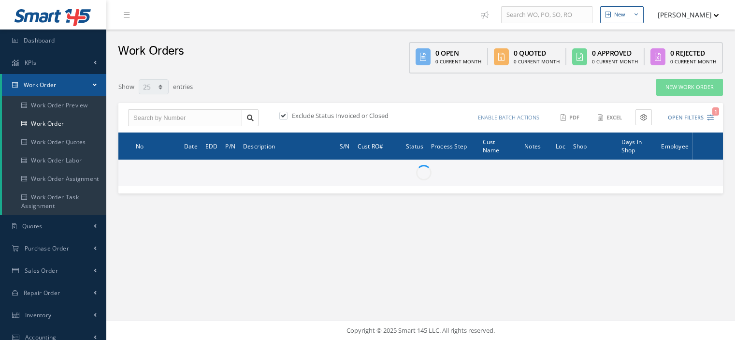
select select "25"
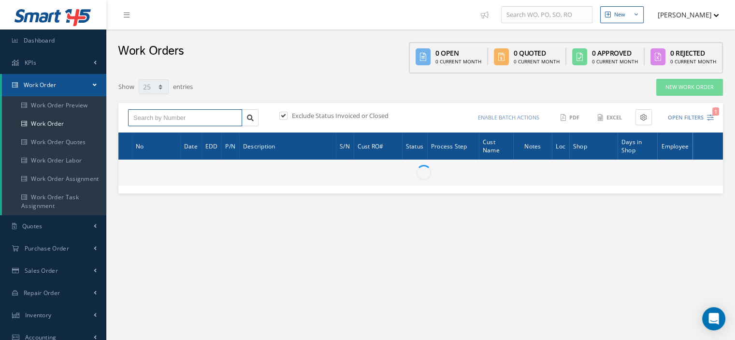
click at [150, 119] on input "text" at bounding box center [185, 117] width 114 height 17
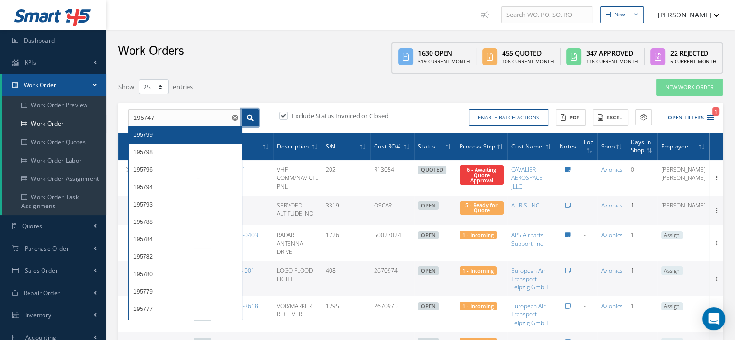
click at [252, 119] on icon at bounding box center [250, 118] width 7 height 7
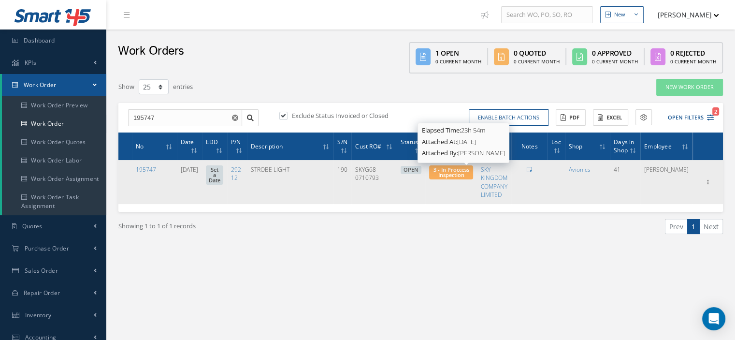
click at [463, 176] on span "3 - In Proccess Inspection" at bounding box center [452, 172] width 36 height 13
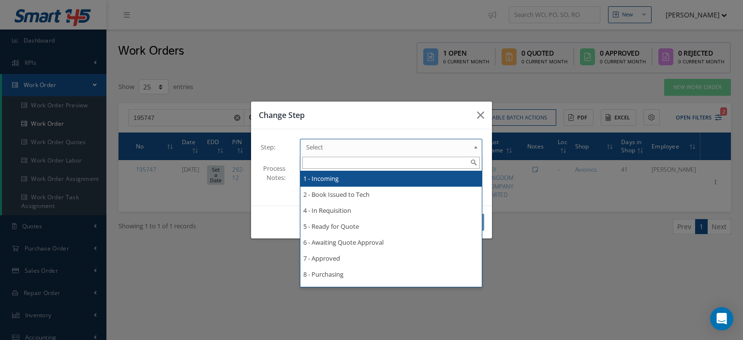
click at [456, 151] on span "Select" at bounding box center [387, 147] width 163 height 12
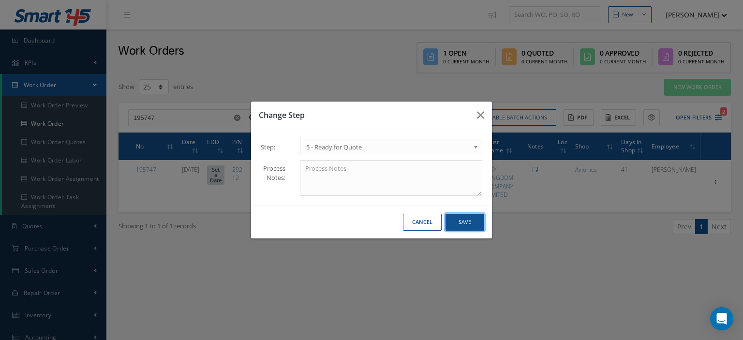
click at [455, 227] on button "Save" at bounding box center [464, 222] width 39 height 17
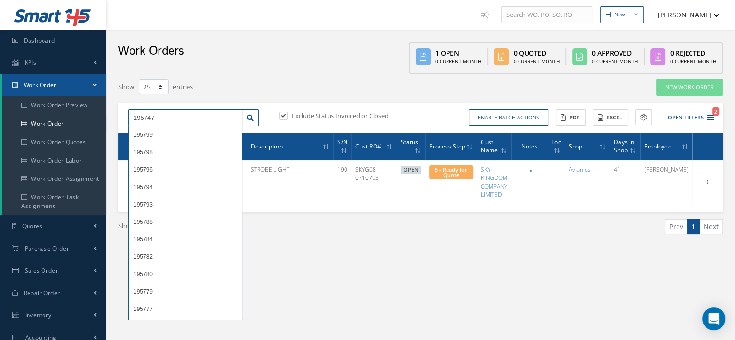
drag, startPoint x: 180, startPoint y: 125, endPoint x: 107, endPoint y: 117, distance: 72.9
click at [107, 117] on div "New New Work Order New Purchase Order New Customer Quote New Sales Order New Re…" at bounding box center [420, 252] width 629 height 504
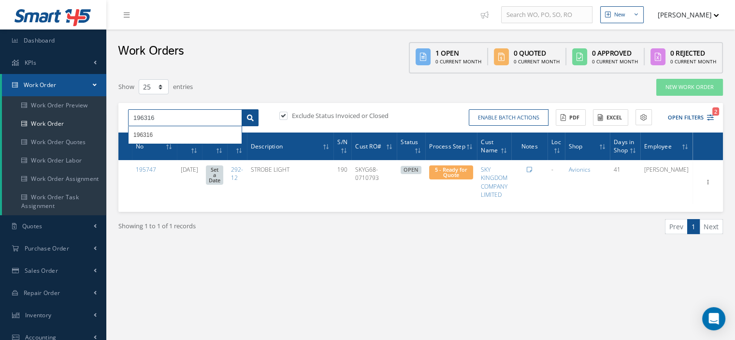
type input "196316"
click at [248, 119] on icon at bounding box center [250, 118] width 7 height 7
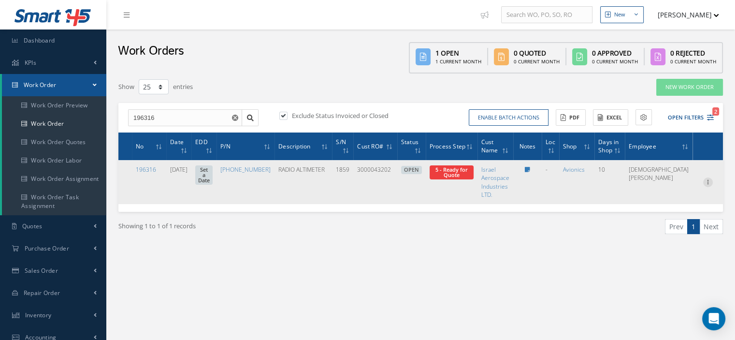
click at [709, 179] on icon at bounding box center [708, 181] width 10 height 8
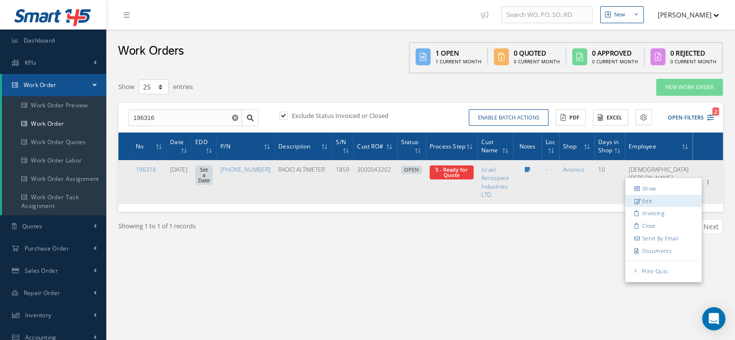
click at [657, 198] on link "Edit" at bounding box center [664, 200] width 76 height 13
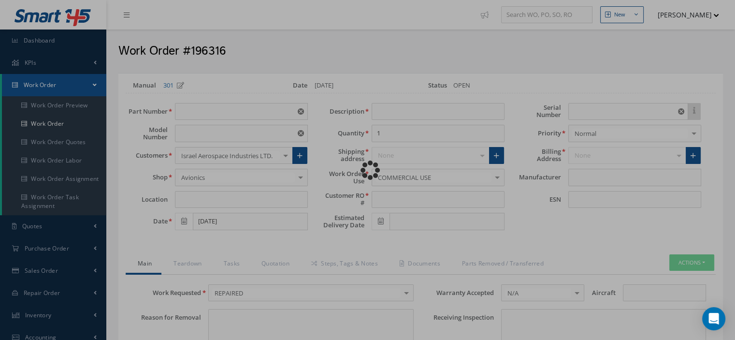
type input "522-3698-003"
type input "860F-1"
type input "08/19/2025"
type input "RADIO ALTIMETER"
type input "3000043202"
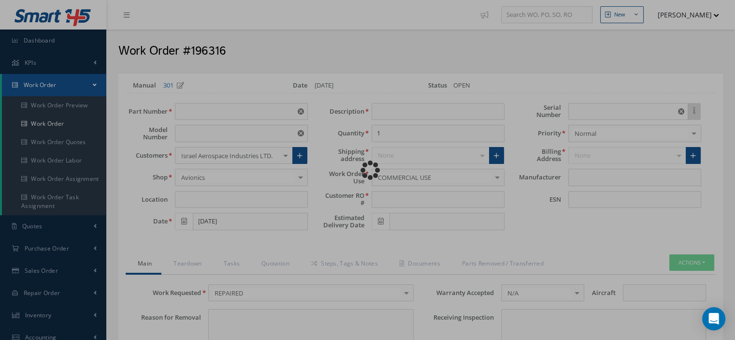
type input "1859"
type textarea "NONE"
type input "NONE"
type textarea "NONE"
type input "NONE"
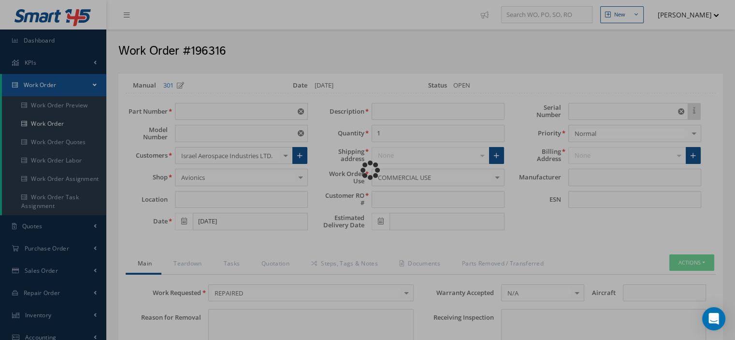
type input "1-5,7-20,22,24,27-29,32,33,37,38,42,45,46,48-55,59"
checkbox input "true"
type input "COLLINS"
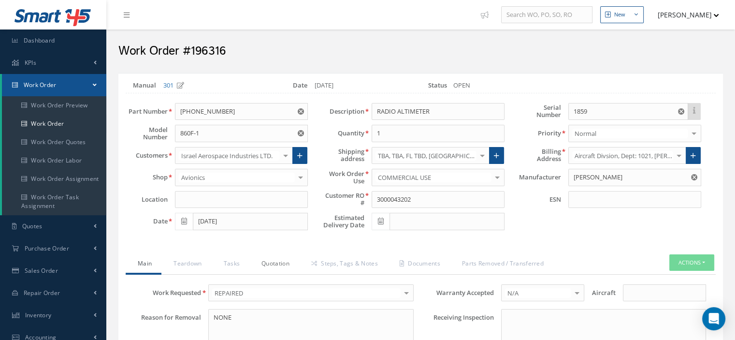
click at [288, 263] on link "Quotation" at bounding box center [274, 264] width 50 height 20
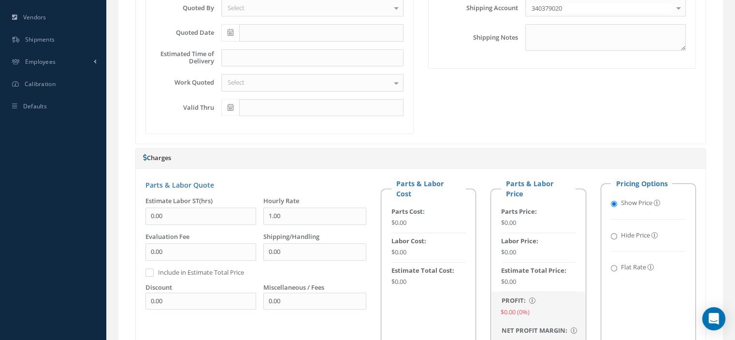
scroll to position [706, 0]
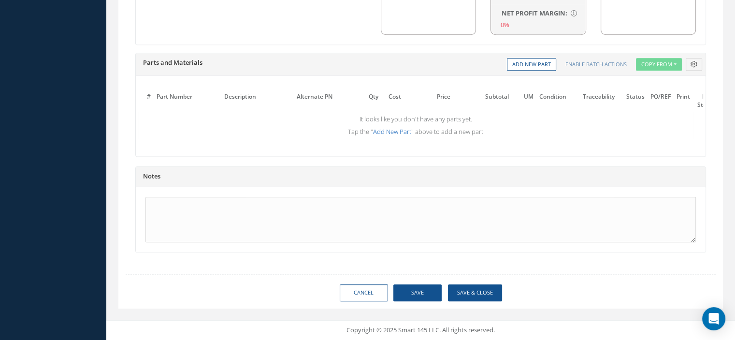
click at [401, 127] on link "Add New Part" at bounding box center [392, 131] width 38 height 9
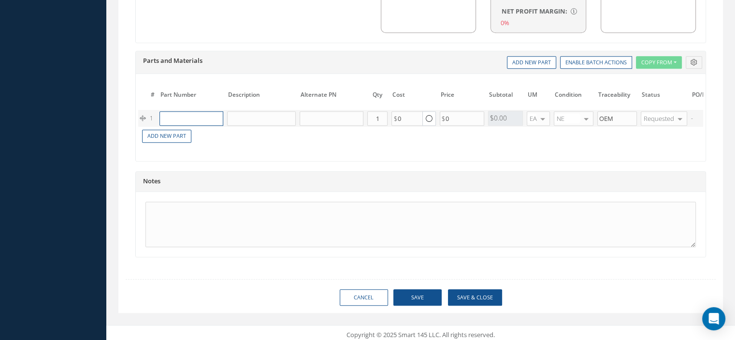
click at [204, 114] on input "text" at bounding box center [192, 118] width 64 height 15
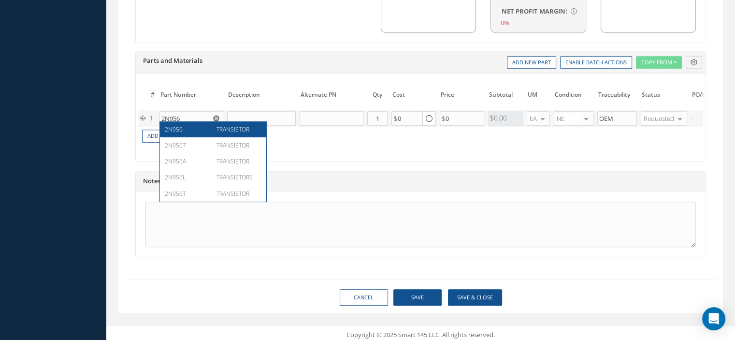
click at [200, 123] on div "2N956 TRANSISTOR" at bounding box center [213, 129] width 106 height 16
type input "2N 2222A"
type input "TRANSISTOR"
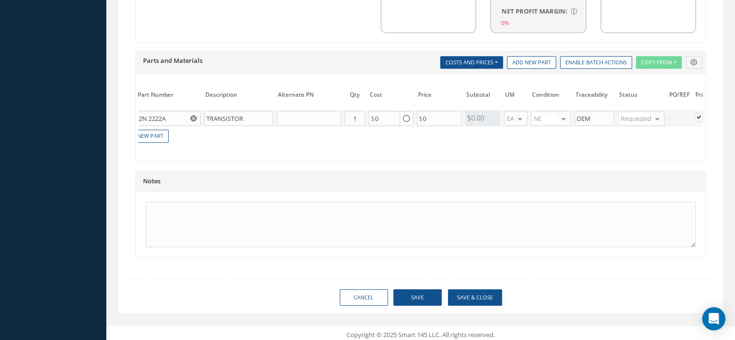
scroll to position [0, 0]
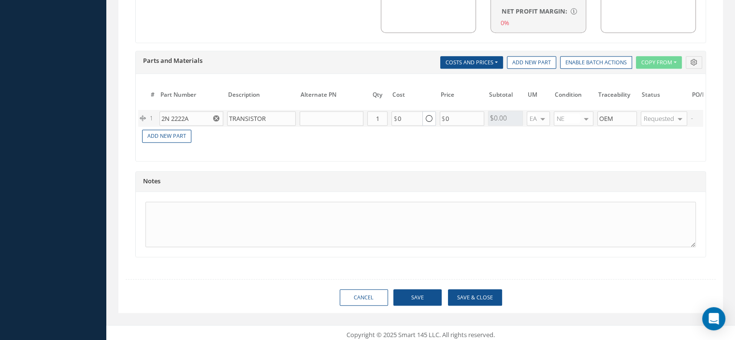
click at [217, 115] on use "Reset" at bounding box center [216, 118] width 6 height 6
click at [204, 114] on input "text" at bounding box center [192, 118] width 64 height 15
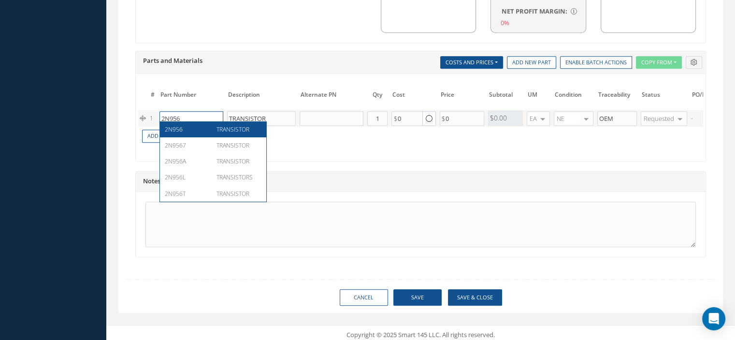
type input "2N956"
click at [199, 127] on div "2N956" at bounding box center [187, 129] width 45 height 8
type input "3.50"
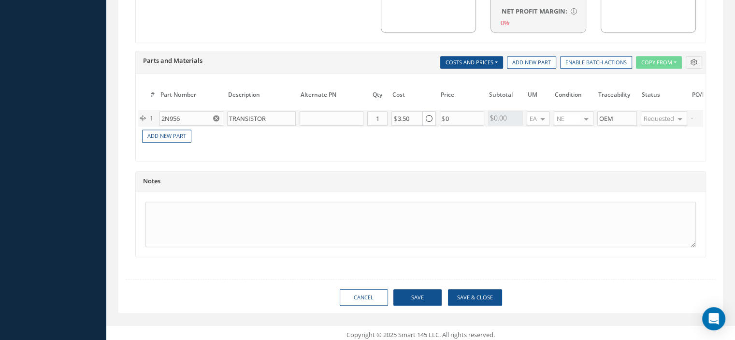
scroll to position [0, 101]
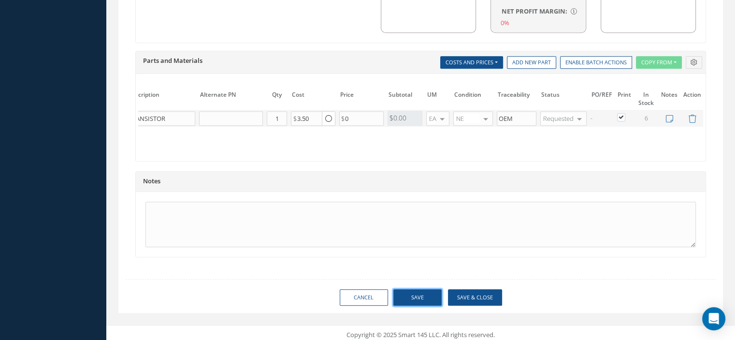
click at [431, 304] on button "Save" at bounding box center [418, 297] width 48 height 17
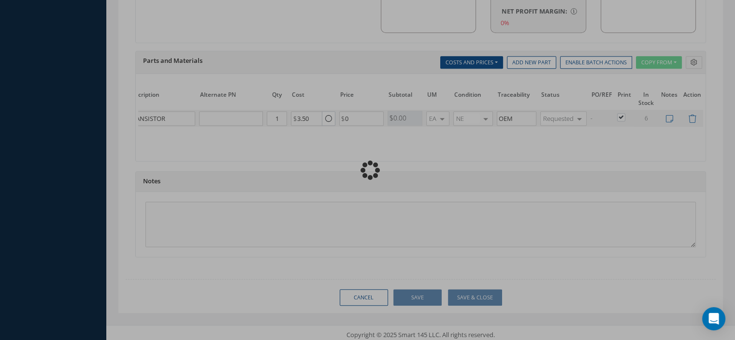
type input "0.00"
checkbox input "true"
type input "COLLINS"
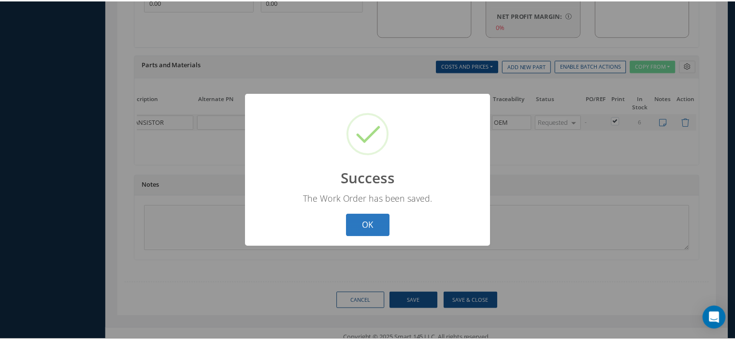
scroll to position [0, 93]
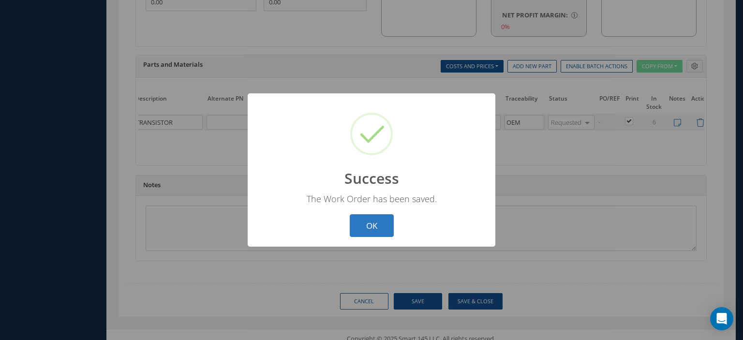
click at [388, 227] on button "OK" at bounding box center [372, 225] width 44 height 23
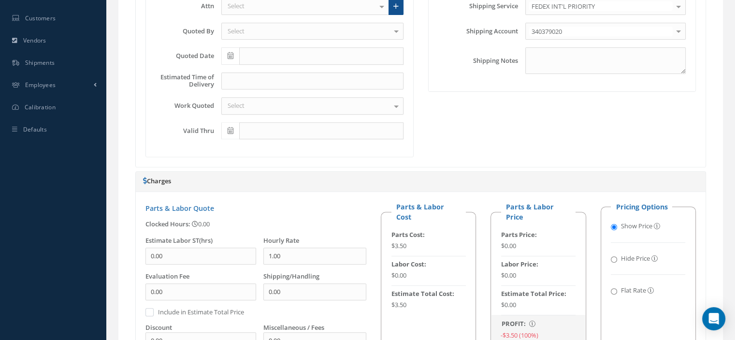
scroll to position [0, 0]
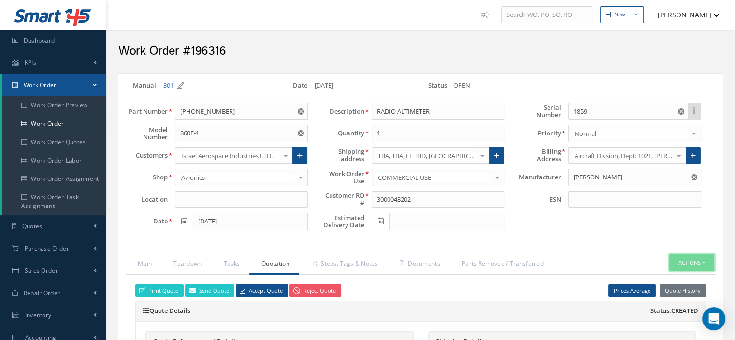
click at [703, 257] on button "Actions" at bounding box center [692, 262] width 45 height 17
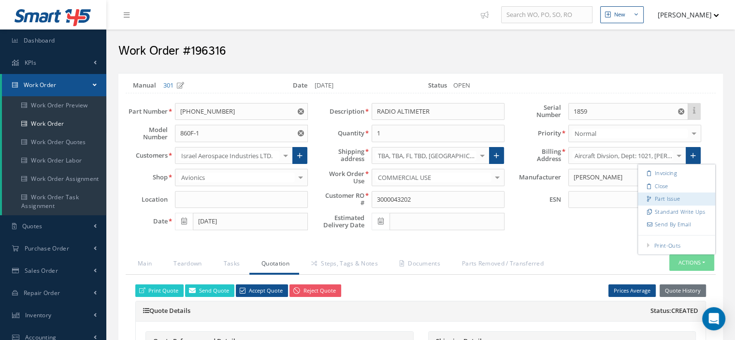
click at [675, 201] on link "Part Issue" at bounding box center [676, 198] width 77 height 13
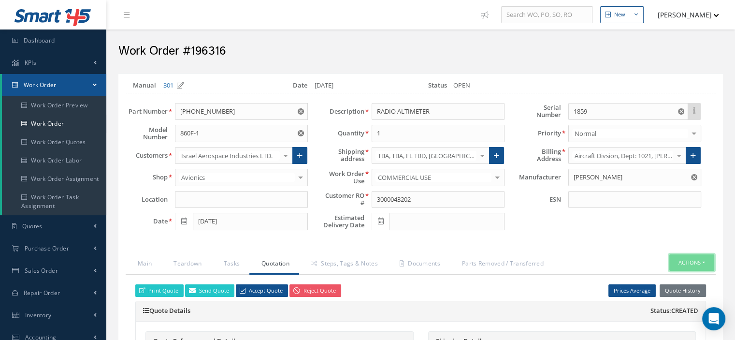
click at [706, 263] on button "Actions" at bounding box center [692, 262] width 45 height 17
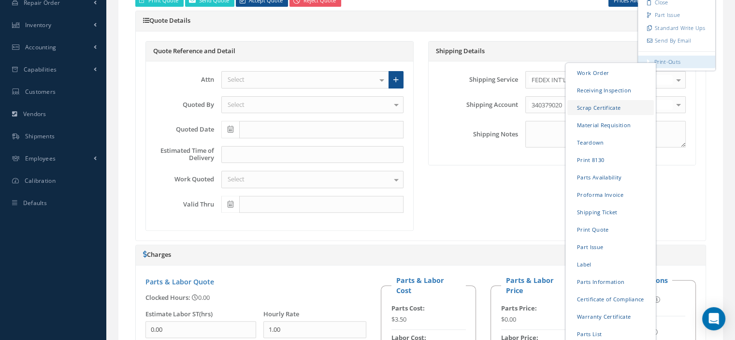
scroll to position [387, 0]
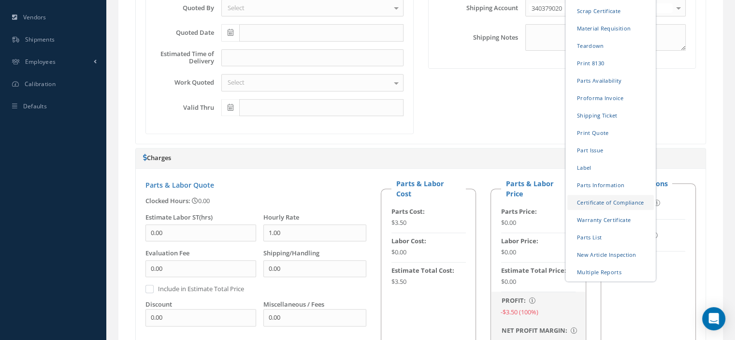
click at [599, 196] on link "Certificate of Compliance" at bounding box center [611, 201] width 87 height 15
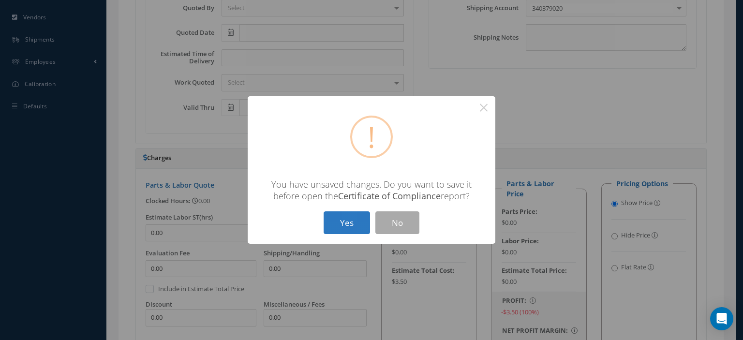
click at [346, 232] on button "Yes" at bounding box center [346, 222] width 46 height 23
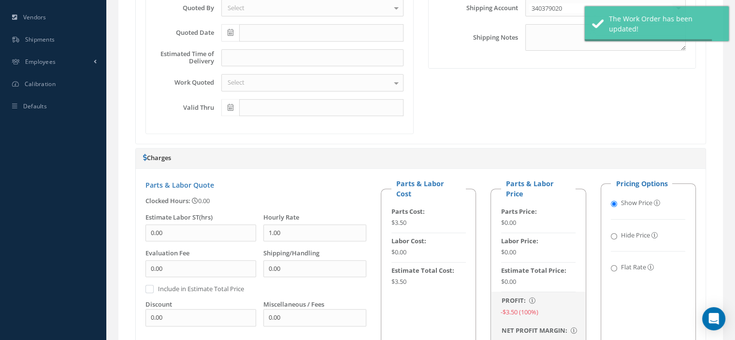
type input "COLLINS"
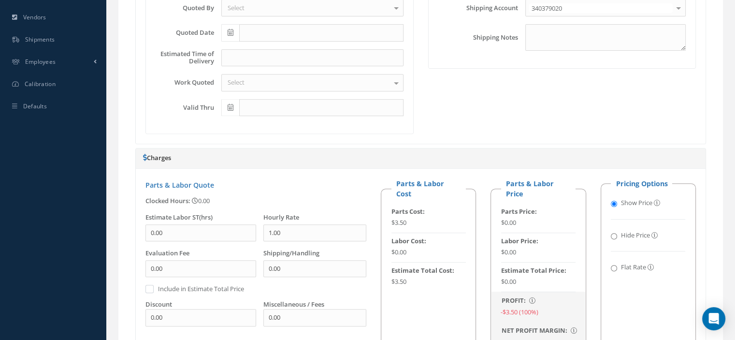
scroll to position [97, 0]
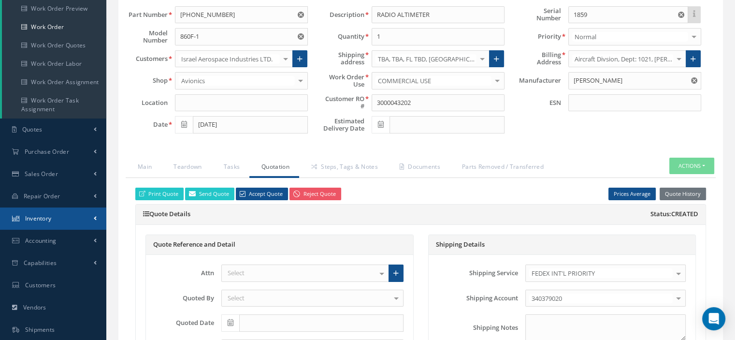
click at [40, 215] on span "Inventory" at bounding box center [38, 218] width 27 height 8
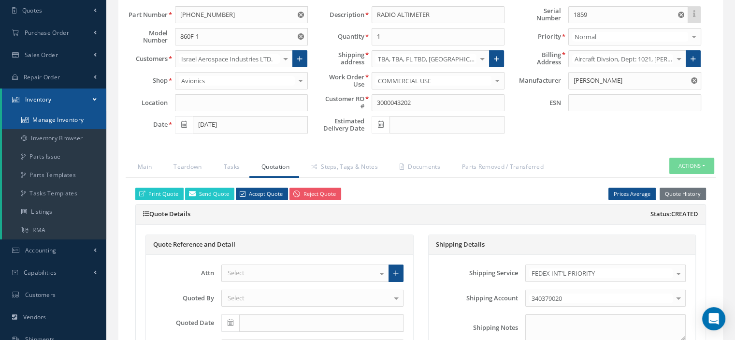
click at [66, 121] on link "Manage Inventory" at bounding box center [54, 120] width 104 height 18
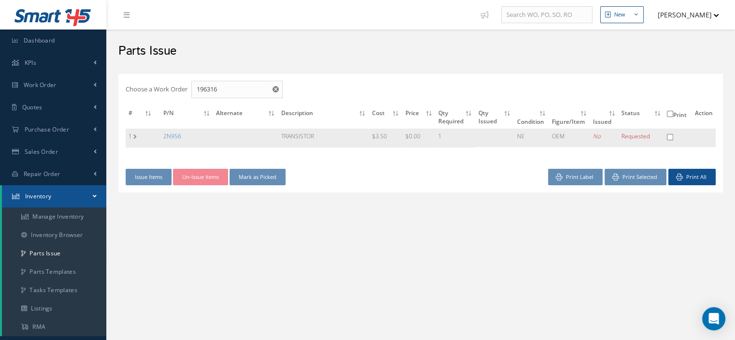
click at [175, 130] on td "2N956" at bounding box center [187, 138] width 53 height 18
click at [175, 133] on link "2N956" at bounding box center [172, 136] width 18 height 8
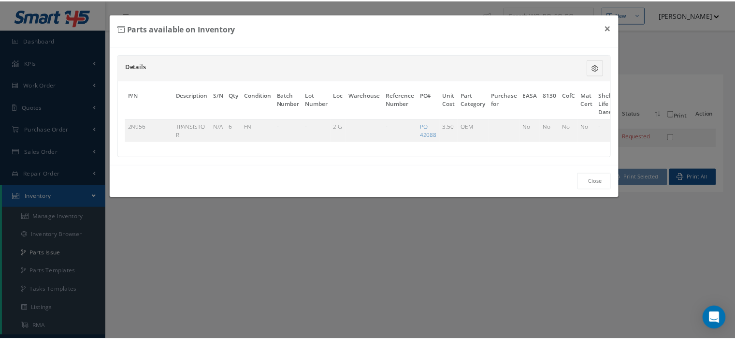
scroll to position [0, 57]
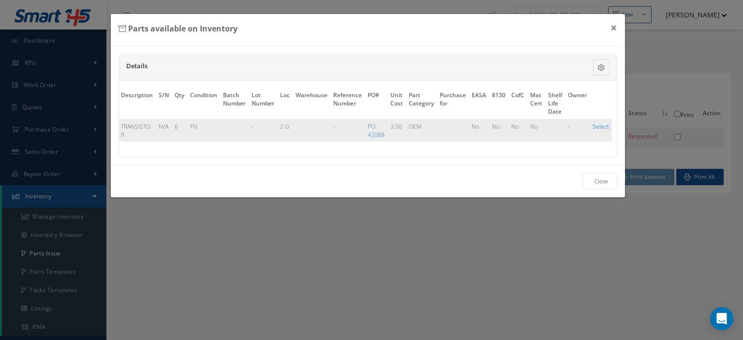
click at [594, 124] on link "Select" at bounding box center [600, 126] width 16 height 8
checkbox input "true"
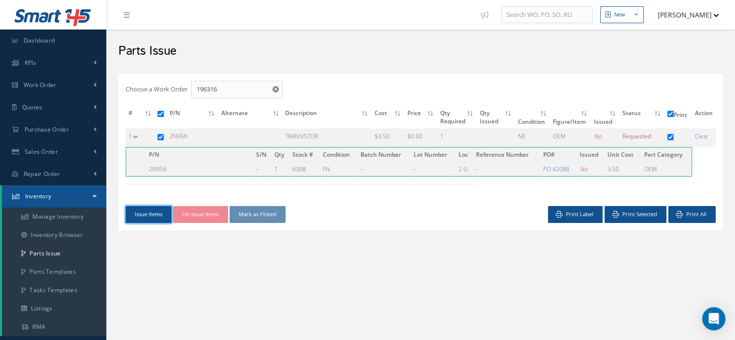
click at [131, 212] on button "Issue Items" at bounding box center [149, 214] width 46 height 17
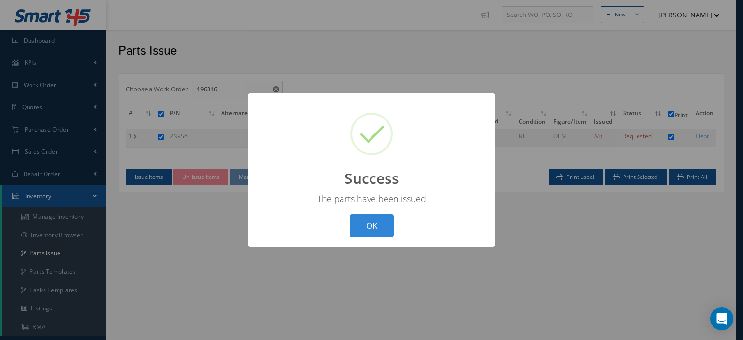
click at [362, 237] on div "? ! i Success × The parts have been issued OK Cancel" at bounding box center [372, 169] width 248 height 153
click at [363, 229] on button "OK" at bounding box center [372, 225] width 44 height 23
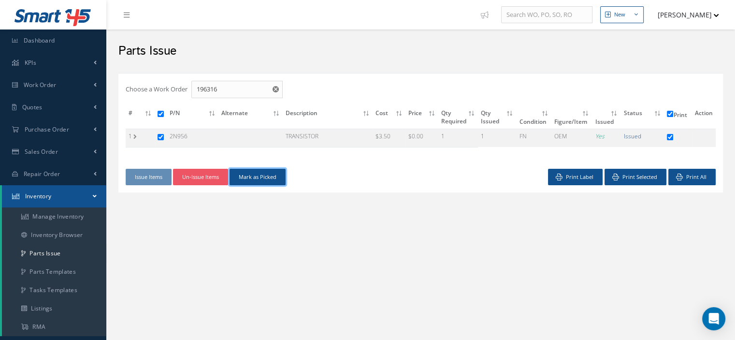
click at [258, 180] on button "Mark as Picked" at bounding box center [258, 177] width 56 height 17
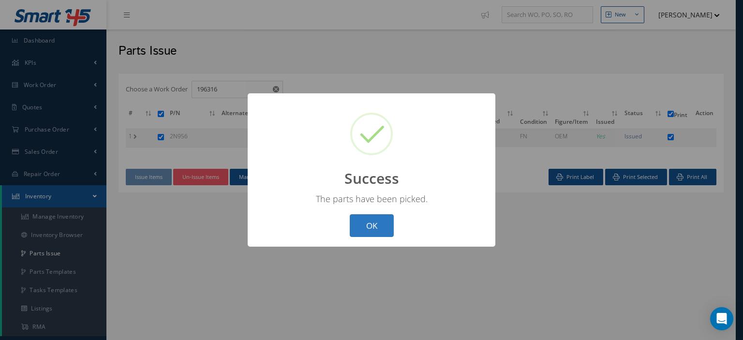
click at [364, 223] on button "OK" at bounding box center [372, 225] width 44 height 23
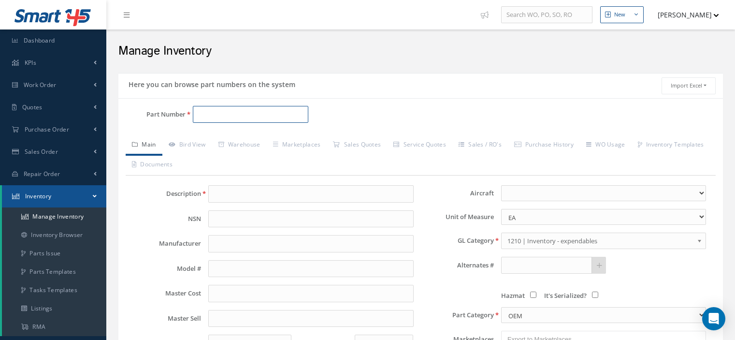
click at [227, 117] on input "Part Number" at bounding box center [251, 114] width 116 height 17
paste input "2N956"
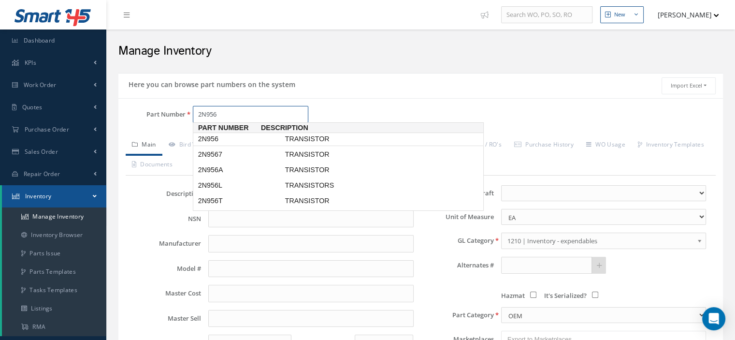
click at [231, 140] on span "2N956" at bounding box center [239, 139] width 87 height 10
type input "2N956"
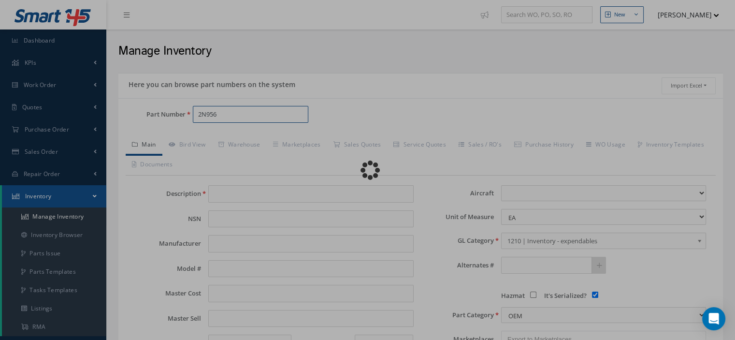
type input "TRANSISTOR"
type input "INTERTECHNIQUE"
type input "2N956"
type input "3.50"
type input "0.00"
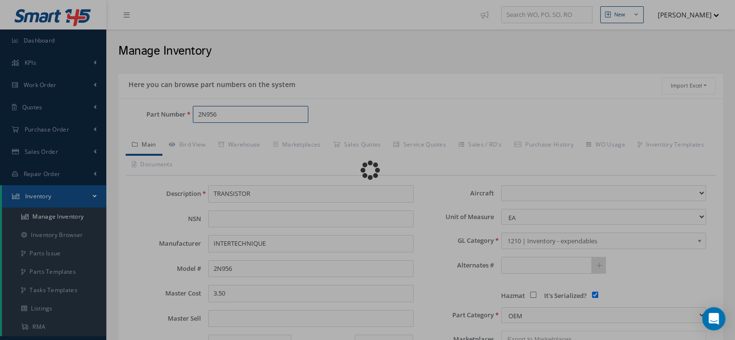
select select
checkbox input "true"
type textarea "FOR P/N 722-378 & [PHONE_NUMBER]"
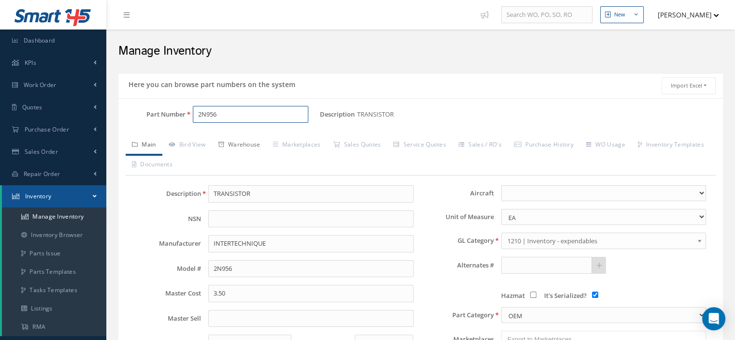
type input "2N956"
click at [254, 149] on link "Warehouse" at bounding box center [239, 145] width 55 height 20
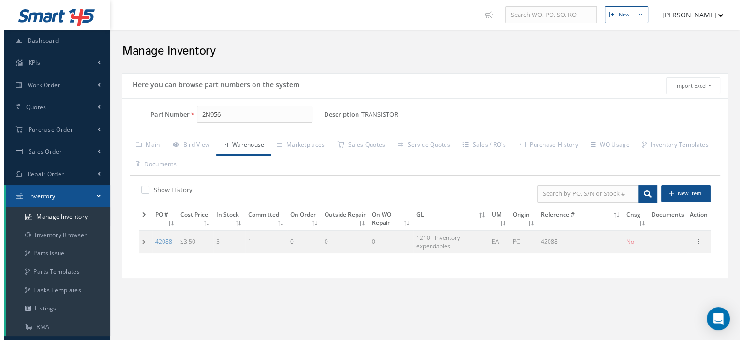
scroll to position [145, 0]
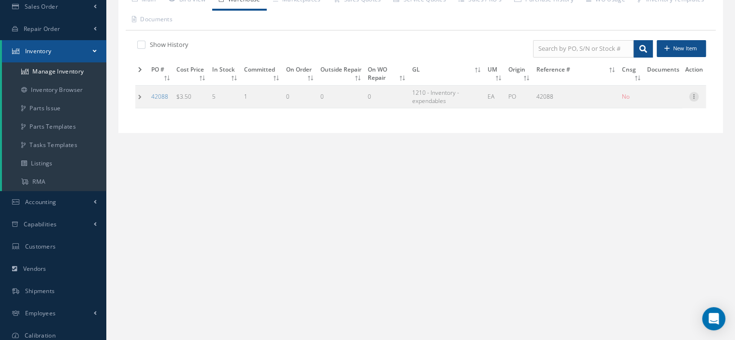
click at [696, 96] on icon at bounding box center [694, 96] width 10 height 8
click at [658, 102] on link "Edit" at bounding box center [650, 103] width 76 height 13
type input "3.50"
type input "12/13/2021"
type input "42088"
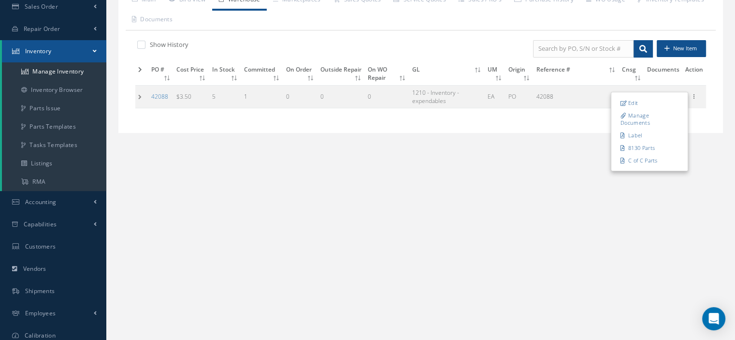
checkbox input "false"
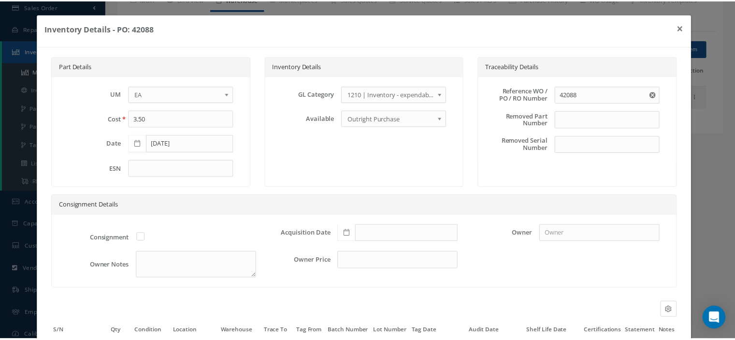
scroll to position [91, 0]
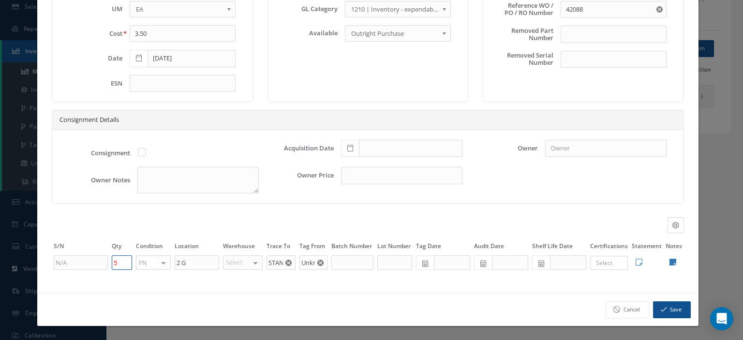
drag, startPoint x: 129, startPoint y: 264, endPoint x: 108, endPoint y: 266, distance: 20.8
click at [110, 266] on td "5" at bounding box center [122, 262] width 24 height 16
type input "6"
click at [653, 305] on button "Save" at bounding box center [672, 309] width 38 height 17
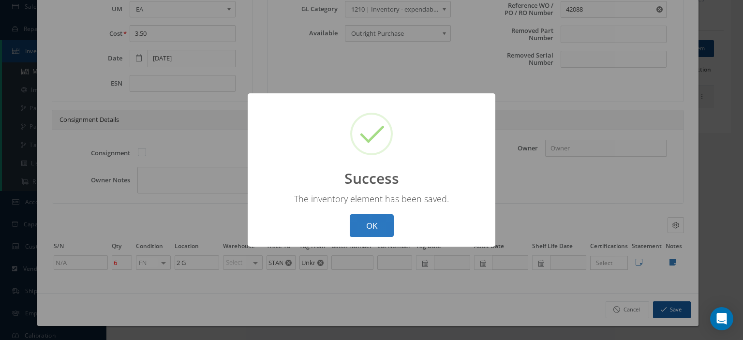
click at [357, 231] on button "OK" at bounding box center [372, 225] width 44 height 23
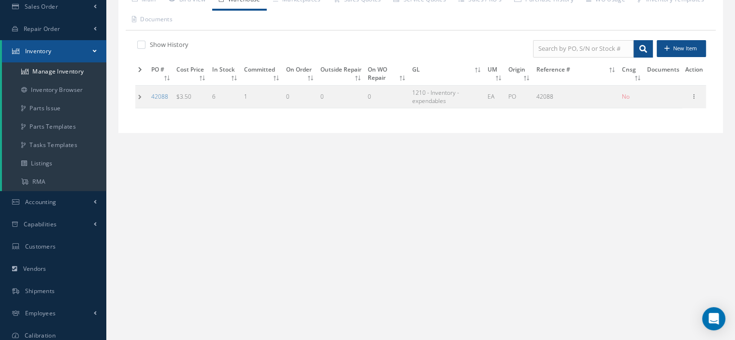
scroll to position [0, 0]
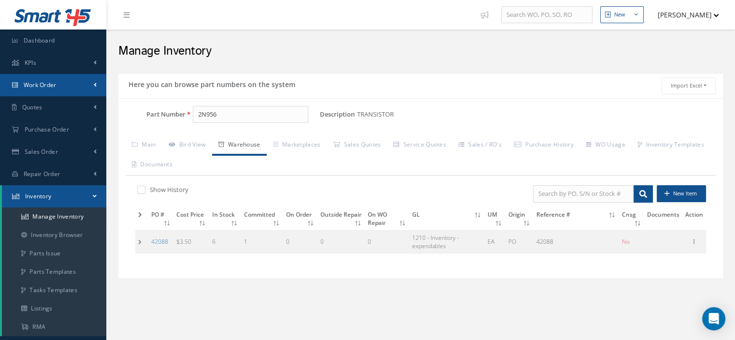
click at [55, 85] on span "Work Order" at bounding box center [40, 85] width 33 height 8
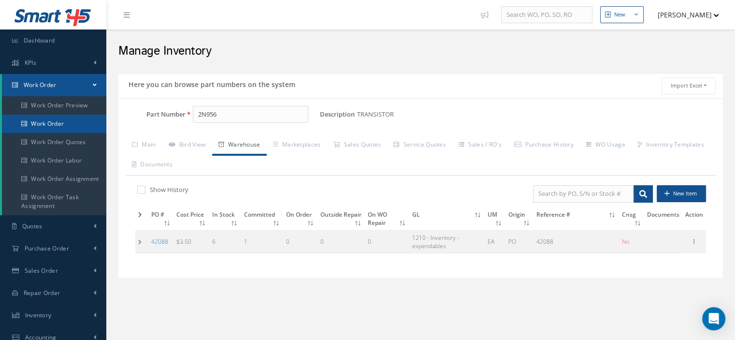
click at [54, 121] on link "Work Order" at bounding box center [54, 124] width 104 height 18
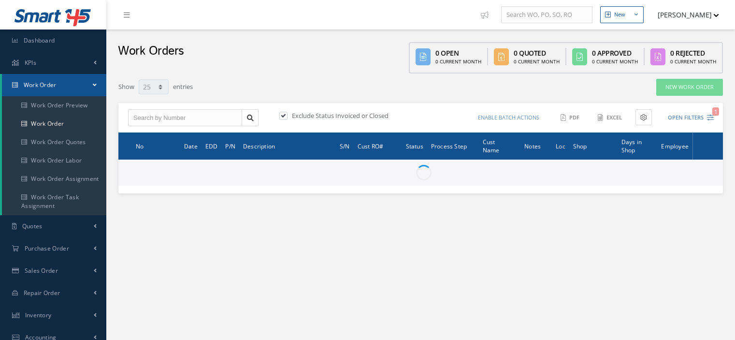
select select "25"
click at [170, 114] on input "text" at bounding box center [185, 117] width 114 height 17
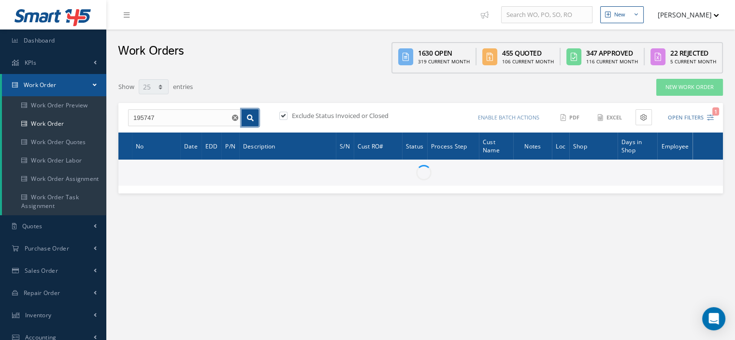
click at [252, 117] on icon at bounding box center [250, 118] width 7 height 7
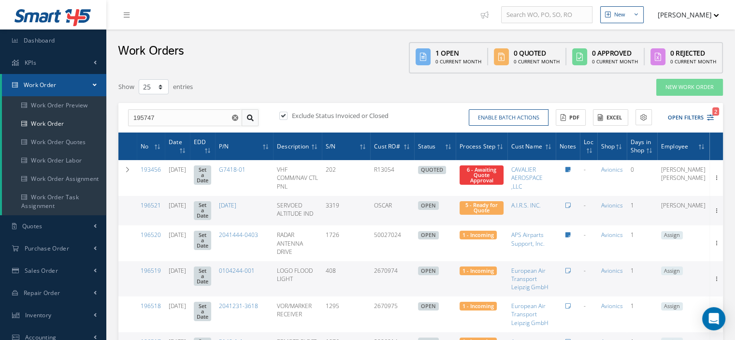
click at [251, 120] on icon at bounding box center [250, 118] width 7 height 7
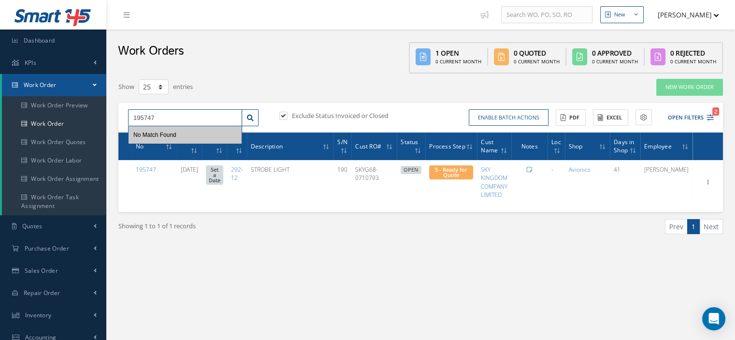
drag, startPoint x: 157, startPoint y: 117, endPoint x: 130, endPoint y: 122, distance: 27.4
click at [130, 122] on input "195747" at bounding box center [185, 117] width 114 height 17
type input "196316"
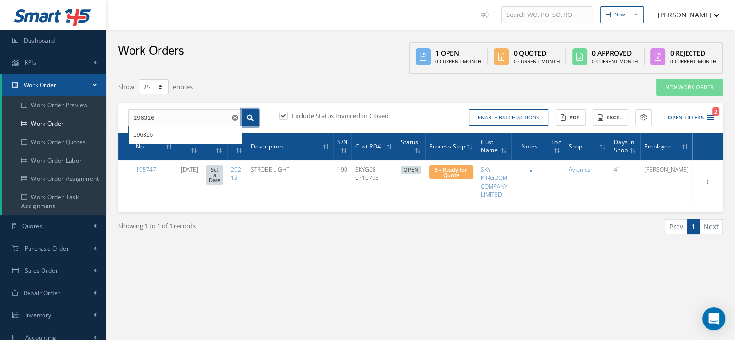
click at [248, 110] on link at bounding box center [250, 117] width 17 height 17
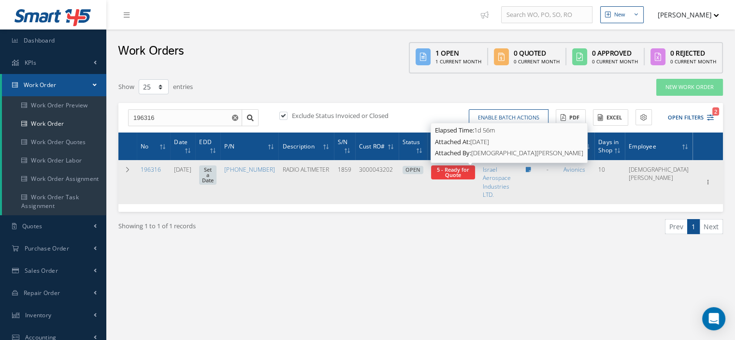
click at [464, 174] on span "5 - Ready for Quote" at bounding box center [453, 172] width 32 height 13
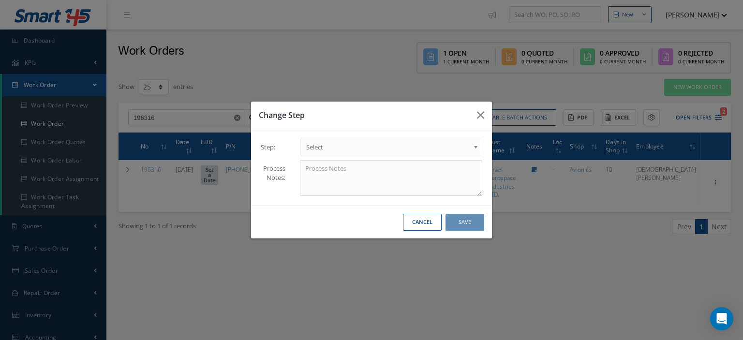
drag, startPoint x: 456, startPoint y: 147, endPoint x: 446, endPoint y: 148, distance: 10.7
click at [456, 147] on span "Select" at bounding box center [387, 147] width 163 height 12
click at [470, 222] on button "Save" at bounding box center [464, 222] width 39 height 17
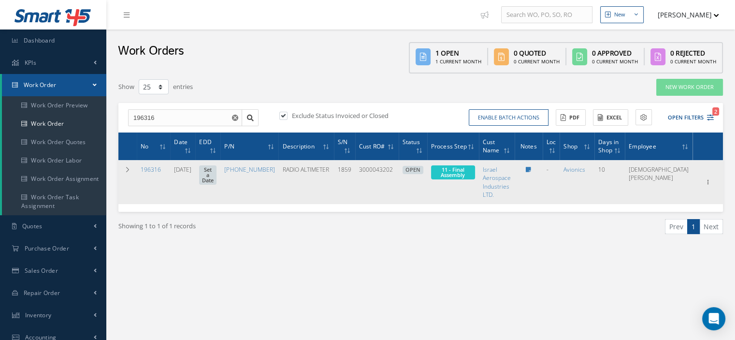
click at [539, 168] on div "Notes for WO #196316 Jesus Padron 08/28/2025 08:25 AM Q3 on pre-amp tracking mo…" at bounding box center [529, 169] width 20 height 8
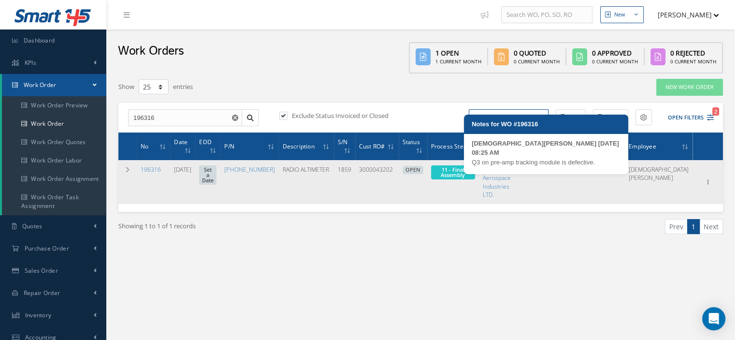
click at [531, 169] on icon at bounding box center [528, 170] width 5 height 6
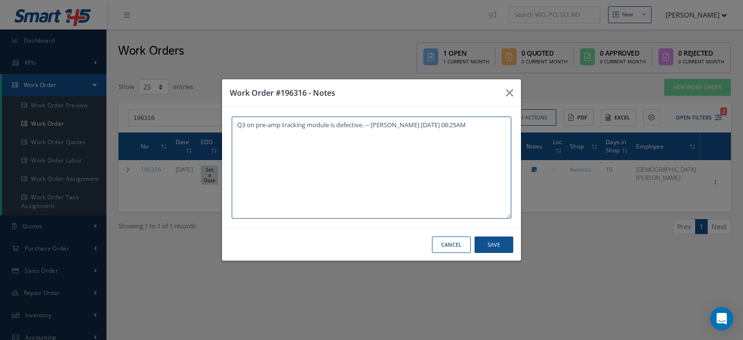
paste textarea "I already gave them to the technician"
type textarea "Q3 on pre-amp tracking module is defective. -- Jesus Padron 08/28/2025 08:25AM …"
click at [482, 244] on button "Save" at bounding box center [493, 244] width 39 height 17
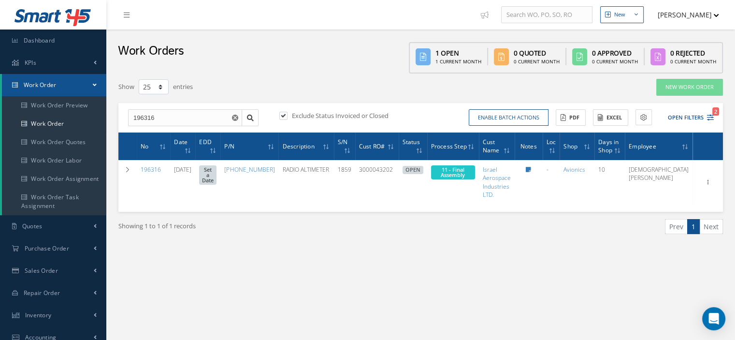
click at [93, 85] on span at bounding box center [95, 85] width 4 height 8
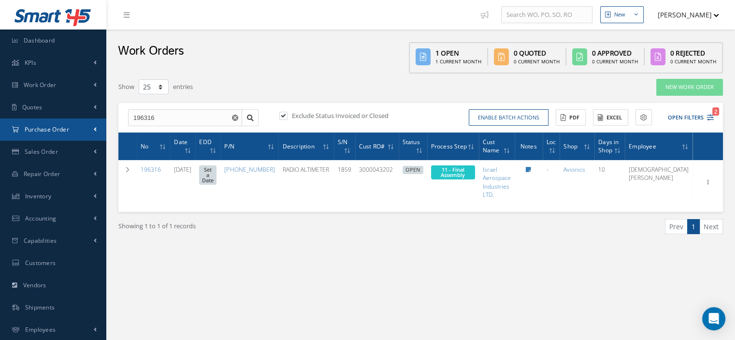
click at [71, 127] on link "Purchase Order" at bounding box center [53, 129] width 106 height 22
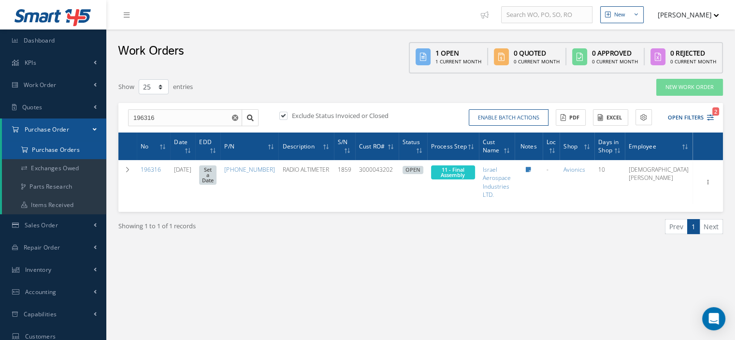
click at [68, 146] on a=1&status_id=2&status_id=3&status_id=5&collapsedFilters"] "Purchase Orders" at bounding box center [54, 150] width 104 height 18
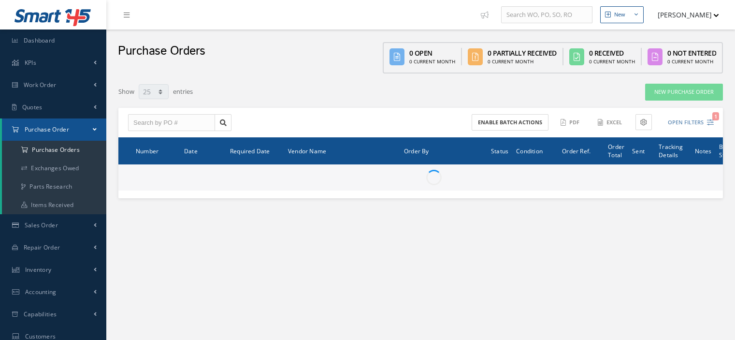
select select "25"
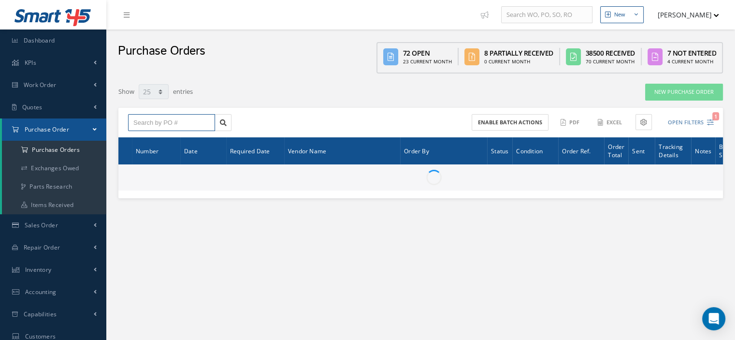
click at [177, 121] on input "text" at bounding box center [171, 122] width 87 height 17
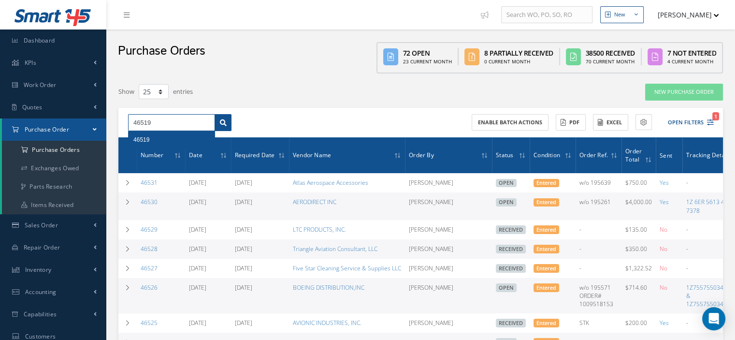
type input "46519"
click at [224, 117] on link at bounding box center [223, 122] width 17 height 17
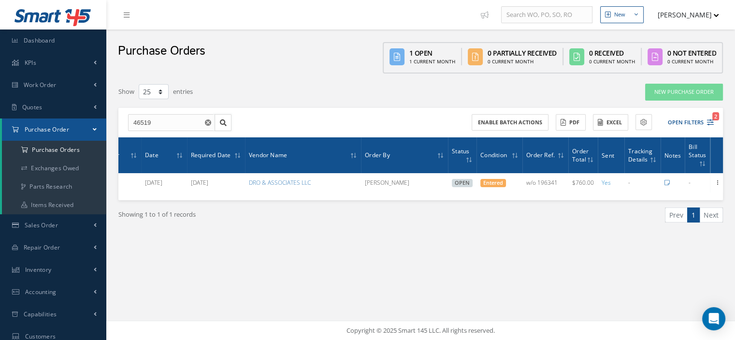
scroll to position [0, 44]
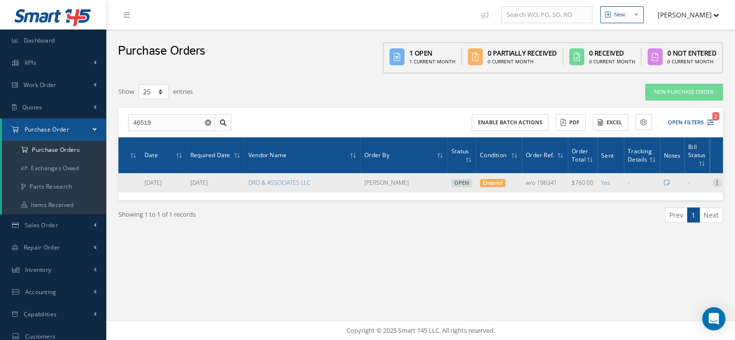
click at [716, 181] on icon at bounding box center [718, 182] width 10 height 8
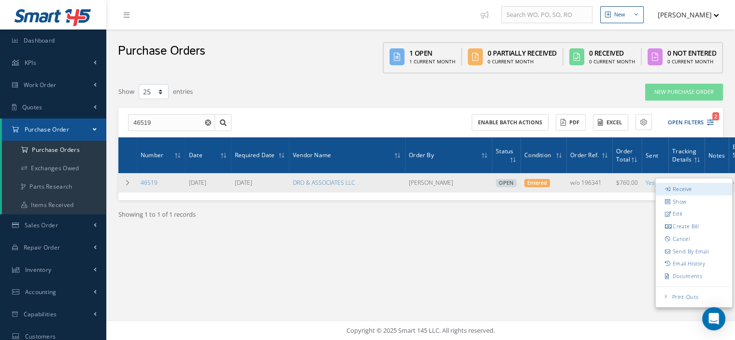
click at [693, 189] on link "Receive" at bounding box center [694, 189] width 76 height 13
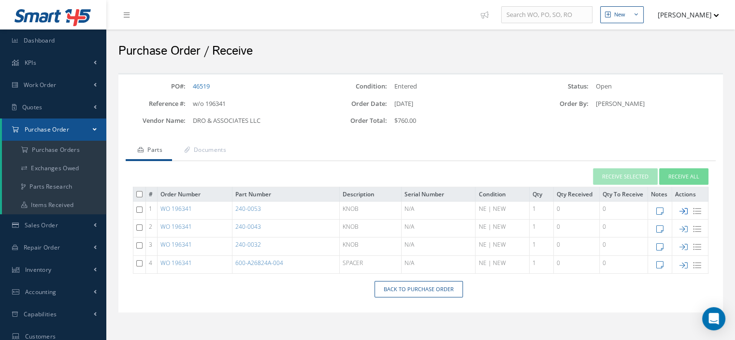
click at [682, 209] on icon at bounding box center [684, 211] width 8 height 8
type input "[DATE]"
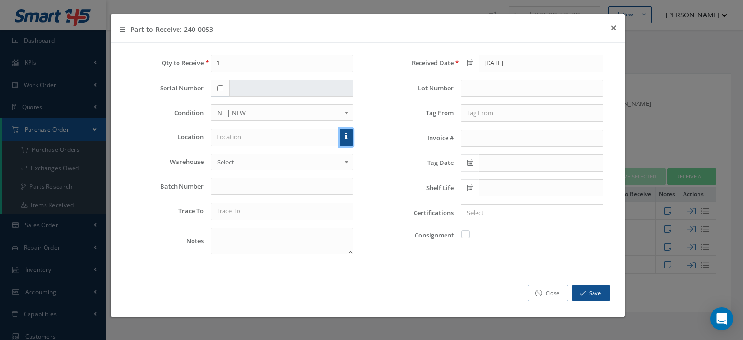
click at [344, 139] on link at bounding box center [345, 137] width 13 height 17
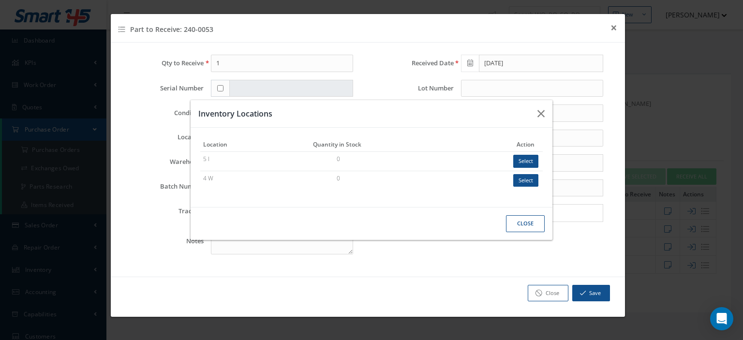
click at [528, 179] on button "Select" at bounding box center [525, 180] width 25 height 13
type input "4 W"
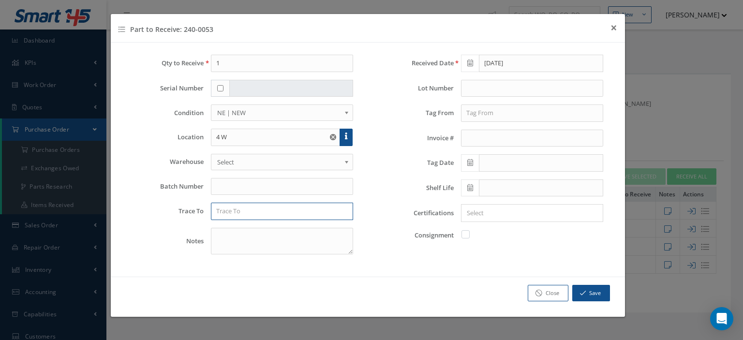
click at [251, 210] on input "text" at bounding box center [282, 211] width 142 height 17
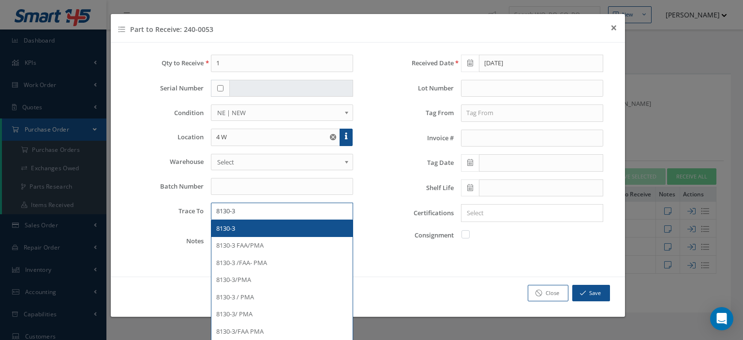
type input "8130-3"
click at [246, 220] on div "8130-3" at bounding box center [281, 228] width 141 height 17
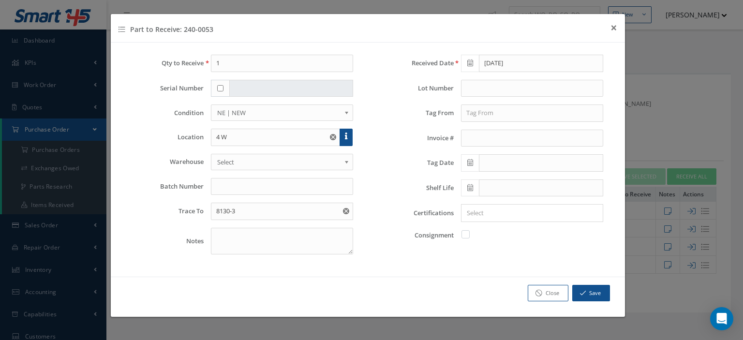
click at [469, 233] on label at bounding box center [470, 234] width 2 height 9
click at [464, 233] on input "checkbox" at bounding box center [466, 233] width 6 height 6
checkbox input "true"
click at [591, 294] on button "Save" at bounding box center [591, 293] width 38 height 17
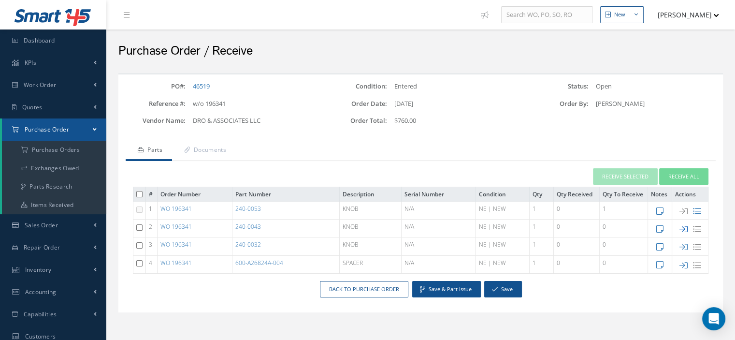
click at [681, 229] on icon at bounding box center [684, 229] width 8 height 8
checkbox input "false"
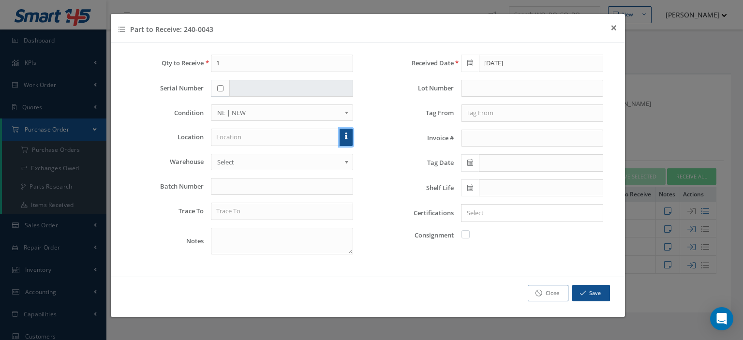
click at [345, 138] on link at bounding box center [345, 137] width 13 height 17
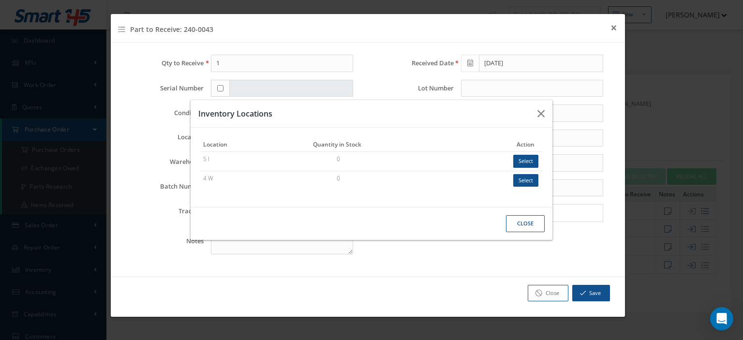
click at [524, 183] on button "Select" at bounding box center [525, 180] width 25 height 13
type input "4 W"
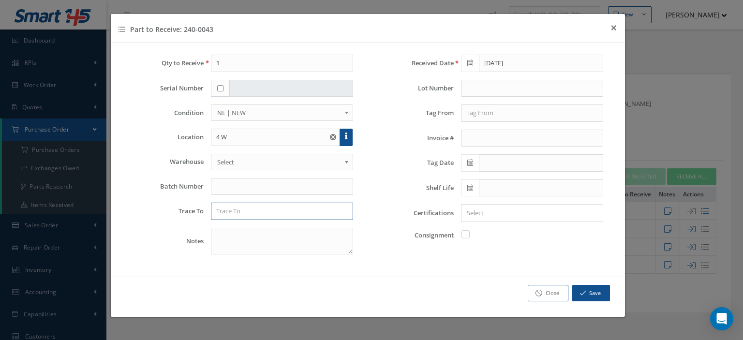
click at [258, 214] on input "text" at bounding box center [282, 211] width 142 height 17
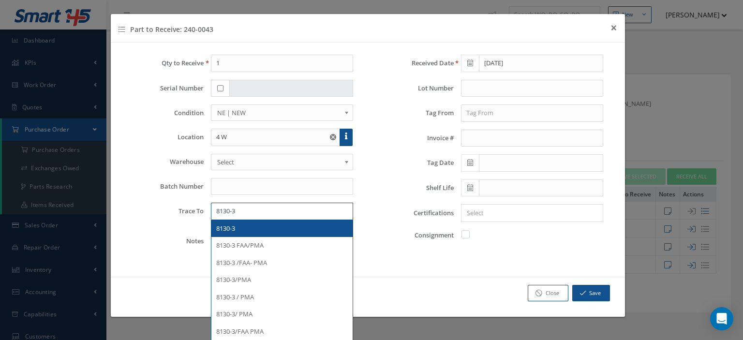
type input "8130-3"
click at [279, 225] on div "8130-3" at bounding box center [281, 229] width 131 height 10
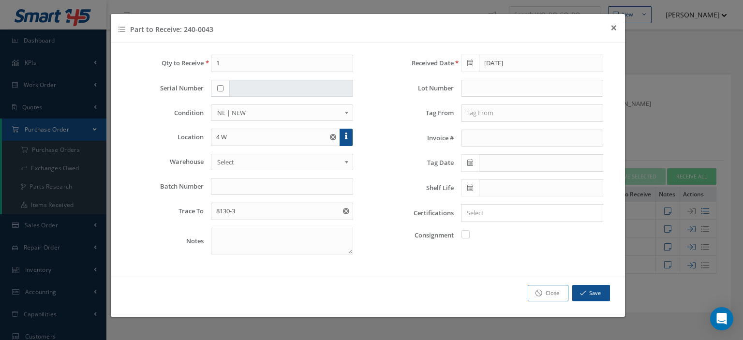
click at [469, 234] on label at bounding box center [470, 234] width 2 height 9
click at [465, 234] on input "checkbox" at bounding box center [466, 233] width 6 height 6
checkbox input "true"
click at [580, 290] on icon "button" at bounding box center [583, 293] width 6 height 7
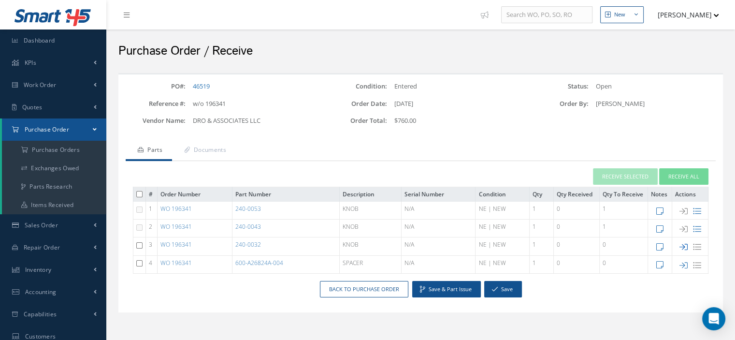
click at [683, 246] on icon at bounding box center [684, 247] width 8 height 8
checkbox input "false"
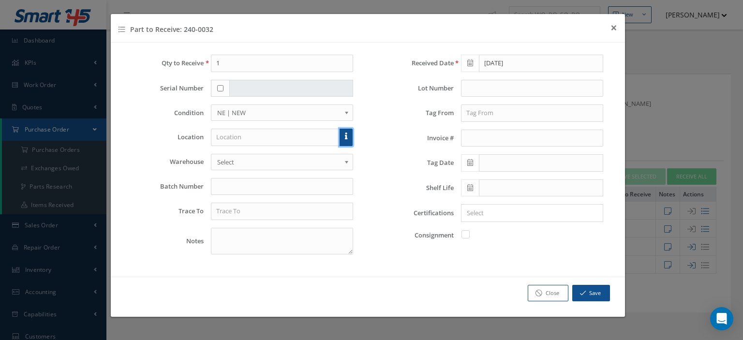
click at [344, 137] on link at bounding box center [345, 137] width 13 height 17
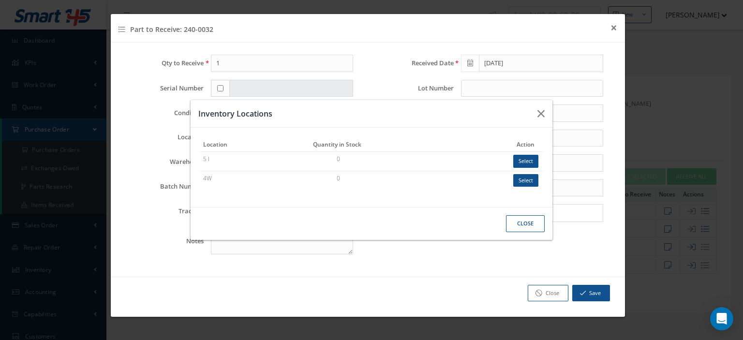
click at [528, 183] on button "Select" at bounding box center [525, 180] width 25 height 13
type input "4W"
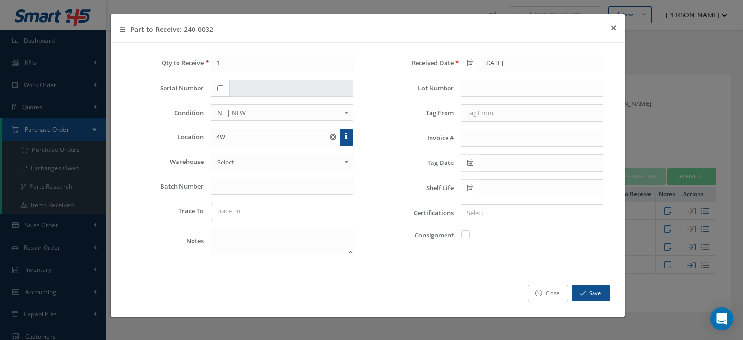
click at [291, 214] on input "text" at bounding box center [282, 211] width 142 height 17
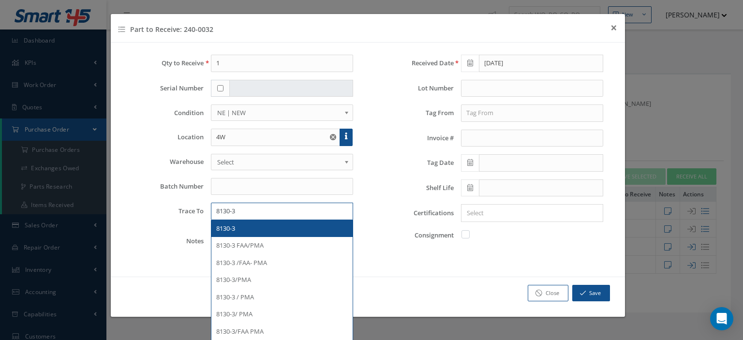
type input "8130-3"
click at [271, 224] on div "8130-3" at bounding box center [281, 229] width 131 height 10
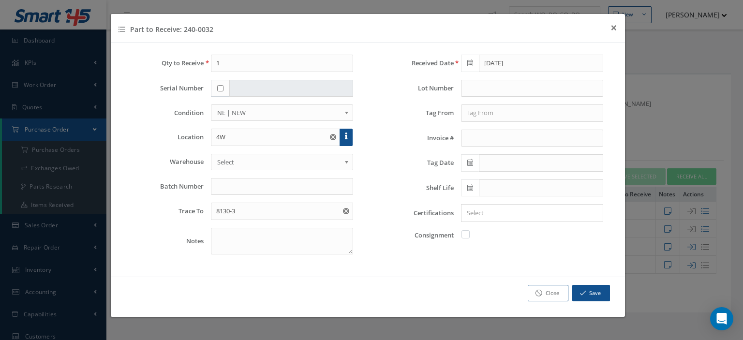
click at [469, 230] on label at bounding box center [470, 234] width 2 height 9
click at [466, 230] on input "checkbox" at bounding box center [466, 233] width 6 height 6
checkbox input "true"
click at [578, 286] on button "Save" at bounding box center [591, 293] width 38 height 17
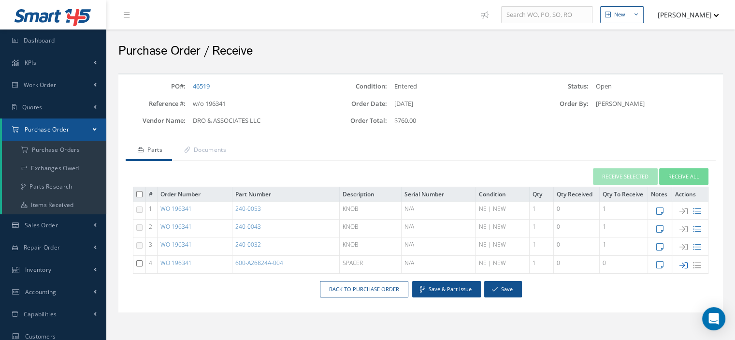
click at [684, 263] on icon at bounding box center [684, 265] width 8 height 8
checkbox input "false"
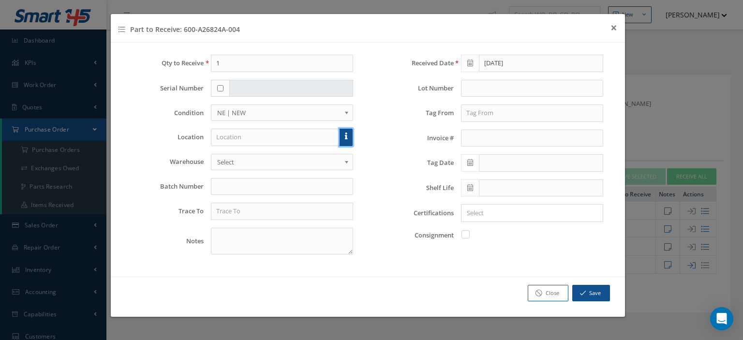
click at [341, 131] on link at bounding box center [345, 137] width 13 height 17
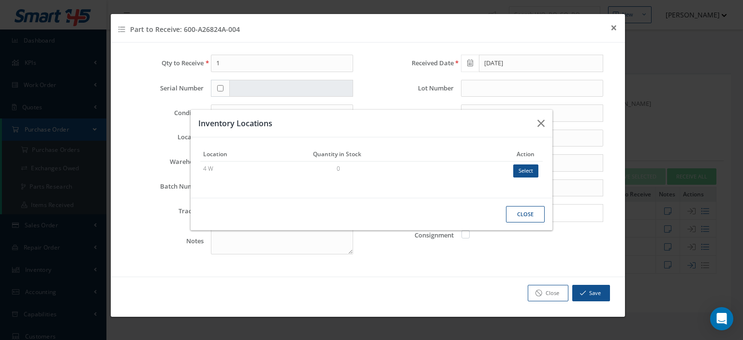
click at [522, 173] on button "Select" at bounding box center [525, 170] width 25 height 13
type input "4 W"
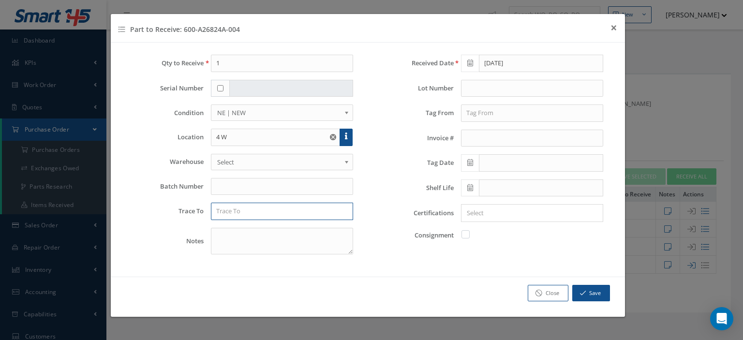
click at [256, 212] on input "text" at bounding box center [282, 211] width 142 height 17
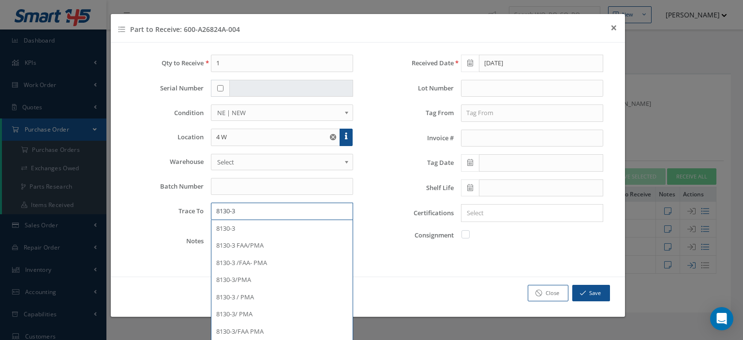
type input "8130-3"
click at [469, 232] on label at bounding box center [470, 234] width 2 height 9
click at [463, 232] on input "checkbox" at bounding box center [466, 233] width 6 height 6
checkbox input "true"
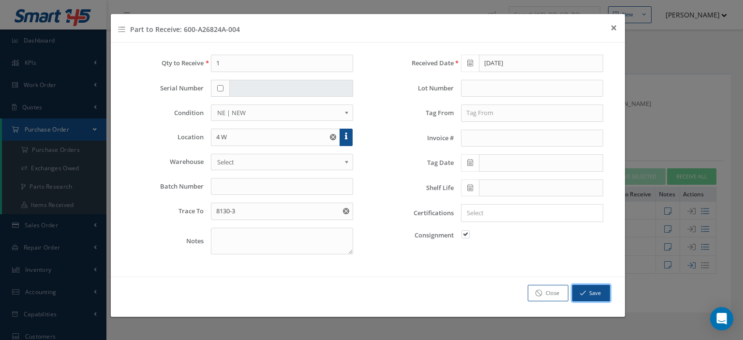
click at [591, 291] on button "Save" at bounding box center [591, 293] width 38 height 17
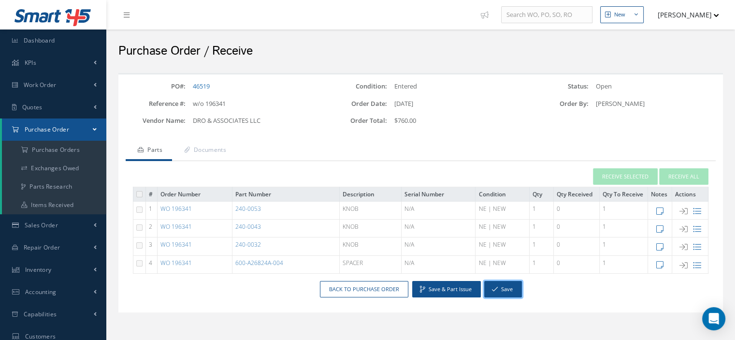
click at [507, 286] on button "Save" at bounding box center [503, 289] width 38 height 17
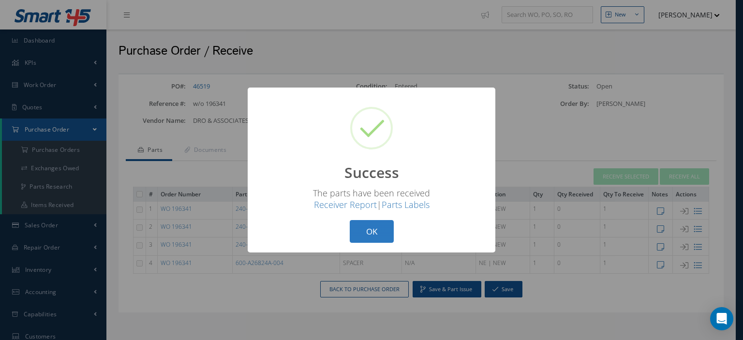
click at [371, 235] on button "OK" at bounding box center [372, 231] width 44 height 23
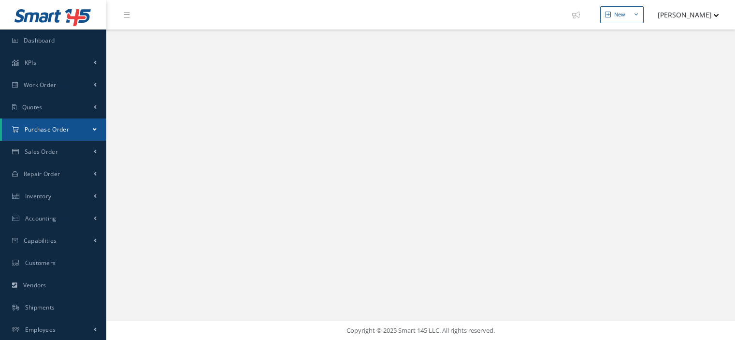
select select "25"
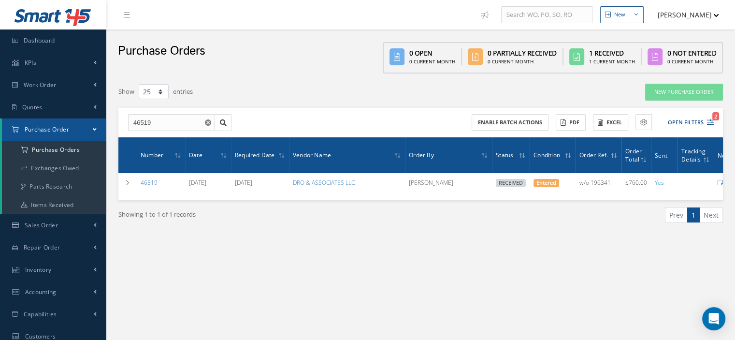
click at [96, 131] on span at bounding box center [95, 129] width 4 height 8
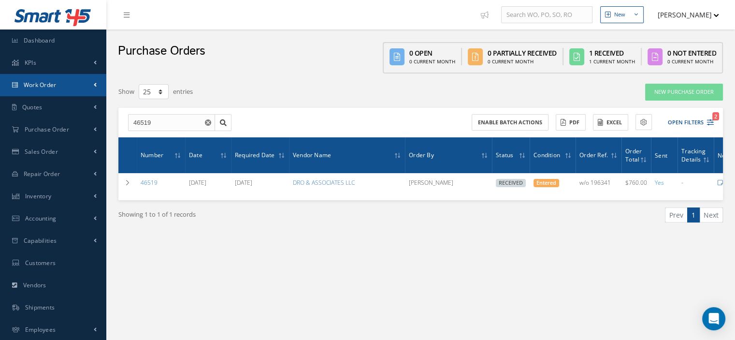
click at [55, 91] on link "Work Order" at bounding box center [53, 85] width 106 height 22
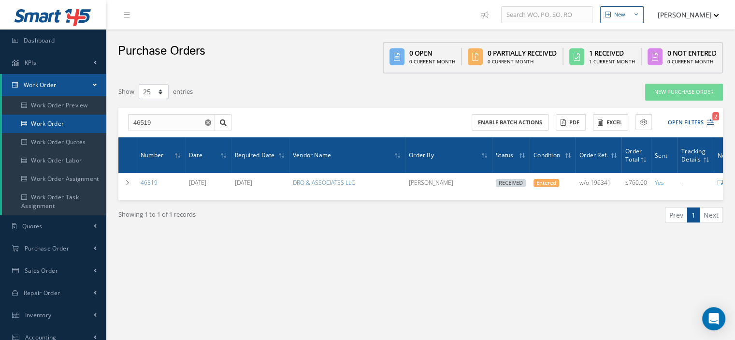
click at [55, 123] on link "Work Order" at bounding box center [54, 124] width 104 height 18
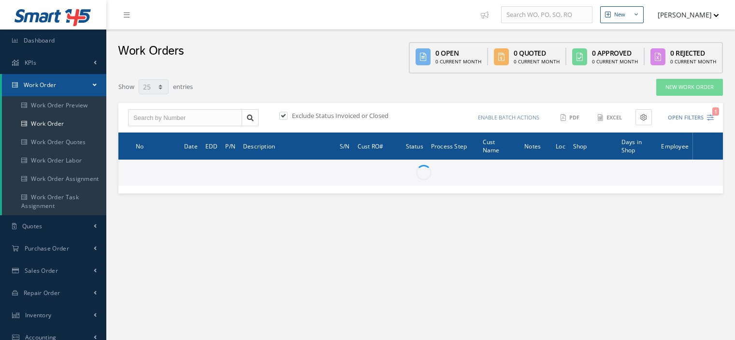
select select "25"
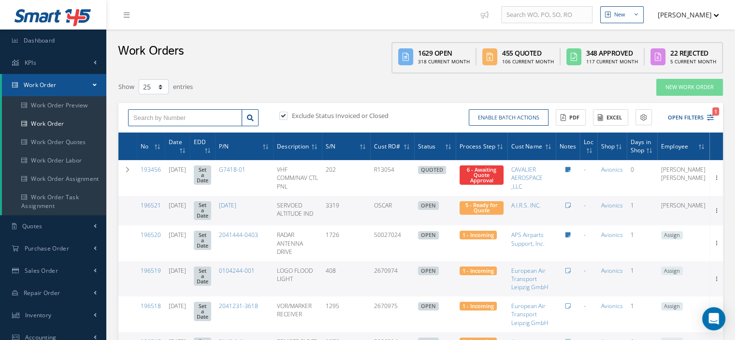
click at [149, 118] on input "text" at bounding box center [185, 117] width 114 height 17
type input "196341"
click at [247, 115] on icon at bounding box center [250, 118] width 7 height 7
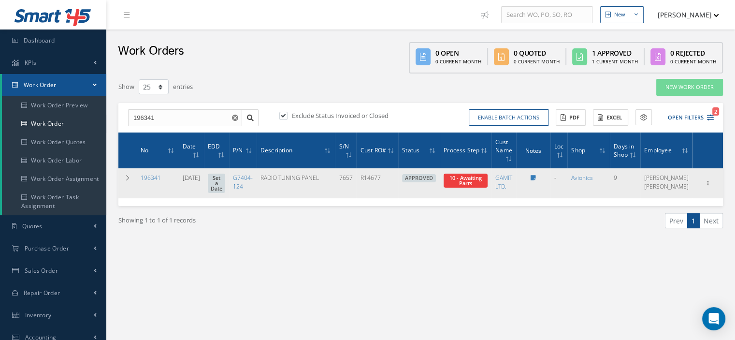
click at [488, 184] on span "Elapsed Time: 2d 21h 16m Attached At: 08/26/2025 Attached By: Oscar Ravelo 10 -…" at bounding box center [466, 181] width 44 height 14
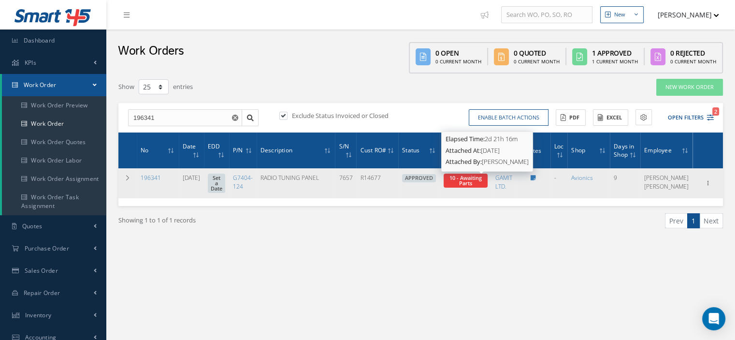
click at [482, 179] on span "10 - Awaiting Parts" at bounding box center [466, 180] width 32 height 13
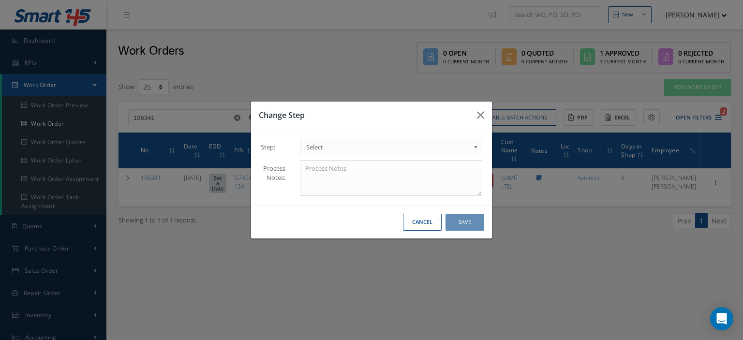
click at [477, 148] on b at bounding box center [477, 149] width 9 height 15
click at [470, 221] on button "Save" at bounding box center [464, 222] width 39 height 17
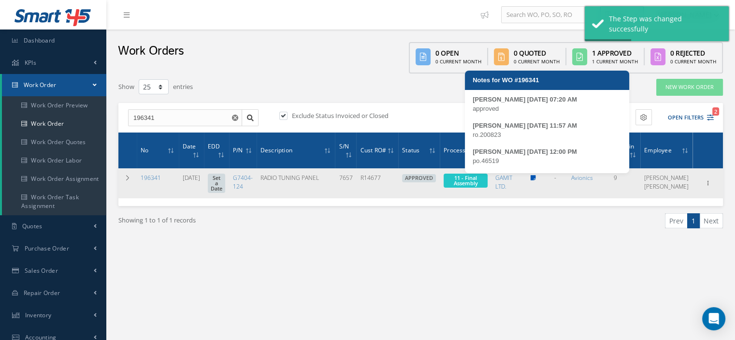
click at [536, 177] on icon at bounding box center [533, 178] width 5 height 6
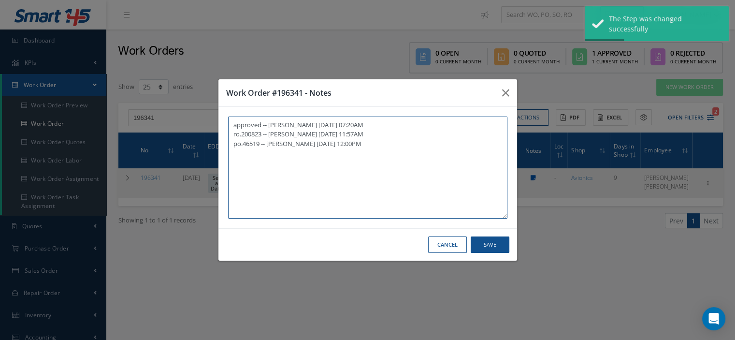
type textarea "approved -- Oscar Ravelo 08/26/2025 07:20AM ro.200823 -- Oscar Ravelo 08/26/202…"
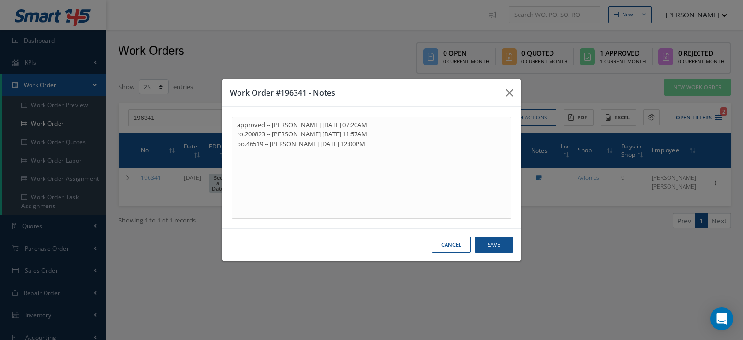
drag, startPoint x: 335, startPoint y: 195, endPoint x: 448, endPoint y: 249, distance: 125.0
click at [448, 249] on button "Cancel" at bounding box center [451, 244] width 39 height 17
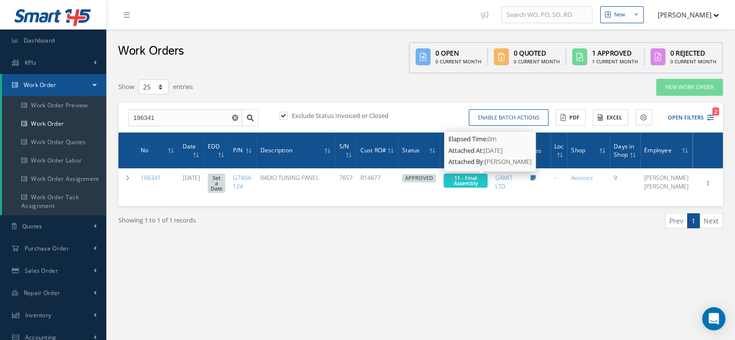
click at [478, 183] on span "11 - Final Assembly" at bounding box center [466, 180] width 24 height 13
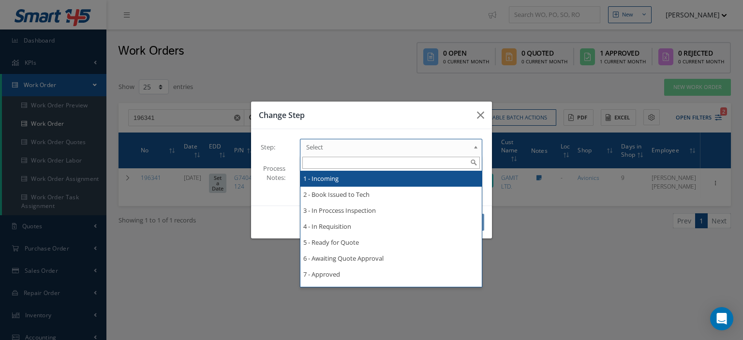
click at [477, 143] on b at bounding box center [477, 149] width 9 height 15
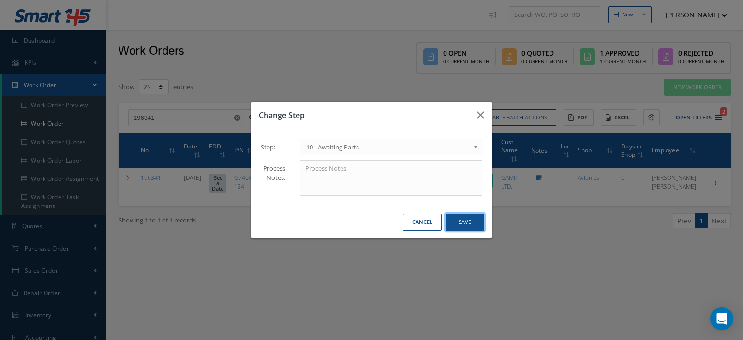
click at [453, 223] on button "Save" at bounding box center [464, 222] width 39 height 17
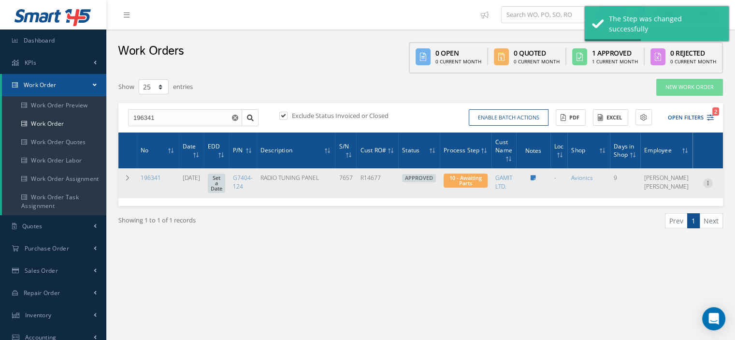
click at [711, 186] on icon at bounding box center [708, 182] width 10 height 8
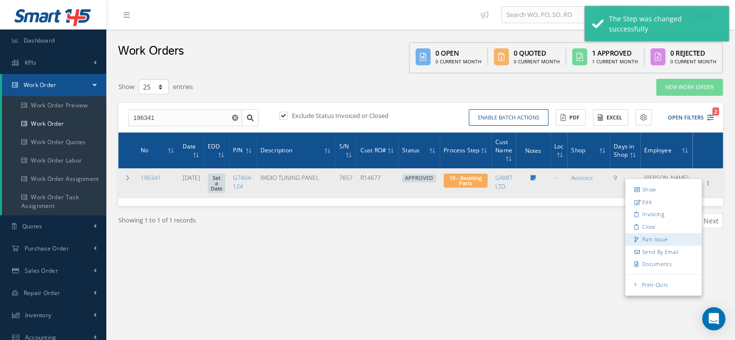
click at [650, 240] on link "Part Issue" at bounding box center [664, 239] width 76 height 13
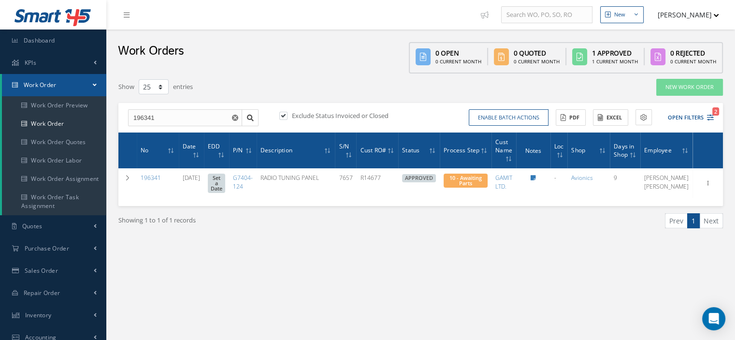
click at [87, 85] on link "Work Order" at bounding box center [54, 85] width 104 height 22
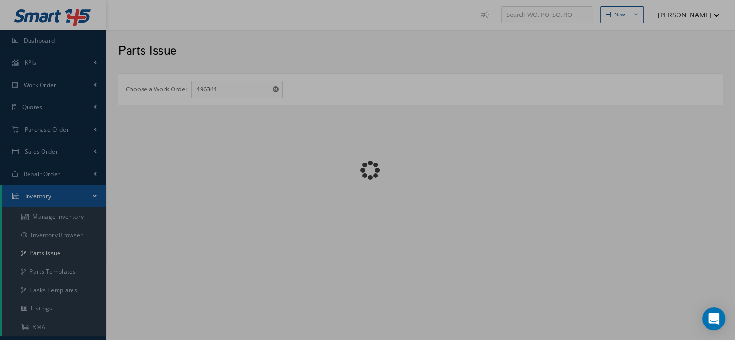
checkbox input "false"
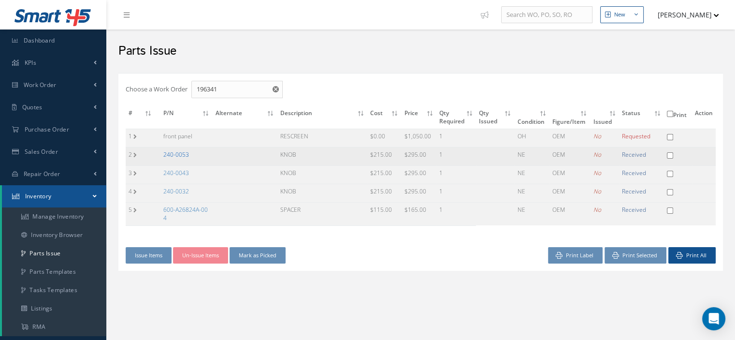
click at [172, 154] on link "240-0053" at bounding box center [176, 154] width 26 height 8
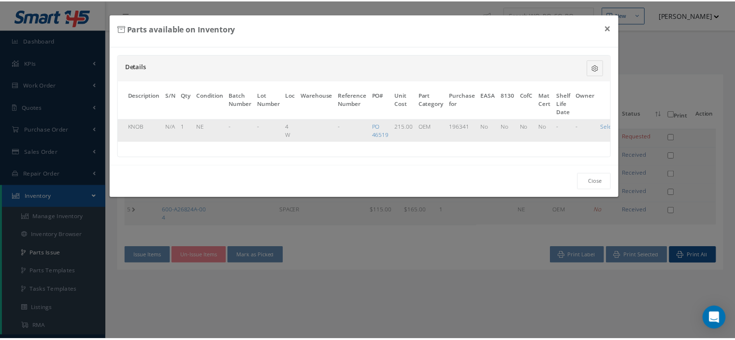
scroll to position [0, 58]
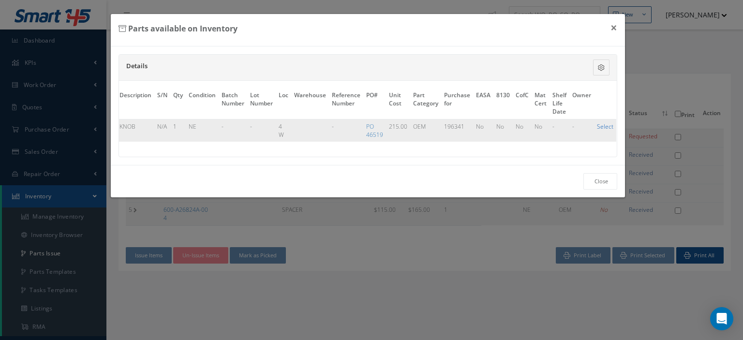
click at [604, 124] on link "Select" at bounding box center [605, 126] width 16 height 8
checkbox input "true"
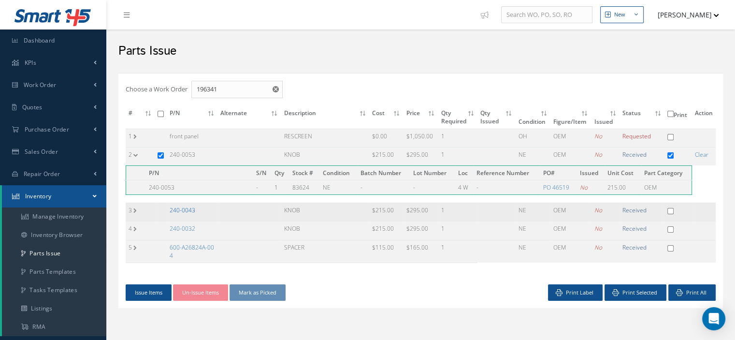
click at [177, 209] on link "240-0043" at bounding box center [183, 210] width 26 height 8
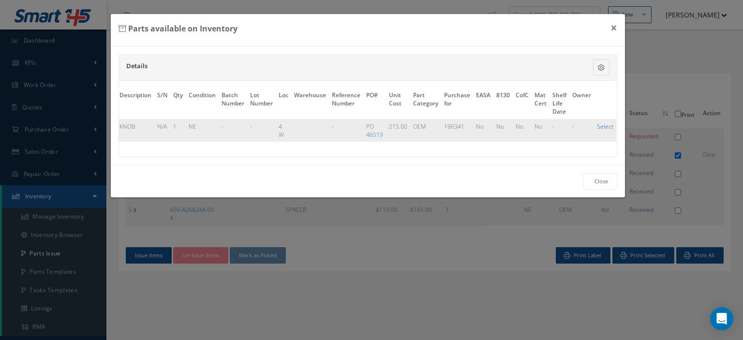
click at [608, 126] on link "Select" at bounding box center [605, 126] width 16 height 8
checkbox input "true"
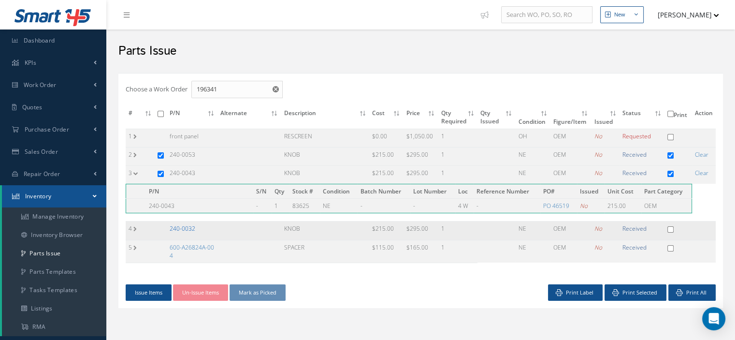
click at [173, 229] on link "240-0032" at bounding box center [183, 228] width 26 height 8
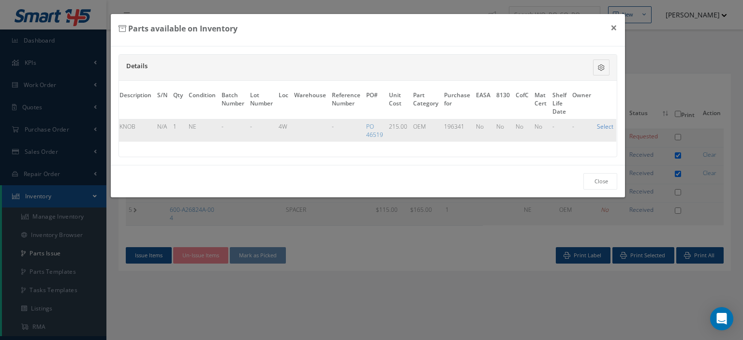
click at [599, 126] on link "Select" at bounding box center [605, 126] width 16 height 8
checkbox input "true"
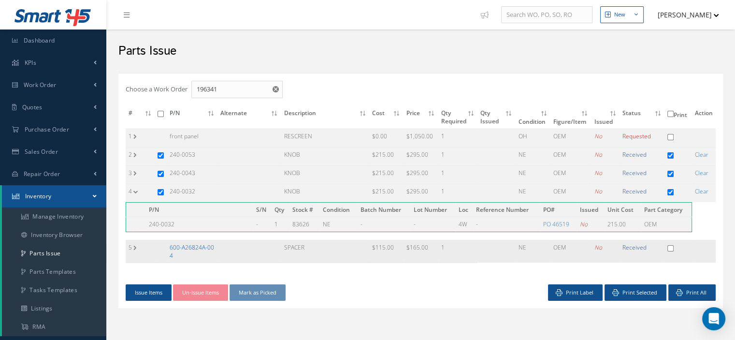
click at [206, 248] on link "600-A26824A-004" at bounding box center [192, 251] width 44 height 16
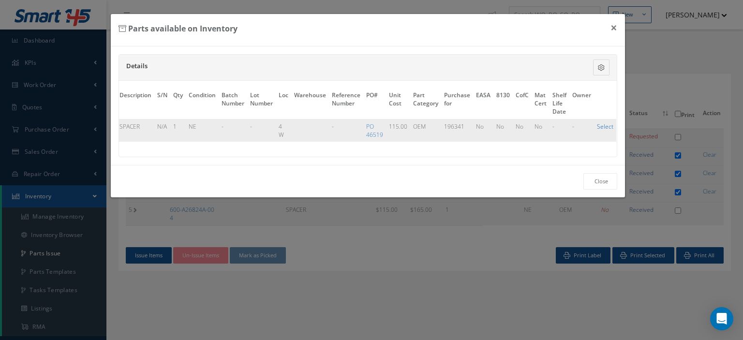
click at [601, 127] on link "Select" at bounding box center [605, 126] width 16 height 8
checkbox input "true"
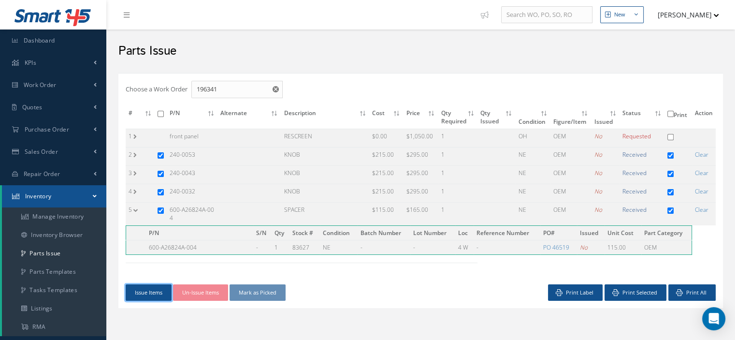
click at [154, 293] on button "Issue Items" at bounding box center [149, 292] width 46 height 17
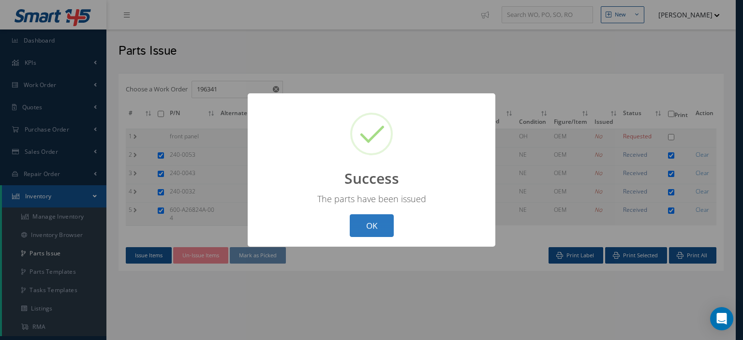
click at [380, 223] on button "OK" at bounding box center [372, 225] width 44 height 23
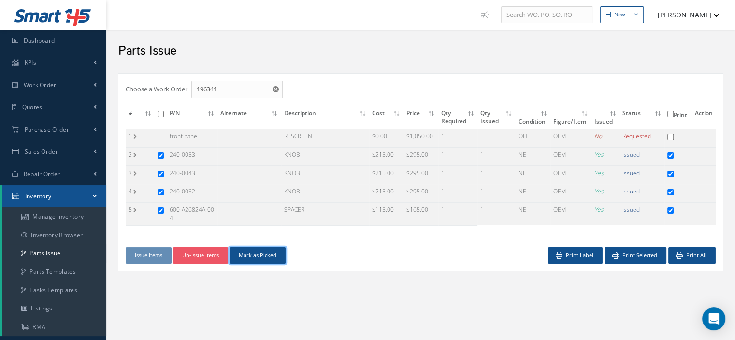
click at [259, 253] on button "Mark as Picked" at bounding box center [258, 255] width 56 height 17
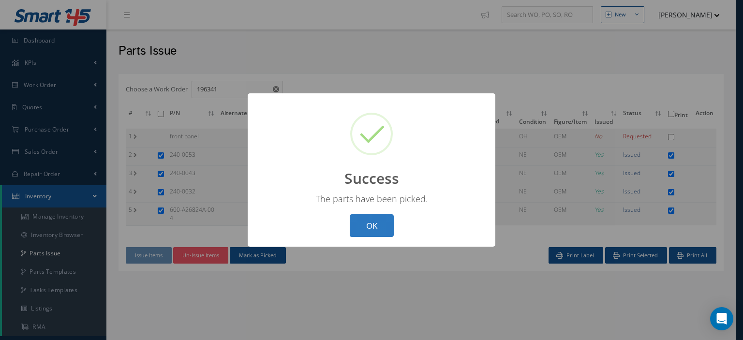
click at [378, 230] on button "OK" at bounding box center [372, 225] width 44 height 23
